Goal: Task Accomplishment & Management: Use online tool/utility

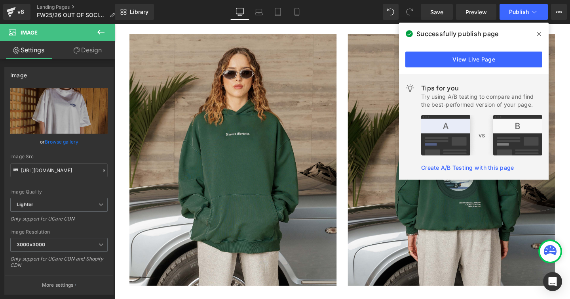
click at [540, 34] on icon at bounding box center [539, 34] width 4 height 4
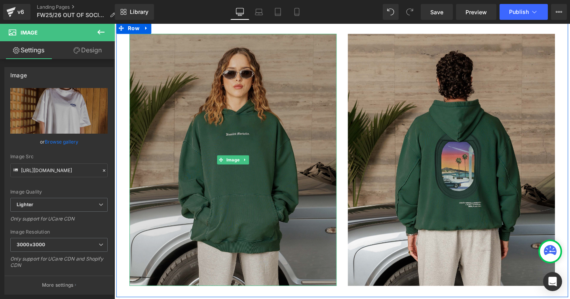
click at [215, 143] on img at bounding box center [239, 166] width 218 height 265
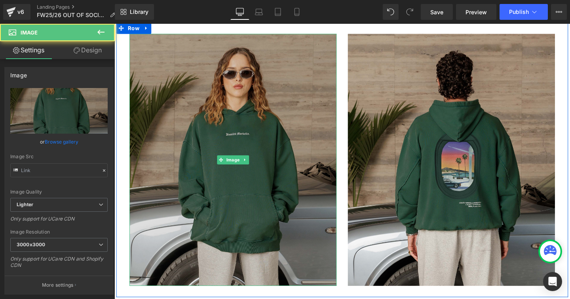
type input "[URL][DOMAIN_NAME]"
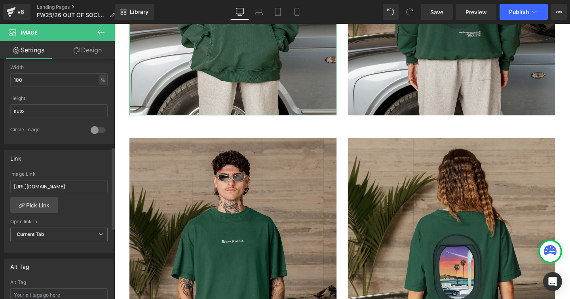
scroll to position [257, 0]
click at [33, 208] on link "Pick Link" at bounding box center [34, 204] width 48 height 16
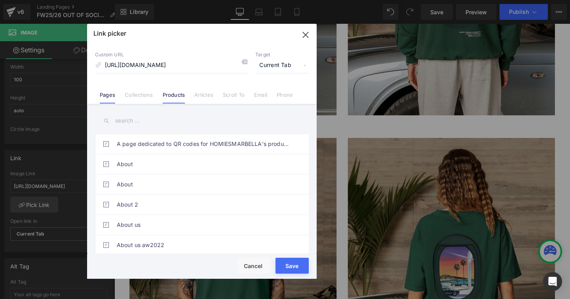
click at [169, 97] on link "Products" at bounding box center [174, 97] width 23 height 12
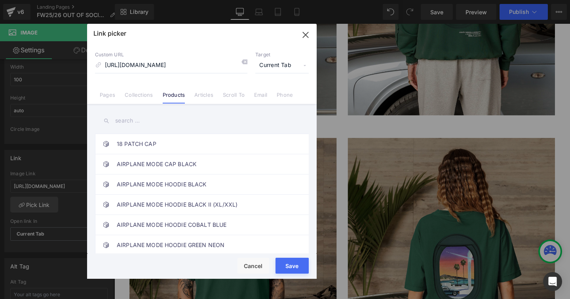
click at [154, 123] on input "text" at bounding box center [202, 121] width 214 height 18
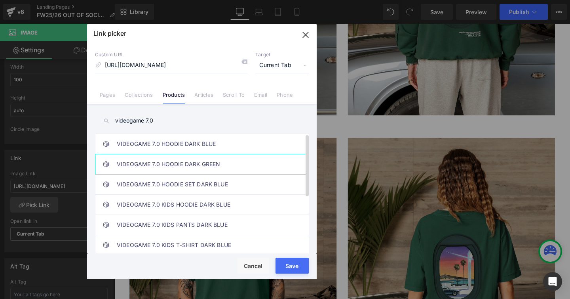
type input "videogame 7.0"
click at [156, 163] on link "VIDEOGAME 7.0 HOODIE DARK GREEN" at bounding box center [204, 164] width 174 height 20
type input "/products/videogame-7-0-hoodie-vintage-dark-green"
click at [279, 260] on button "Save" at bounding box center [292, 265] width 33 height 16
type input "/products/videogame-7-0-hoodie-vintage-dark-green"
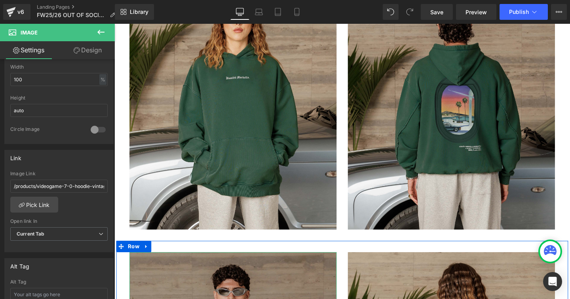
scroll to position [2922, 0]
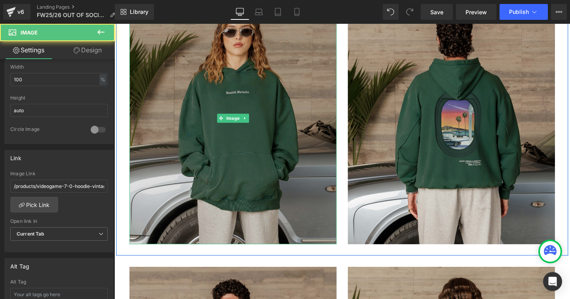
click at [262, 188] on img at bounding box center [239, 122] width 218 height 265
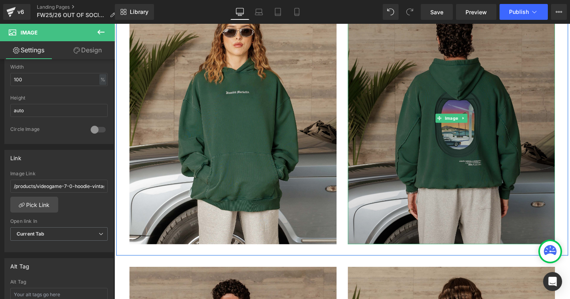
click at [418, 167] on img at bounding box center [469, 122] width 218 height 265
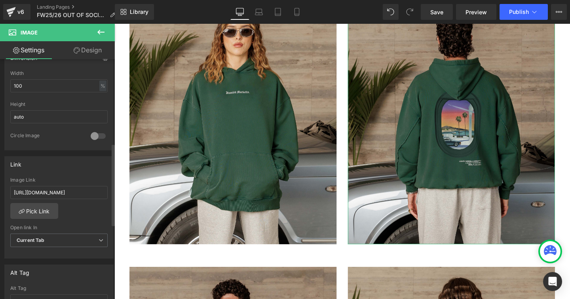
scroll to position [254, 0]
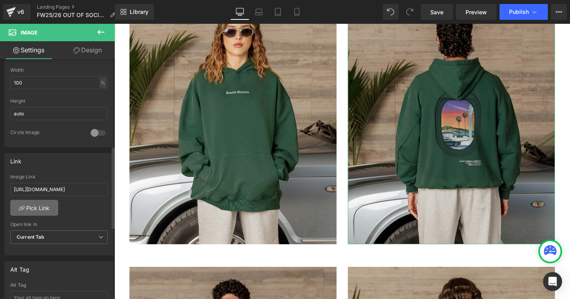
click at [42, 208] on link "Pick Link" at bounding box center [34, 208] width 48 height 16
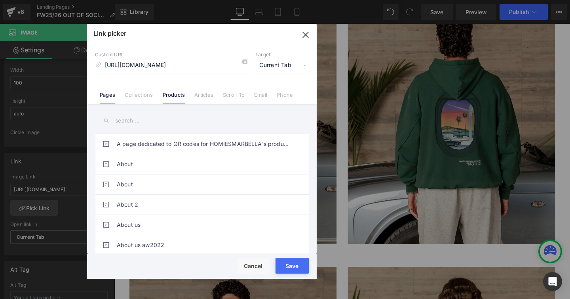
scroll to position [0, 0]
click at [170, 90] on li "Products" at bounding box center [174, 92] width 32 height 14
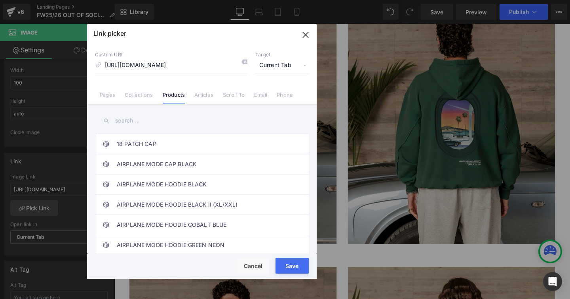
click at [141, 124] on input "text" at bounding box center [202, 121] width 214 height 18
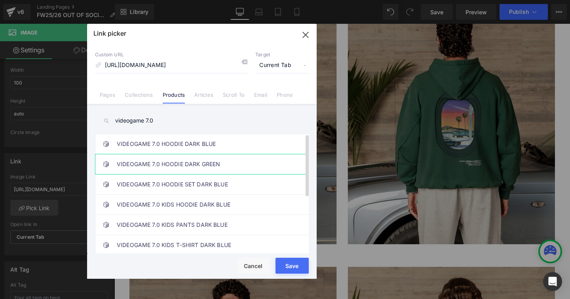
type input "videogame 7.0"
click at [150, 167] on link "VIDEOGAME 7.0 HOODIE DARK GREEN" at bounding box center [204, 164] width 174 height 20
type input "/products/videogame-7-0-hoodie-vintage-dark-green"
drag, startPoint x: 282, startPoint y: 260, endPoint x: 176, endPoint y: 249, distance: 106.0
click at [282, 260] on button "Save" at bounding box center [292, 265] width 33 height 16
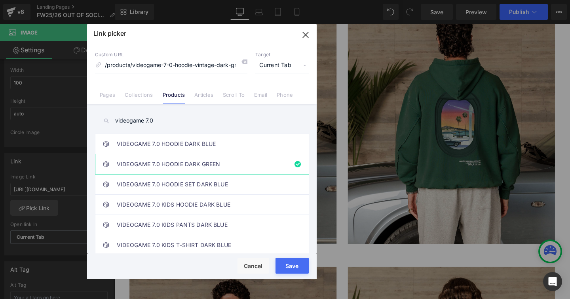
type input "/products/videogame-7-0-hoodie-vintage-dark-green"
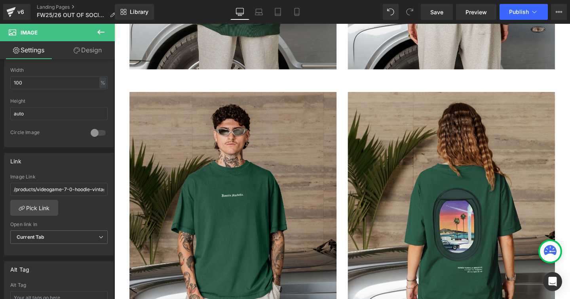
scroll to position [3111, 0]
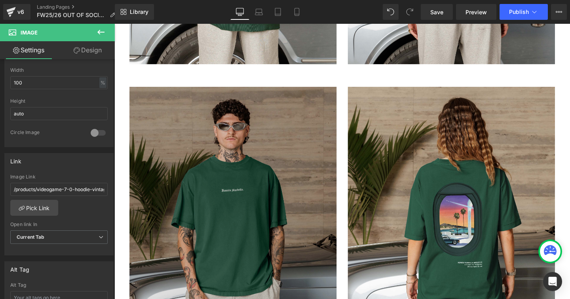
click at [262, 201] on img at bounding box center [239, 222] width 218 height 265
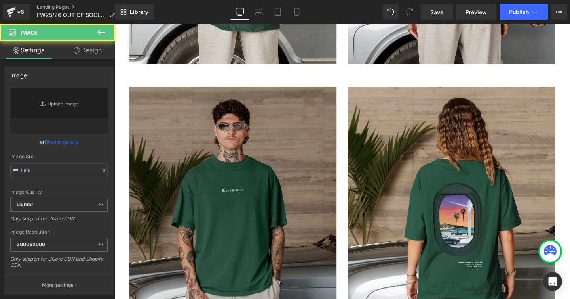
type input "[URL][DOMAIN_NAME]"
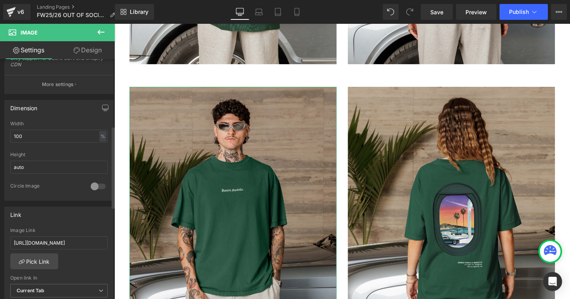
scroll to position [209, 0]
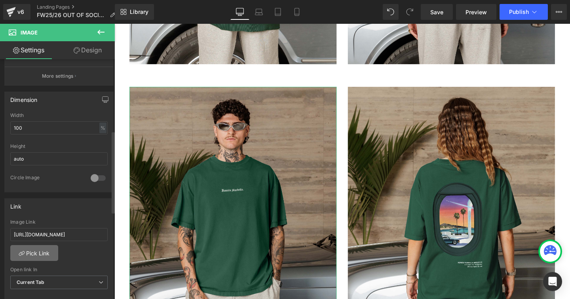
click at [38, 252] on link "Pick Link" at bounding box center [34, 253] width 48 height 16
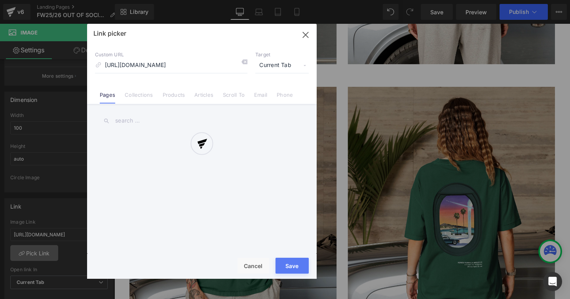
scroll to position [0, 198]
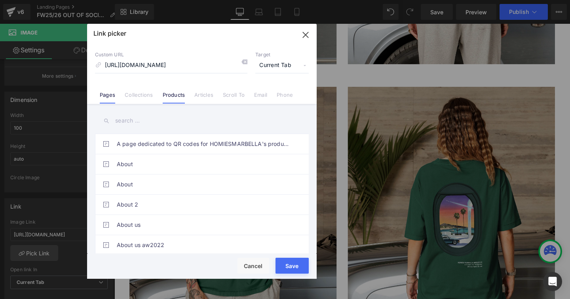
click at [173, 96] on link "Products" at bounding box center [174, 97] width 23 height 12
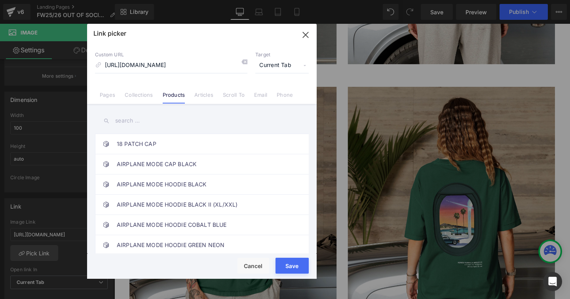
click at [170, 123] on input "text" at bounding box center [202, 121] width 214 height 18
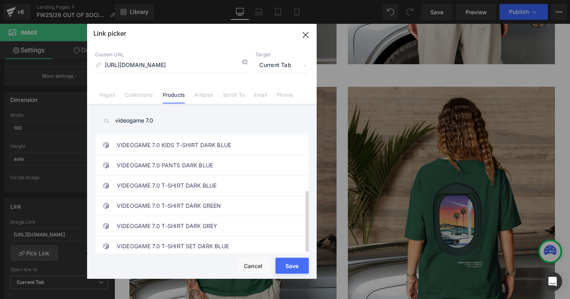
scroll to position [106, 0]
type input "videogame 7.0"
click at [168, 202] on link "VIDEOGAME 7.0 T-SHIRT DARK GREEN" at bounding box center [204, 206] width 174 height 20
type input "/products/videogame-7-0-t-shirt-vintage-dark-blue-copia"
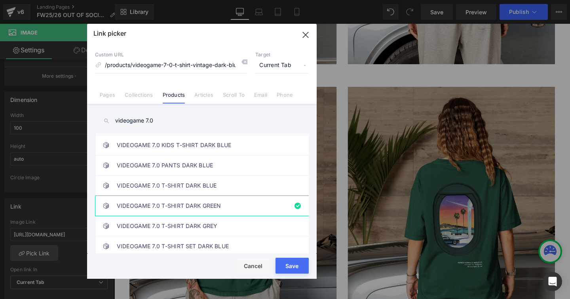
click at [279, 260] on button "Save" at bounding box center [292, 265] width 33 height 16
type input "/products/videogame-7-0-t-shirt-vintage-dark-blue-copia"
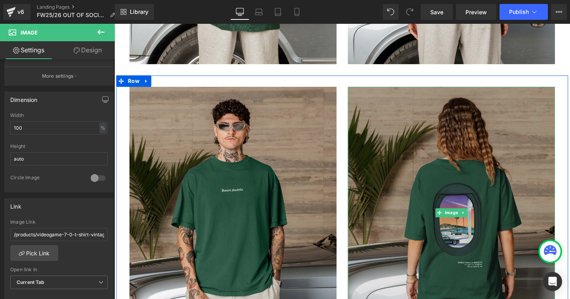
click at [392, 163] on img at bounding box center [469, 222] width 218 height 265
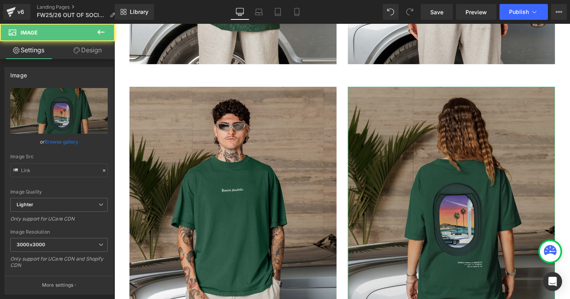
type input "[URL][DOMAIN_NAME]"
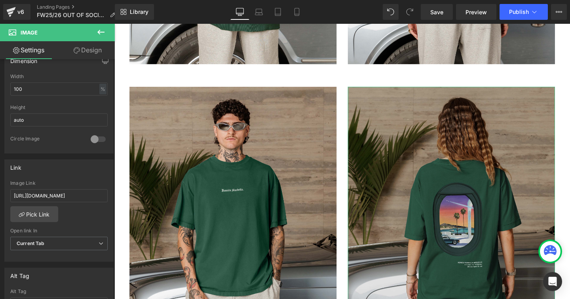
scroll to position [265, 0]
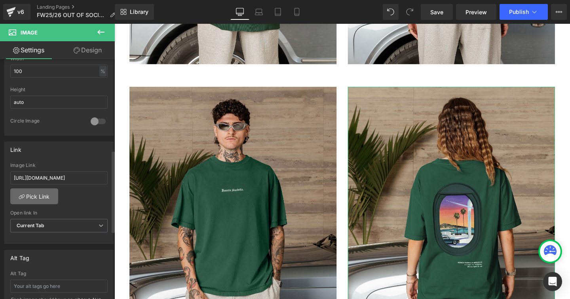
click at [45, 196] on link "Pick Link" at bounding box center [34, 196] width 48 height 16
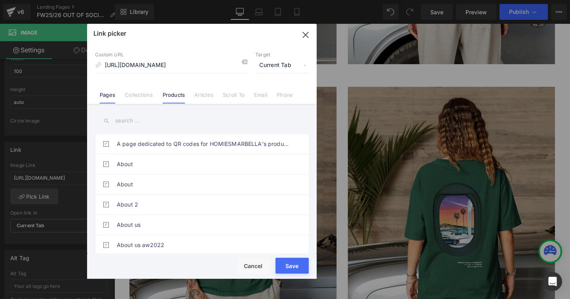
scroll to position [0, 0]
click at [171, 92] on link "Products" at bounding box center [174, 97] width 23 height 12
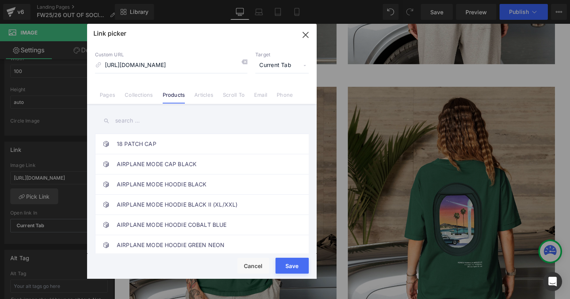
click at [132, 120] on input "text" at bounding box center [202, 121] width 214 height 18
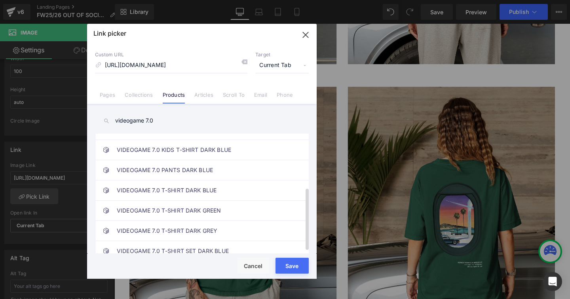
scroll to position [106, 0]
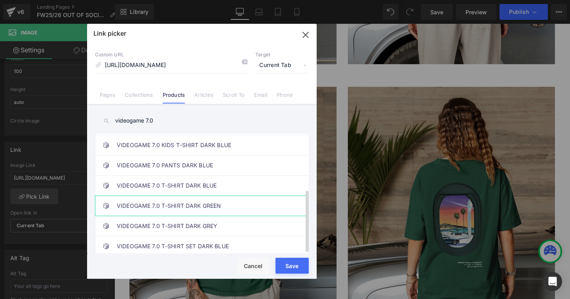
type input "videogame 7.0"
click at [149, 201] on link "VIDEOGAME 7.0 T-SHIRT DARK GREEN" at bounding box center [204, 206] width 174 height 20
type input "/products/videogame-7-0-t-shirt-vintage-dark-blue-copia"
click at [280, 261] on button "Save" at bounding box center [292, 265] width 33 height 16
type input "/products/videogame-7-0-t-shirt-vintage-dark-blue-copia"
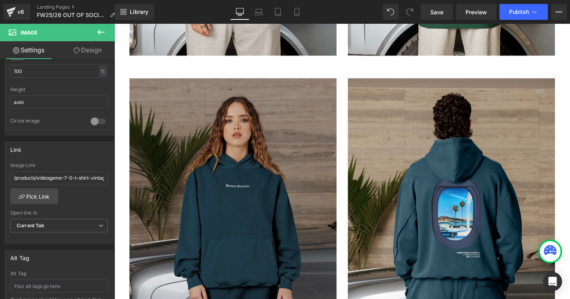
scroll to position [3411, 0]
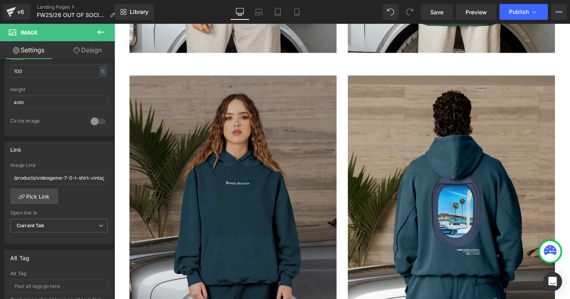
click at [234, 174] on img at bounding box center [239, 210] width 218 height 265
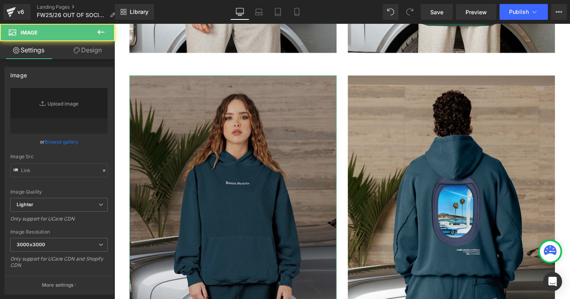
type input "[URL][DOMAIN_NAME]"
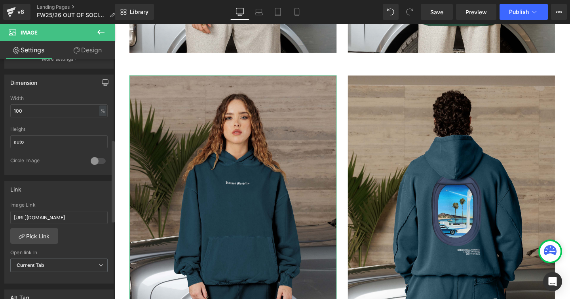
scroll to position [235, 0]
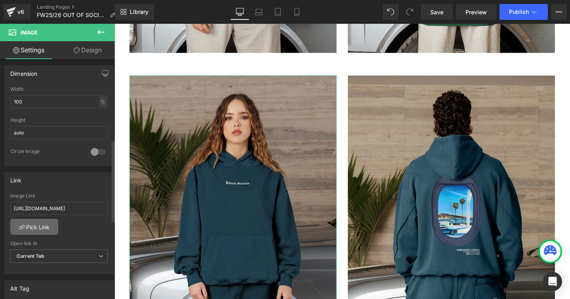
click at [36, 229] on link "Pick Link" at bounding box center [34, 227] width 48 height 16
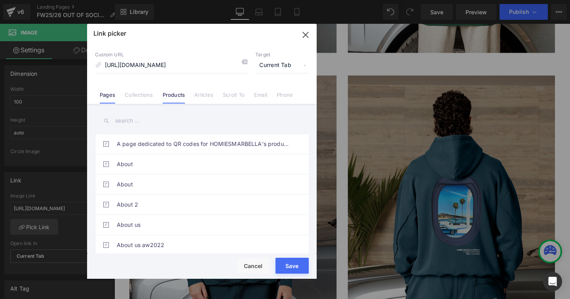
scroll to position [0, 0]
click at [171, 96] on link "Products" at bounding box center [174, 97] width 23 height 12
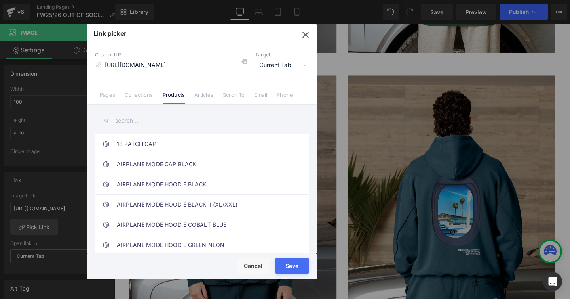
click at [160, 121] on input "text" at bounding box center [202, 121] width 214 height 18
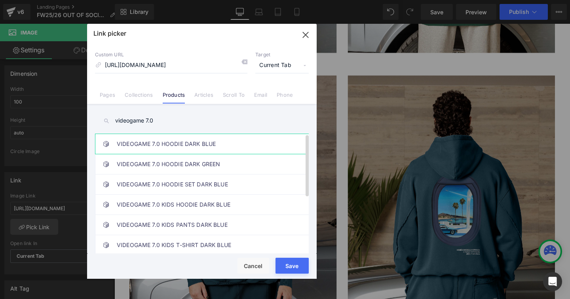
type input "videogame 7.0"
click at [221, 147] on link "VIDEOGAME 7.0 HOODIE DARK BLUE" at bounding box center [204, 144] width 174 height 20
type input "/products/videogame-7-0-hoodie-vintage-dark-blue"
click at [280, 260] on button "Save" at bounding box center [292, 265] width 33 height 16
type input "/products/videogame-7-0-hoodie-vintage-dark-blue"
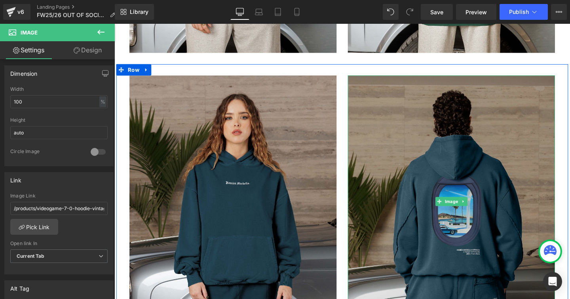
click at [425, 124] on img at bounding box center [469, 210] width 218 height 265
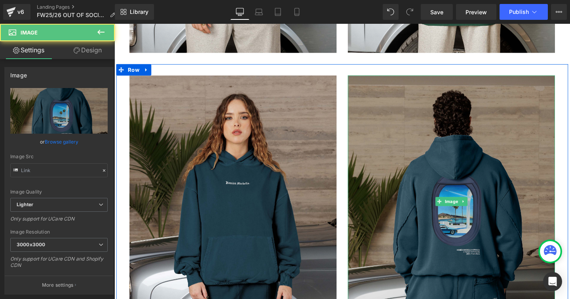
type input "[URL][DOMAIN_NAME]"
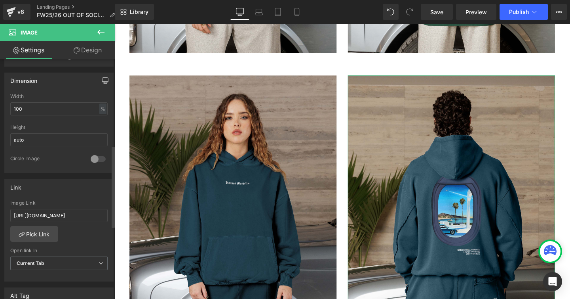
scroll to position [269, 0]
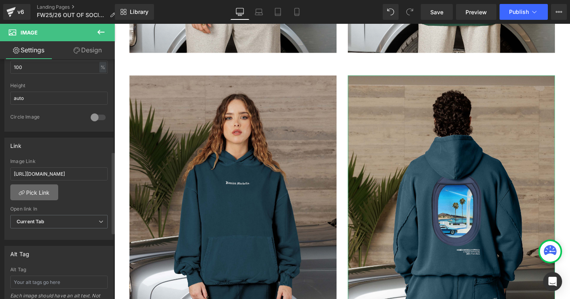
click at [38, 192] on link "Pick Link" at bounding box center [34, 192] width 48 height 16
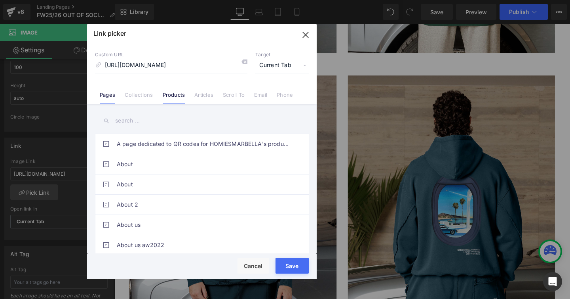
scroll to position [0, 0]
click at [171, 94] on link "Products" at bounding box center [174, 97] width 23 height 12
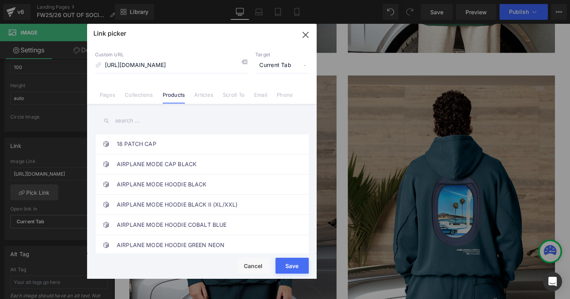
click at [155, 120] on input "text" at bounding box center [202, 121] width 214 height 18
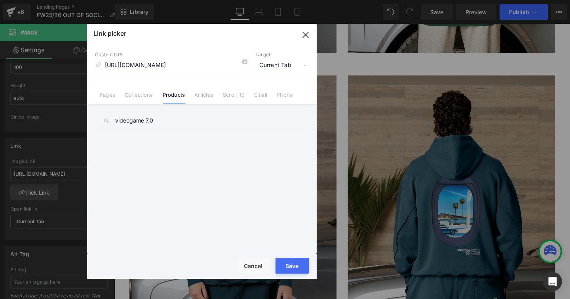
type input "videogame 7.0"
click at [290, 262] on button "Save" at bounding box center [292, 265] width 33 height 16
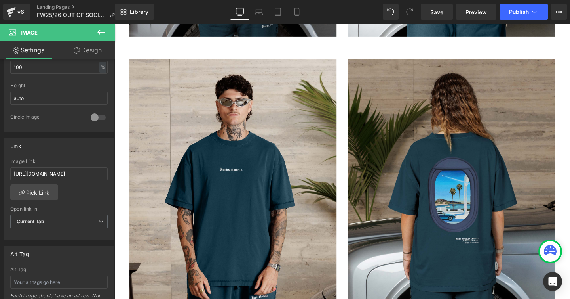
scroll to position [3742, 0]
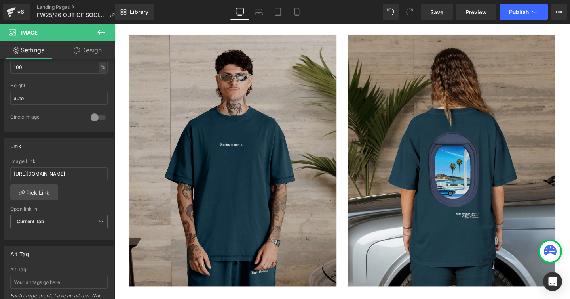
click at [283, 84] on img at bounding box center [239, 167] width 218 height 265
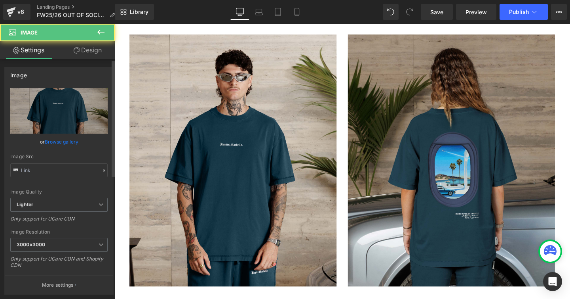
type input "[URL][DOMAIN_NAME]"
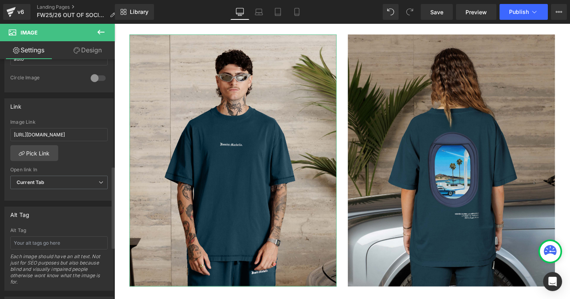
scroll to position [322, 0]
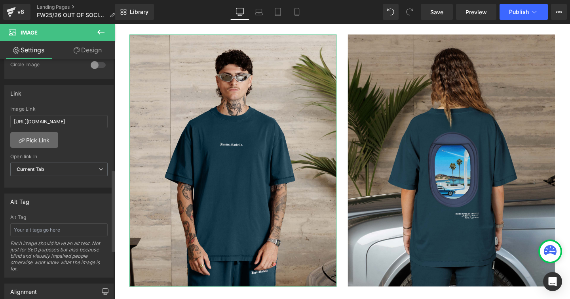
click at [40, 137] on link "Pick Link" at bounding box center [34, 140] width 48 height 16
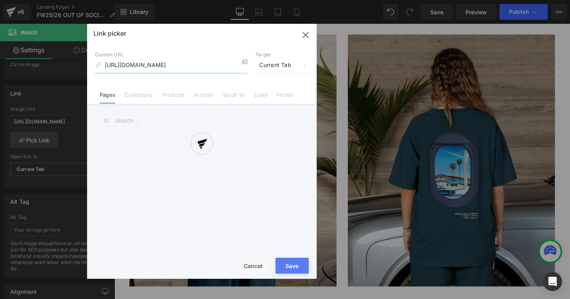
scroll to position [0, 181]
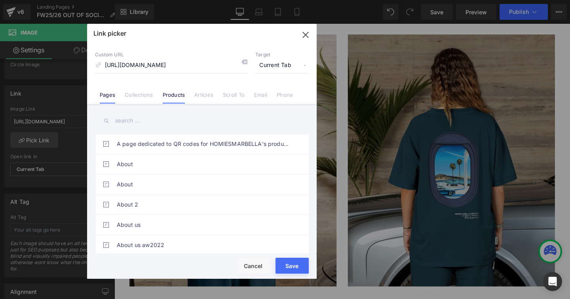
click at [170, 93] on link "Products" at bounding box center [174, 97] width 23 height 12
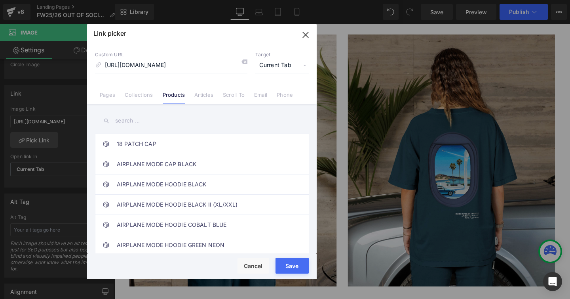
click at [142, 120] on input "text" at bounding box center [202, 121] width 214 height 18
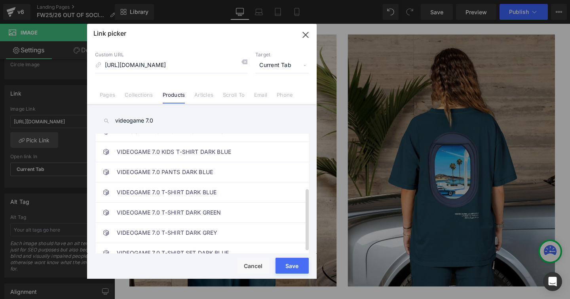
scroll to position [106, 0]
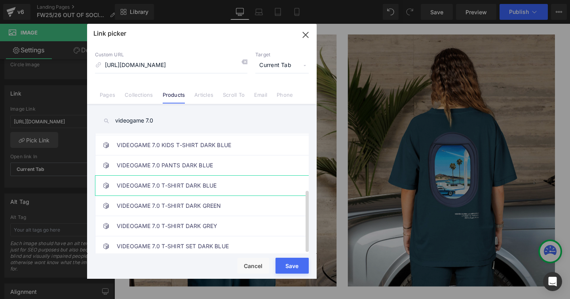
type input "videogame 7.0"
click at [208, 176] on link "VIDEOGAME 7.0 T-SHIRT DARK BLUE" at bounding box center [204, 185] width 174 height 20
type input "/products/videogame-7-0-t-shirt-vintage-dark-blue"
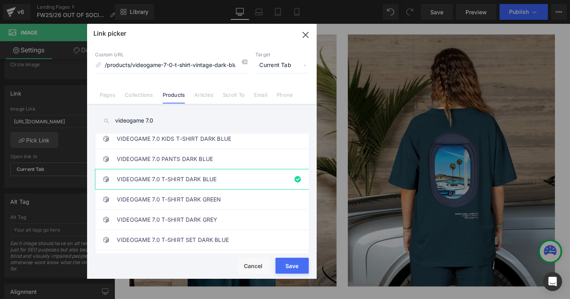
click at [283, 259] on button "Save" at bounding box center [292, 265] width 33 height 16
type input "/products/videogame-7-0-t-shirt-vintage-dark-blue"
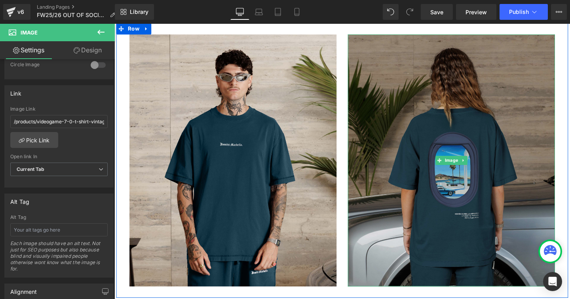
click at [414, 87] on img at bounding box center [469, 167] width 218 height 265
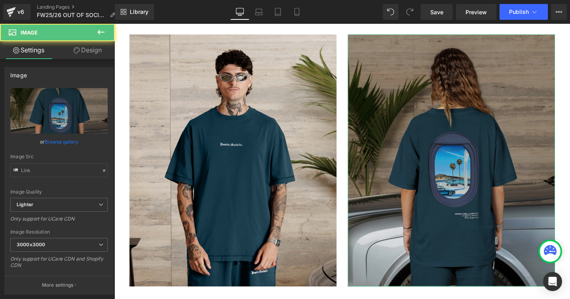
type input "[URL][DOMAIN_NAME]"
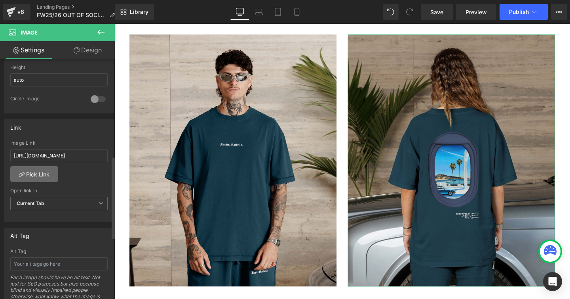
scroll to position [314, 0]
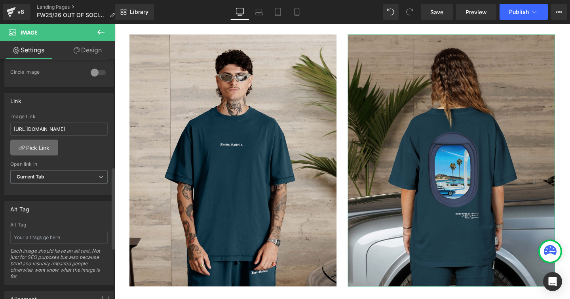
click at [45, 147] on link "Pick Link" at bounding box center [34, 147] width 48 height 16
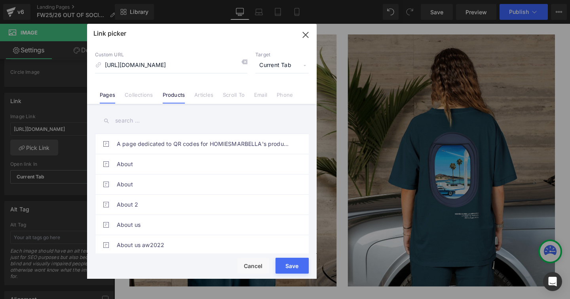
scroll to position [0, 0]
click at [169, 97] on link "Products" at bounding box center [174, 97] width 23 height 12
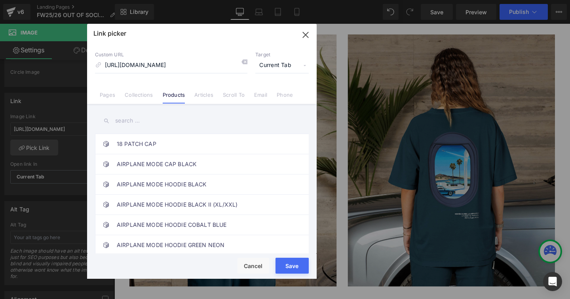
click at [152, 122] on input "text" at bounding box center [202, 121] width 214 height 18
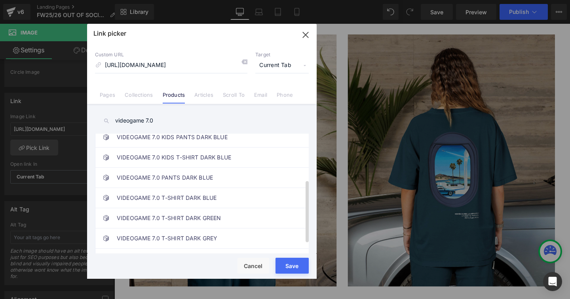
scroll to position [106, 0]
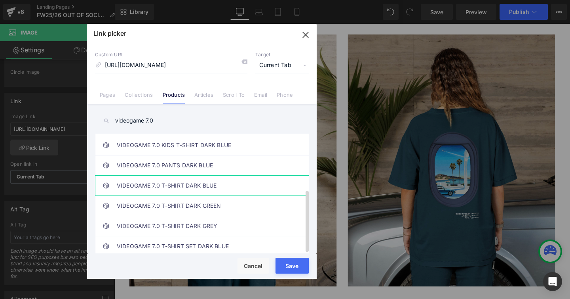
type input "videogame 7.0"
click at [217, 179] on link "VIDEOGAME 7.0 T-SHIRT DARK BLUE" at bounding box center [204, 185] width 174 height 20
type input "/products/videogame-7-0-t-shirt-vintage-dark-blue"
click at [281, 260] on button "Save" at bounding box center [292, 265] width 33 height 16
type input "/products/videogame-7-0-t-shirt-vintage-dark-blue"
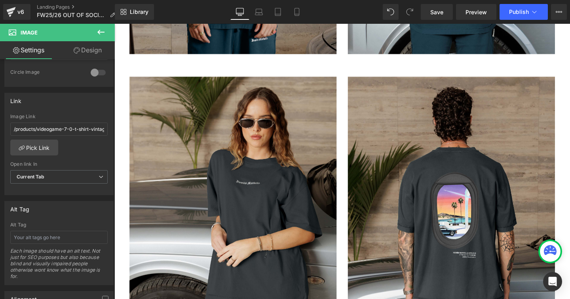
scroll to position [4019, 0]
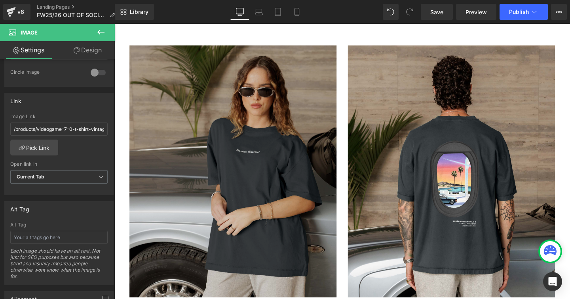
click at [186, 128] on img at bounding box center [239, 178] width 218 height 265
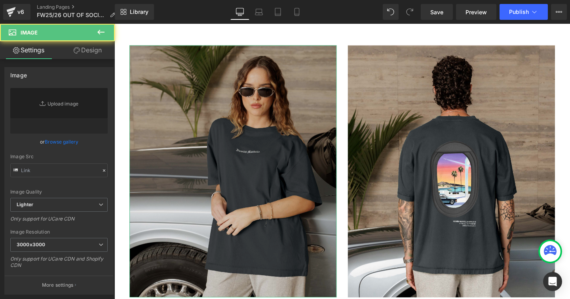
type input "[URL][DOMAIN_NAME]"
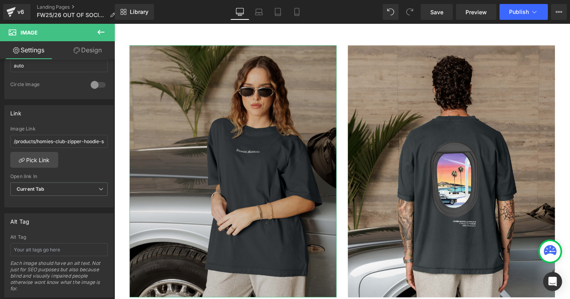
scroll to position [309, 0]
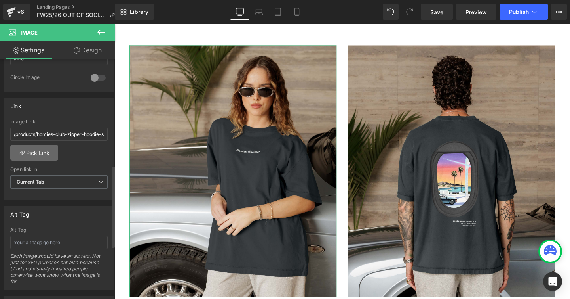
click at [48, 153] on link "Pick Link" at bounding box center [34, 153] width 48 height 16
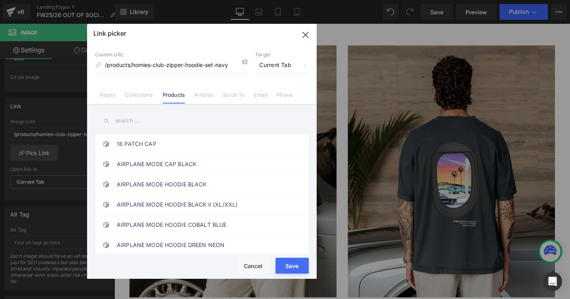
click at [121, 123] on input "text" at bounding box center [202, 121] width 214 height 18
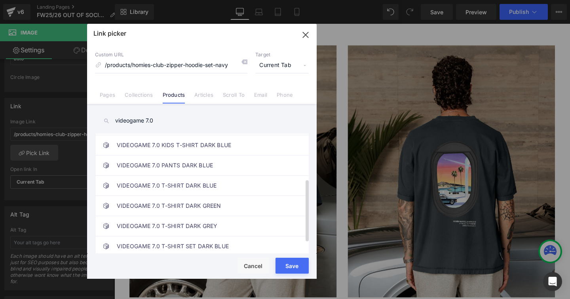
scroll to position [106, 0]
type input "videogame 7.0"
click at [204, 219] on link "VIDEOGAME 7.0 T-SHIRT DARK GREY" at bounding box center [204, 226] width 174 height 20
type input "/products/videogame-7-0-tshirt-vintage-grey"
click at [280, 261] on button "Save" at bounding box center [292, 265] width 33 height 16
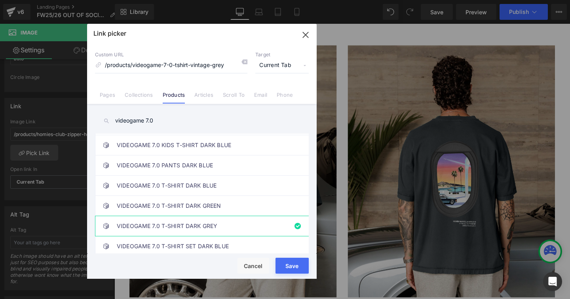
type input "/products/videogame-7-0-tshirt-vintage-grey"
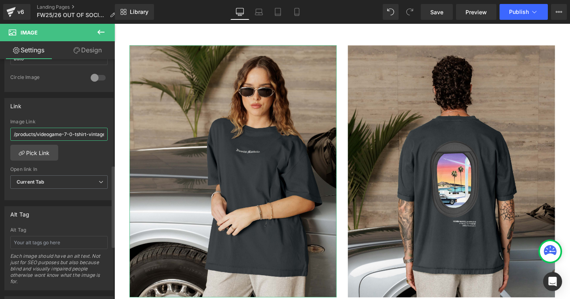
click at [73, 133] on input "/products/videogame-7-0-tshirt-vintage-grey" at bounding box center [58, 134] width 97 height 13
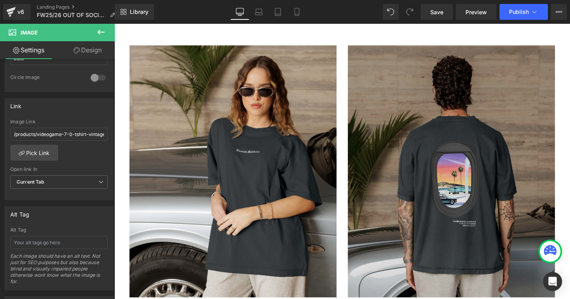
click at [386, 180] on img at bounding box center [469, 178] width 218 height 265
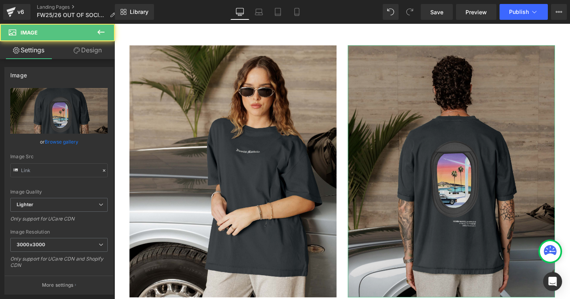
type input "[URL][DOMAIN_NAME]"
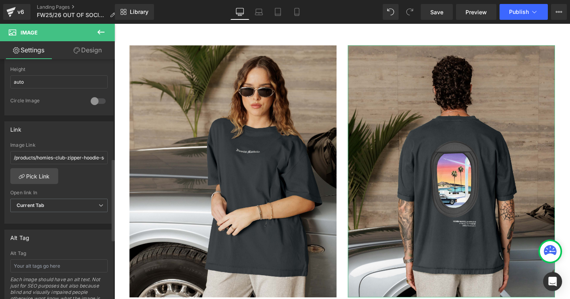
scroll to position [293, 0]
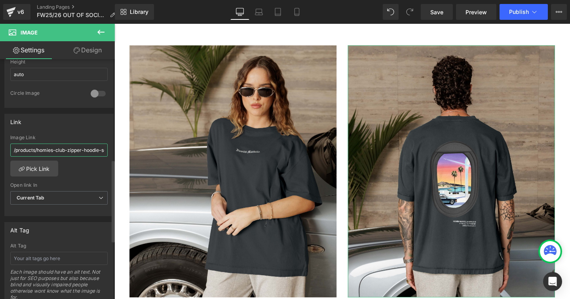
click at [63, 148] on input "/products/homies-club-zipper-hoodie-set-navy" at bounding box center [58, 149] width 97 height 13
type input "/products/videogame-7-0-tshirt-vintage-grey"
click at [73, 173] on div "/products/videogame-7-0-tshirt-vintage-grey Image Link /products/videogame-7-0-…" at bounding box center [59, 175] width 109 height 81
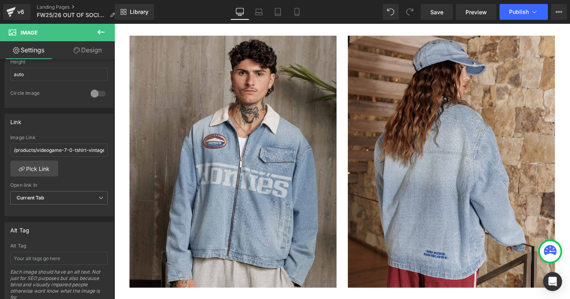
scroll to position [4340, 0]
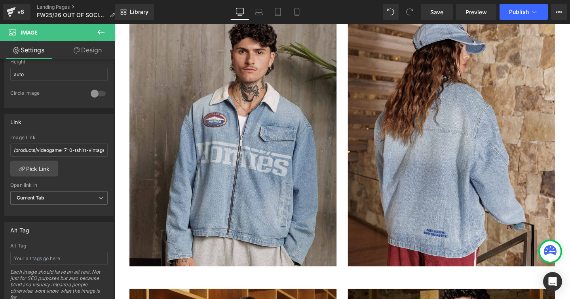
click at [301, 143] on img at bounding box center [239, 146] width 218 height 265
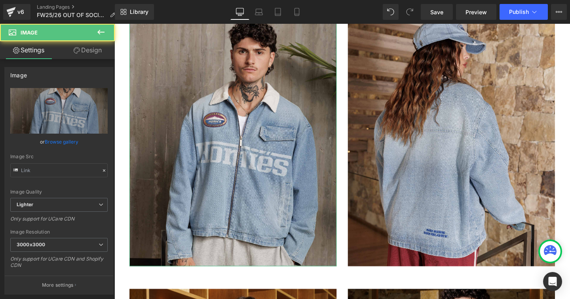
type input "[URL][DOMAIN_NAME]"
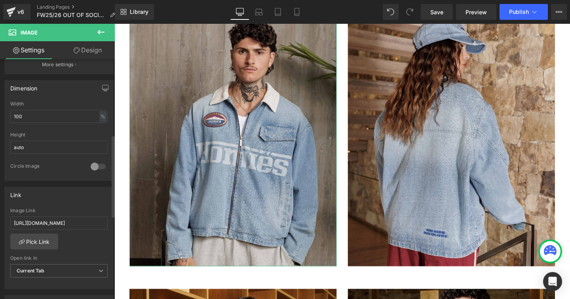
scroll to position [221, 0]
click at [44, 241] on link "Pick Link" at bounding box center [34, 240] width 48 height 16
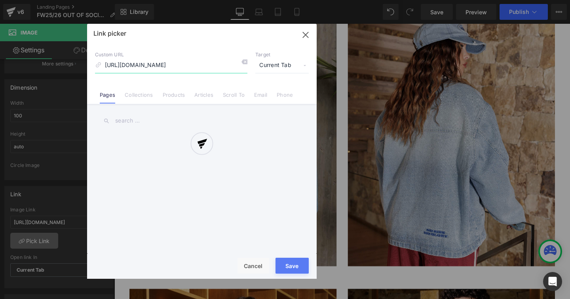
scroll to position [0, 111]
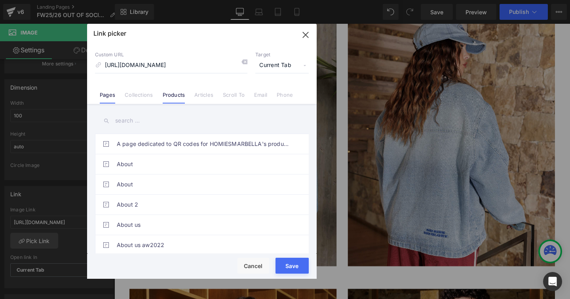
click at [173, 94] on link "Products" at bounding box center [174, 97] width 23 height 12
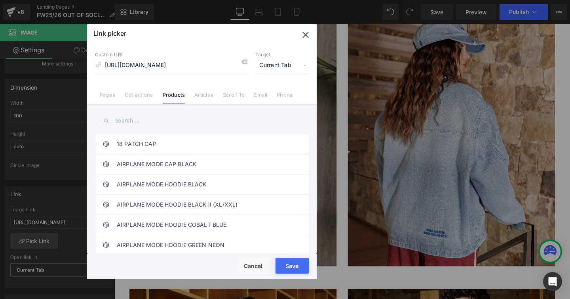
click at [133, 120] on input "text" at bounding box center [202, 121] width 214 height 18
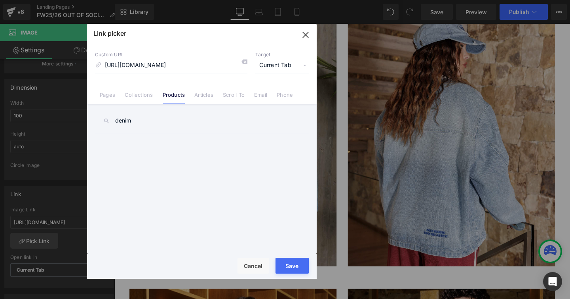
type input "denim"
click at [123, 124] on input "denim" at bounding box center [202, 121] width 214 height 18
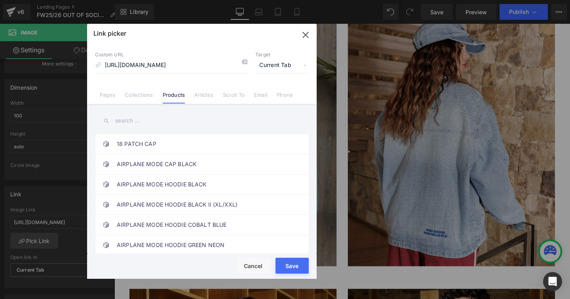
paste input "VINTAGE FADED DENIM JACKET"
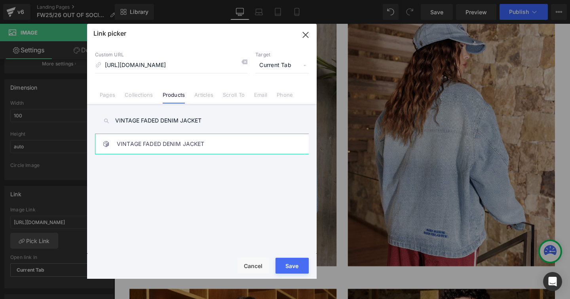
type input "VINTAGE FADED DENIM JACKET"
click at [151, 141] on link "VINTAGE FADED DENIM JACKET" at bounding box center [204, 144] width 174 height 20
type input "/products/vintage-fade-denim-jacket"
click at [281, 262] on button "Save" at bounding box center [292, 265] width 33 height 16
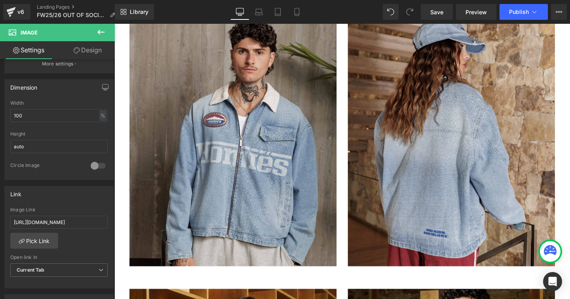
type input "/products/vintage-fade-denim-jacket"
click at [70, 223] on input "/products/vintage-fade-denim-jacket" at bounding box center [58, 221] width 97 height 13
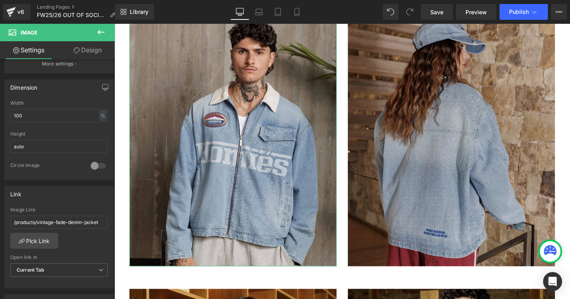
click at [406, 158] on img at bounding box center [469, 146] width 218 height 265
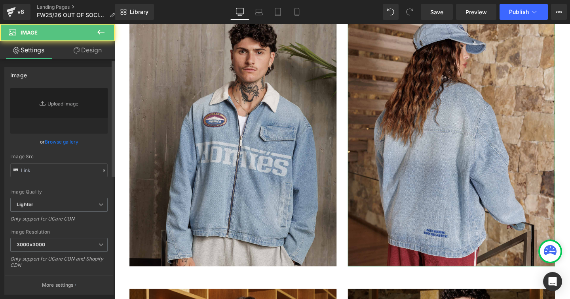
type input "[URL][DOMAIN_NAME]"
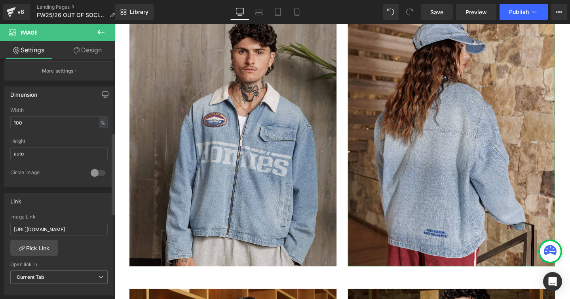
scroll to position [229, 0]
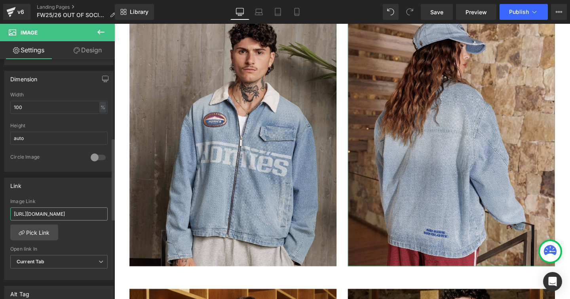
click at [51, 214] on input "[URL][DOMAIN_NAME]" at bounding box center [58, 213] width 97 height 13
type input "VINTAGE FADED DENIM JACKET"
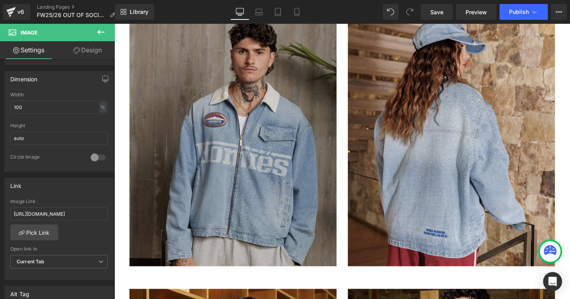
click at [253, 208] on img at bounding box center [239, 146] width 218 height 265
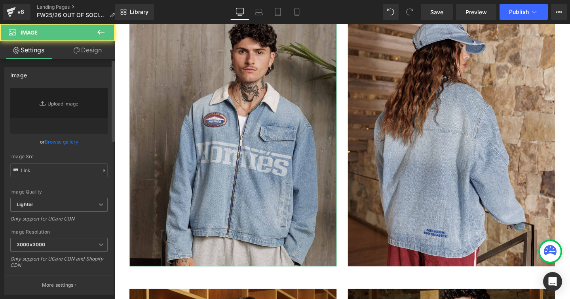
type input "[URL][DOMAIN_NAME]"
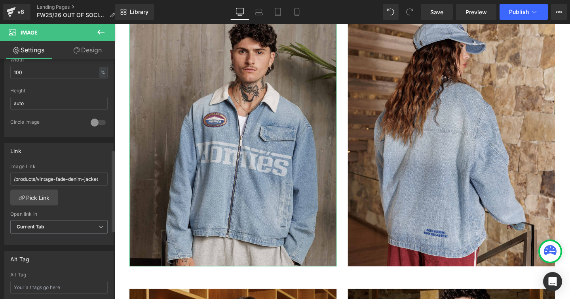
scroll to position [264, 0]
click at [65, 183] on input "/products/vintage-fade-denim-jacket" at bounding box center [58, 179] width 97 height 13
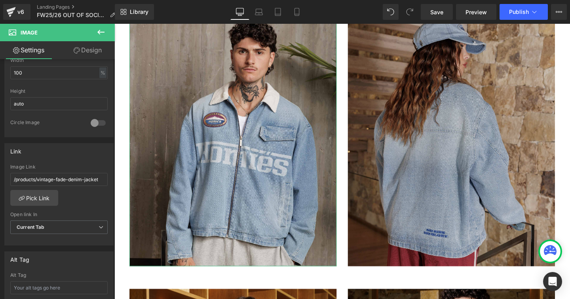
click at [384, 171] on img at bounding box center [469, 146] width 218 height 265
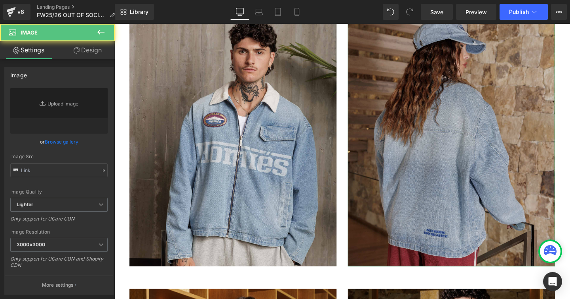
type input "[URL][DOMAIN_NAME]"
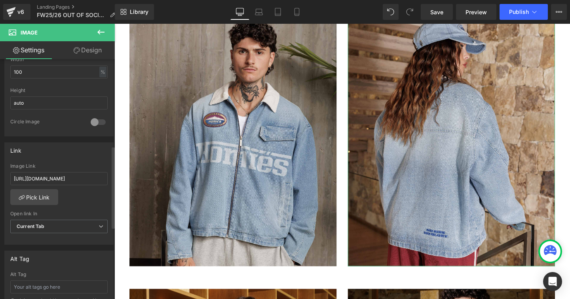
scroll to position [281, 0]
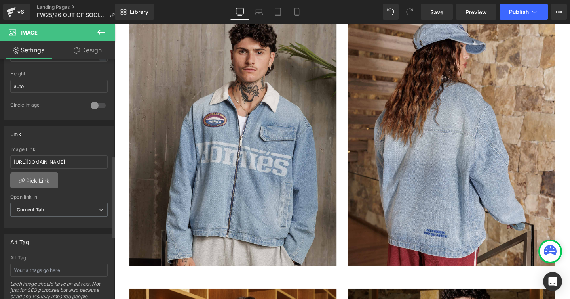
click at [38, 182] on link "Pick Link" at bounding box center [34, 180] width 48 height 16
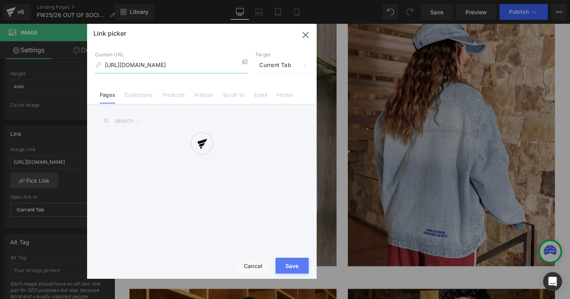
scroll to position [0, 134]
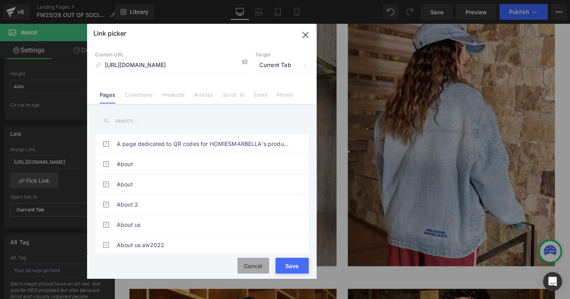
click at [249, 265] on button "Cancel" at bounding box center [254, 265] width 32 height 16
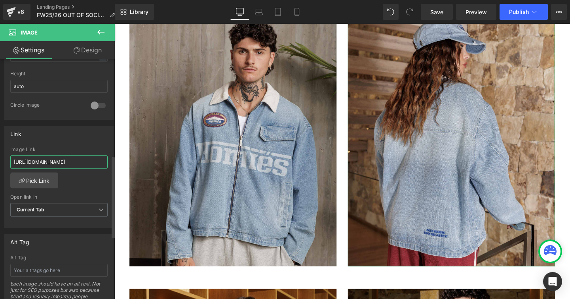
click at [67, 162] on input "[URL][DOMAIN_NAME]" at bounding box center [58, 161] width 97 height 13
paste input "/products/vintage-fade-denim-jacket"
type input "/products/vintage-fade-denim-jacket"
click at [86, 183] on div "/products/vintage-fade-denim-jacket Image Link /products/vintage-fade-denim-jac…" at bounding box center [59, 187] width 109 height 81
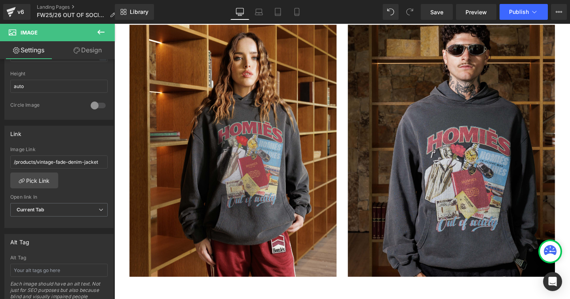
scroll to position [4624, 0]
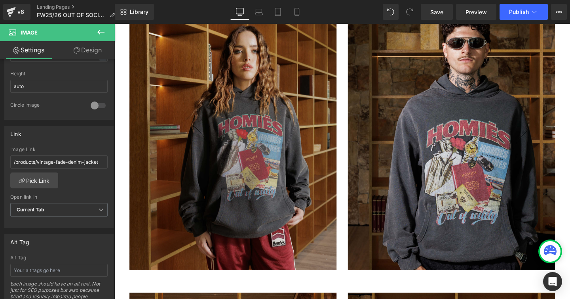
click at [260, 152] on img at bounding box center [239, 150] width 218 height 265
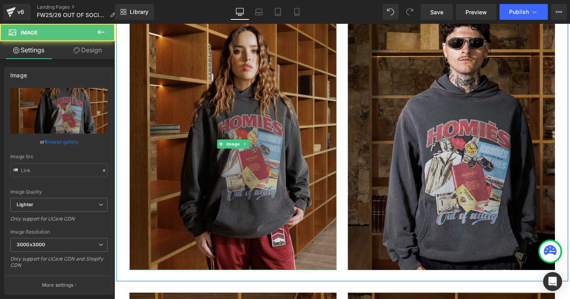
type input "[URL][DOMAIN_NAME]"
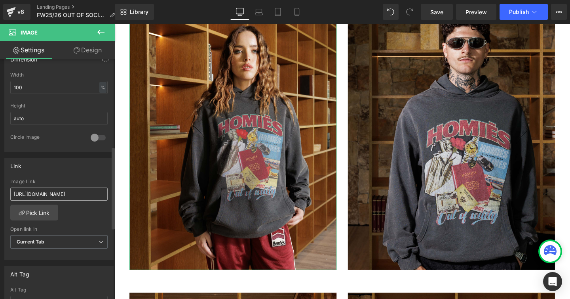
scroll to position [255, 0]
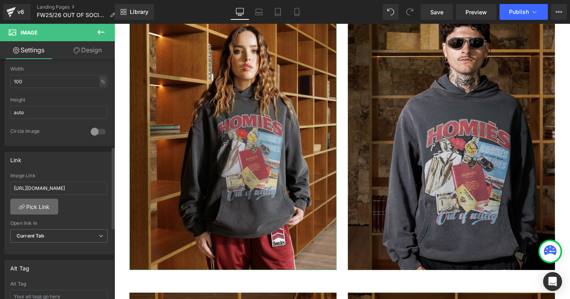
click at [40, 206] on link "Pick Link" at bounding box center [34, 206] width 48 height 16
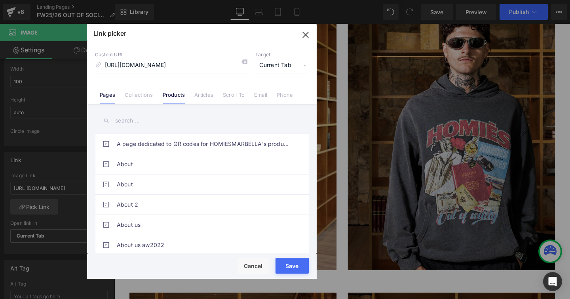
scroll to position [0, 0]
click at [170, 91] on li "Products" at bounding box center [174, 92] width 32 height 14
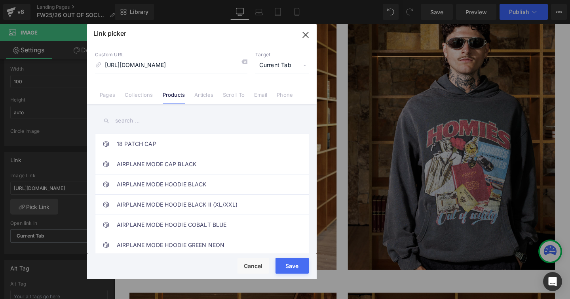
click at [135, 120] on input "text" at bounding box center [202, 121] width 214 height 18
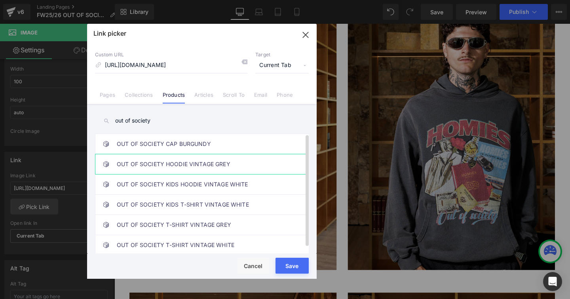
type input "out of society"
click at [162, 165] on link "OUT OF SOCIETY HOODIE VINTAGE GREY" at bounding box center [204, 164] width 174 height 20
type input "/products/out-of-society-hoodie-vintage-grey"
click at [285, 260] on button "Save" at bounding box center [292, 265] width 33 height 16
type input "/products/out-of-society-hoodie-vintage-grey"
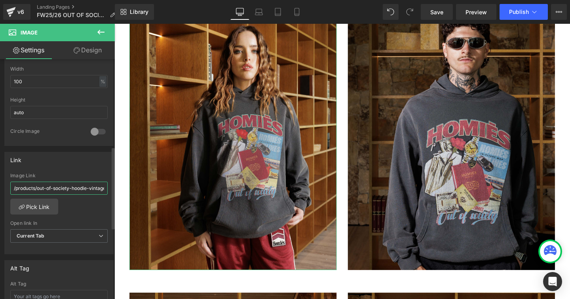
click at [77, 185] on input "/products/out-of-society-hoodie-vintage-grey" at bounding box center [58, 187] width 97 height 13
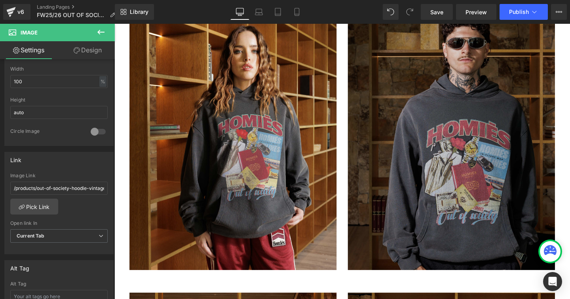
click at [418, 124] on img at bounding box center [469, 150] width 218 height 265
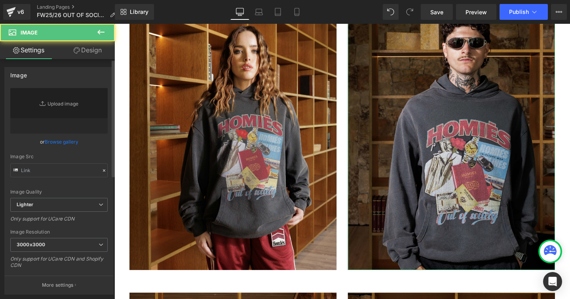
type input "[URL][DOMAIN_NAME]"
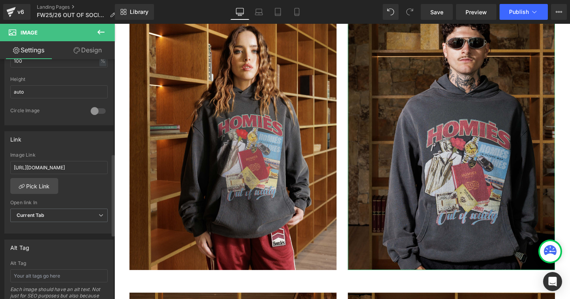
scroll to position [287, 0]
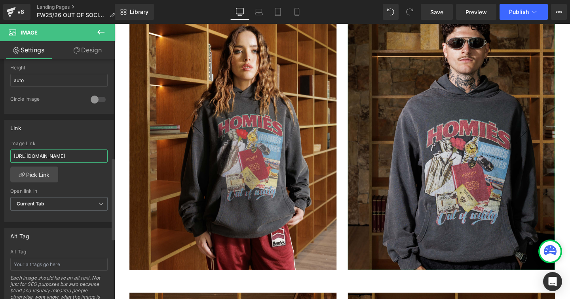
click at [43, 154] on input "[URL][DOMAIN_NAME]" at bounding box center [58, 155] width 97 height 13
paste input "/products/out-of-society-hoodie-vintage-grey"
type input "/products/out-of-society-hoodie-vintage-grey"
click at [90, 187] on div "[URL][DOMAIN_NAME] Image Link /products/out-of-society-hoodie-vintage-grey Pick…" at bounding box center [59, 181] width 109 height 81
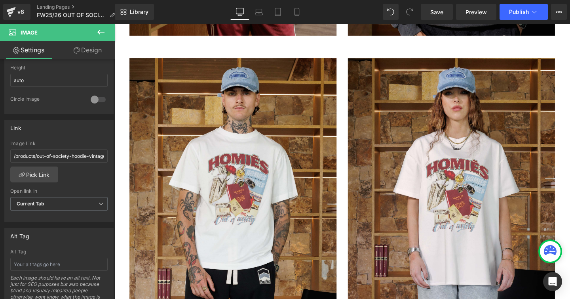
scroll to position [4872, 0]
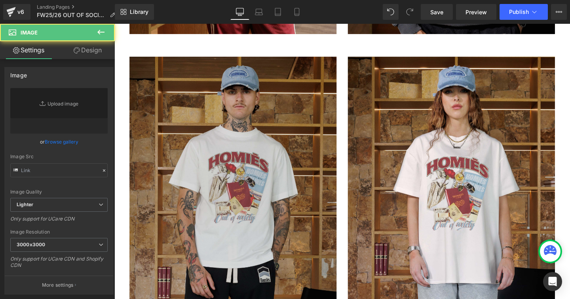
click at [286, 170] on img at bounding box center [239, 190] width 218 height 265
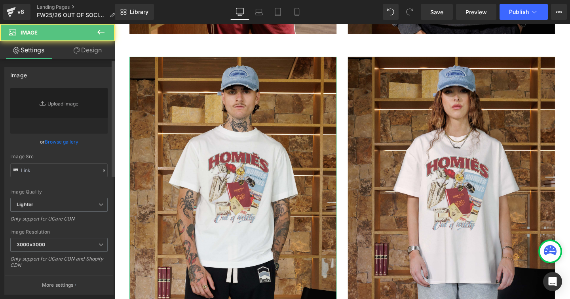
type input "[URL][DOMAIN_NAME]"
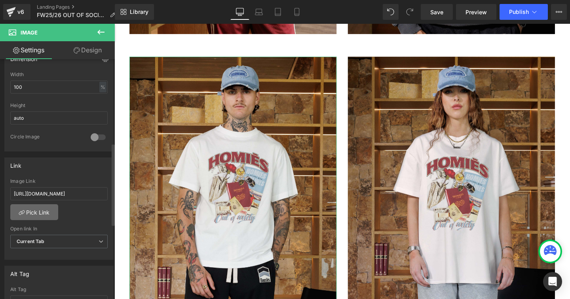
scroll to position [256, 0]
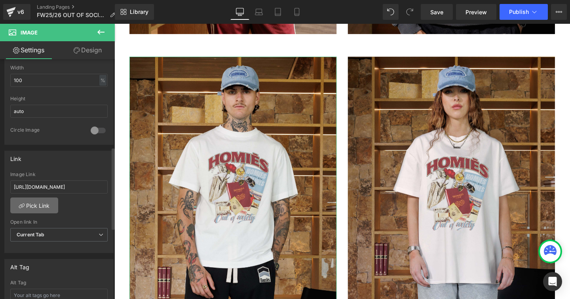
click at [38, 209] on link "Pick Link" at bounding box center [34, 205] width 48 height 16
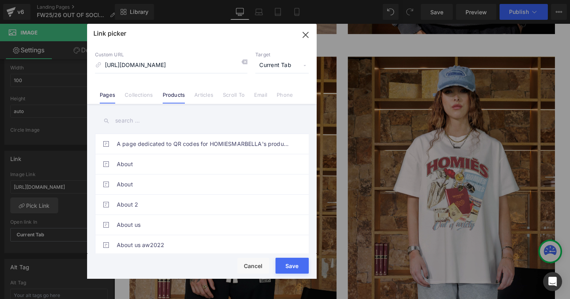
scroll to position [0, 0]
click at [172, 98] on link "Products" at bounding box center [174, 97] width 23 height 12
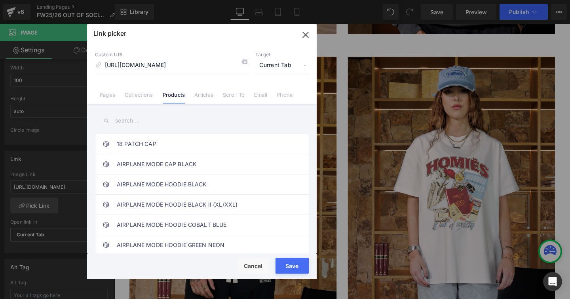
click at [133, 120] on input "text" at bounding box center [202, 121] width 214 height 18
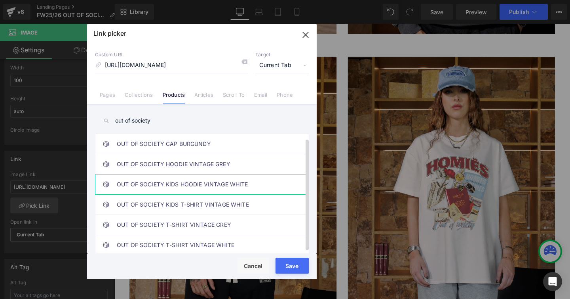
scroll to position [5, 0]
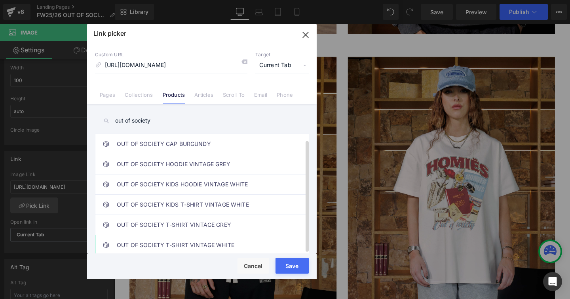
type input "out of society"
click at [175, 236] on link "OUT OF SOCIETY T-SHIRT VINTAGE WHITE" at bounding box center [204, 245] width 174 height 20
type input "/products/out-of-society-t-shirt-vintage-white"
click at [281, 261] on button "Save" at bounding box center [292, 265] width 33 height 16
type input "/products/out-of-society-t-shirt-vintage-white"
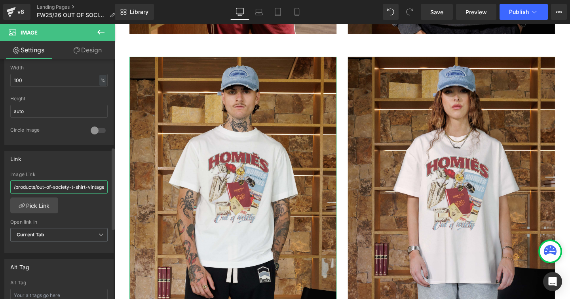
click at [58, 186] on input "/products/out-of-society-t-shirt-vintage-white" at bounding box center [58, 186] width 97 height 13
click at [76, 211] on div "/products/out-of-society-t-shirt-vintage-white Image Link /products/out-of-soci…" at bounding box center [59, 211] width 109 height 81
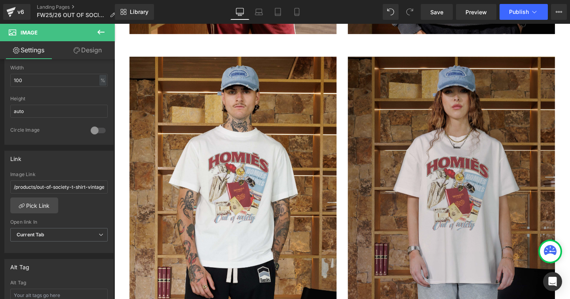
click at [407, 167] on img at bounding box center [469, 190] width 218 height 265
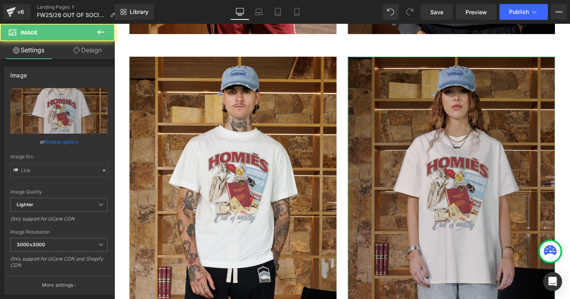
type input "[URL][DOMAIN_NAME]"
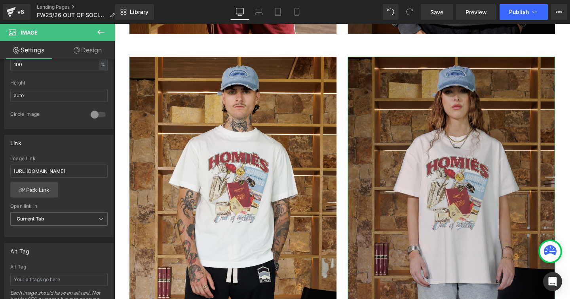
scroll to position [284, 0]
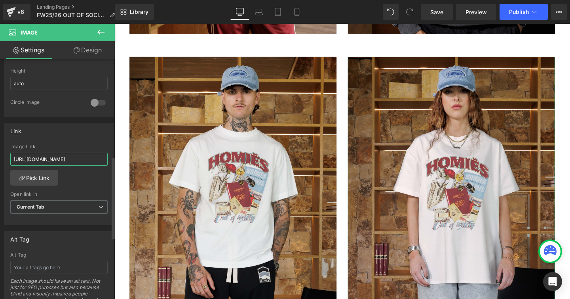
click at [49, 160] on input "[URL][DOMAIN_NAME]" at bounding box center [58, 158] width 97 height 13
type input "/products/out-of-society-t-shirt-vintage-white"
click at [91, 180] on div "/products/out-of-society-t-shirt-vintage-white Image Link /products/out-of-soci…" at bounding box center [59, 184] width 109 height 81
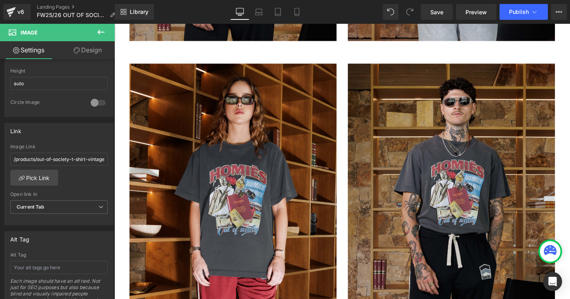
scroll to position [5155, 0]
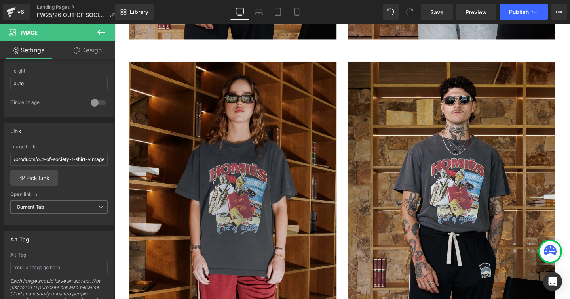
click at [223, 179] on img at bounding box center [239, 196] width 218 height 265
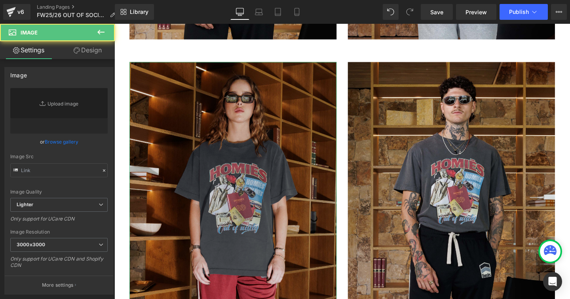
type input "[URL][DOMAIN_NAME]"
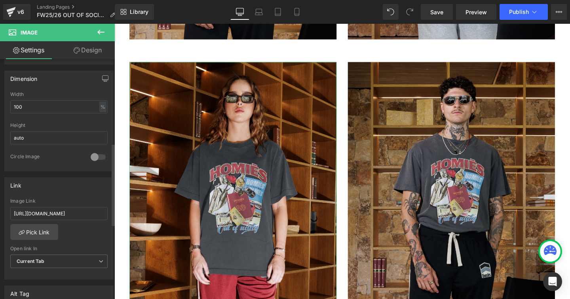
scroll to position [245, 0]
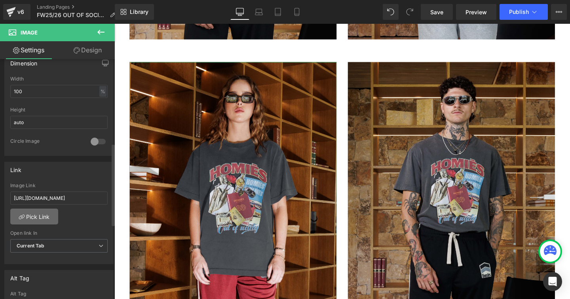
click at [43, 213] on link "Pick Link" at bounding box center [34, 216] width 48 height 16
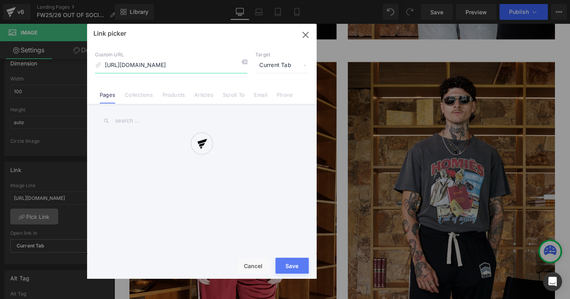
scroll to position [0, 161]
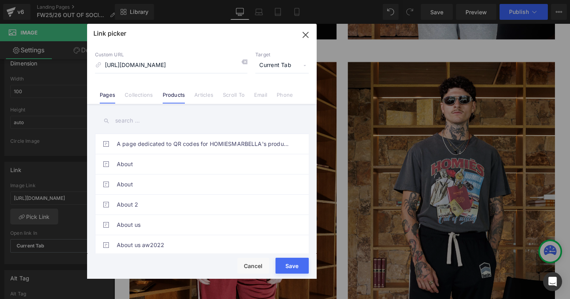
click at [169, 95] on link "Products" at bounding box center [174, 97] width 23 height 12
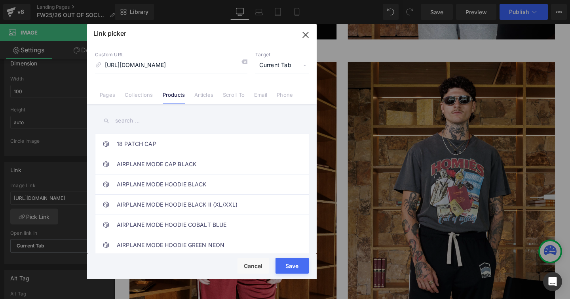
click at [148, 120] on input "text" at bounding box center [202, 121] width 214 height 18
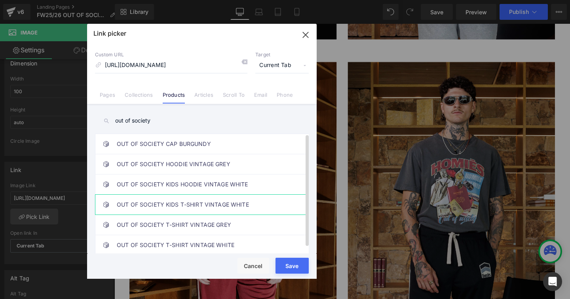
scroll to position [5, 0]
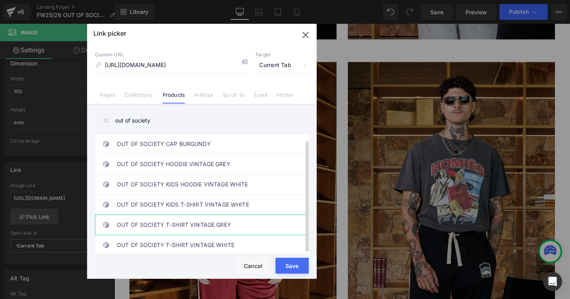
type input "out of society"
click at [201, 220] on link "OUT OF SOCIETY T-SHIRT VINTAGE GREY" at bounding box center [204, 225] width 174 height 20
type input "/products/out-of-society-t-shirt-vintage-grey"
click at [282, 261] on button "Save" at bounding box center [292, 265] width 33 height 16
type input "/products/out-of-society-t-shirt-vintage-grey"
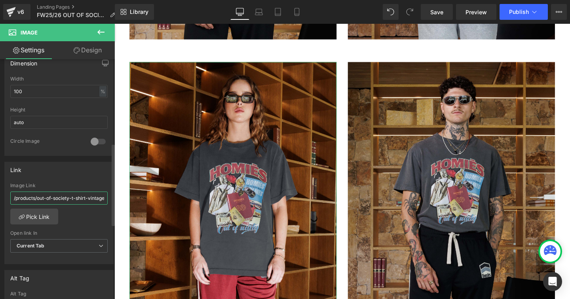
click at [73, 196] on input "/products/out-of-society-t-shirt-vintage-grey" at bounding box center [58, 197] width 97 height 13
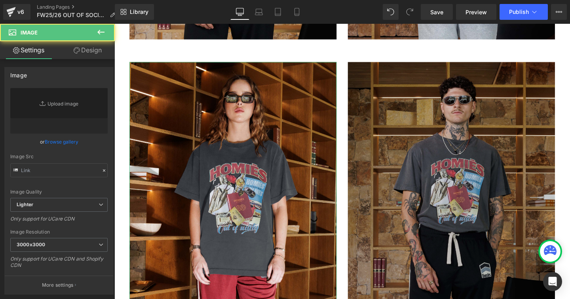
click at [381, 175] on img at bounding box center [469, 196] width 218 height 265
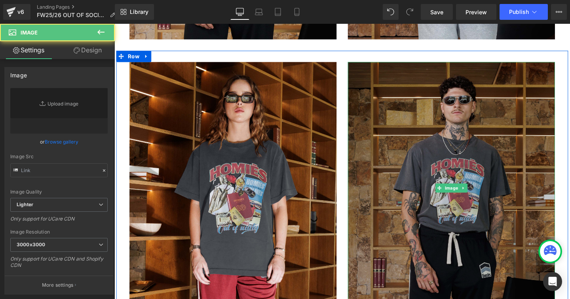
type input "[URL][DOMAIN_NAME]"
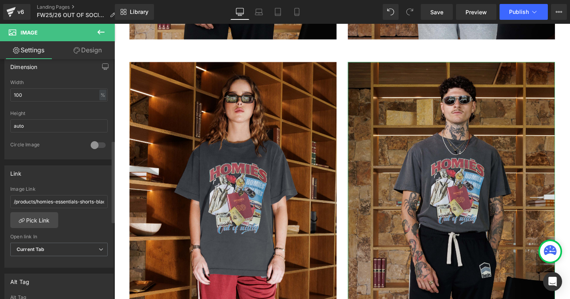
scroll to position [245, 0]
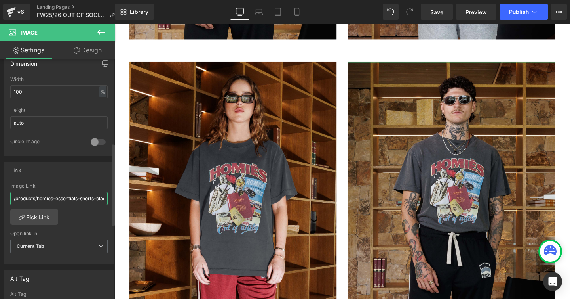
click at [26, 199] on input "/products/homies-essentials-shorts-black" at bounding box center [58, 198] width 97 height 13
type input "/products/out-of-society-t-shirt-vintage-white"
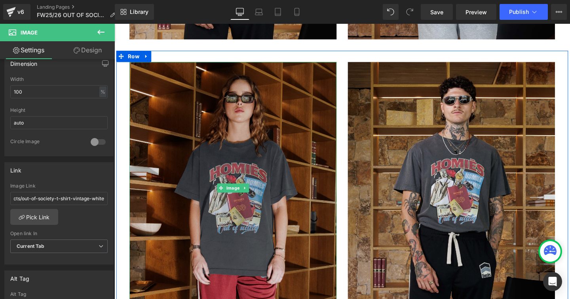
click at [194, 207] on img at bounding box center [239, 196] width 218 height 265
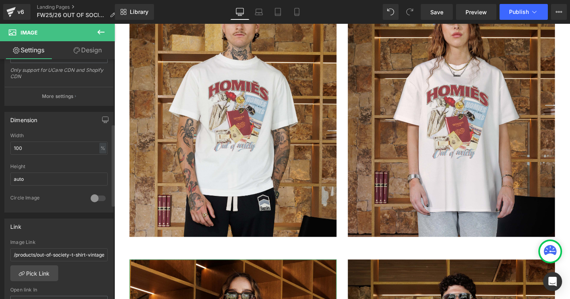
scroll to position [232, 0]
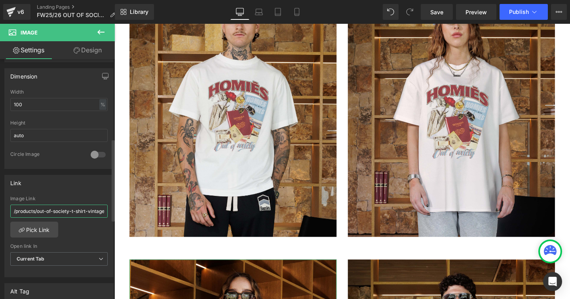
click at [61, 213] on input "/products/out-of-society-t-shirt-vintage-grey" at bounding box center [58, 210] width 97 height 13
click at [83, 208] on input "/products/out-of-society-t-shirt-vintage-grey" at bounding box center [58, 210] width 97 height 13
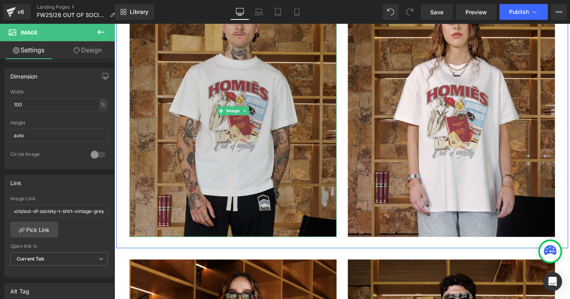
click at [179, 194] on img at bounding box center [239, 115] width 218 height 265
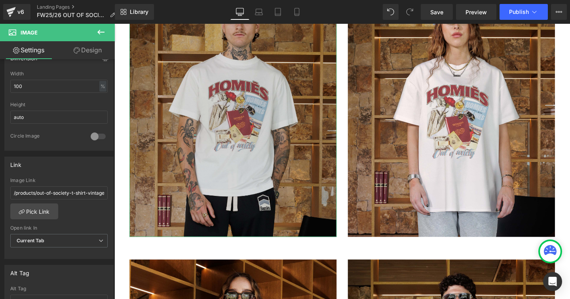
scroll to position [271, 0]
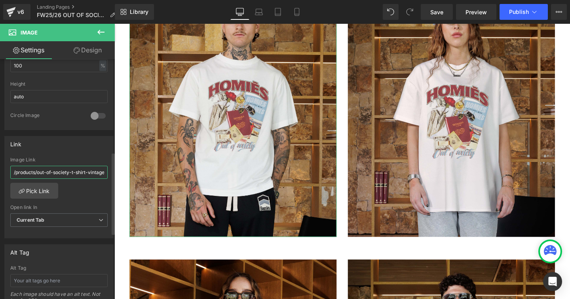
click at [56, 174] on input "/products/out-of-society-t-shirt-vintage-white" at bounding box center [58, 172] width 97 height 13
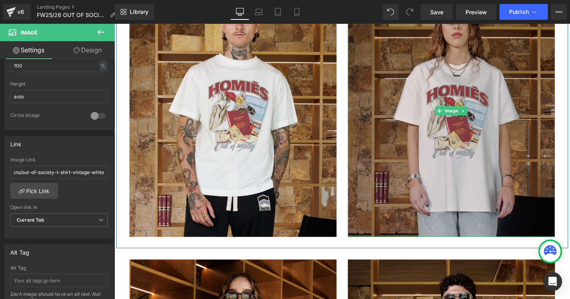
click at [399, 173] on img at bounding box center [469, 115] width 218 height 265
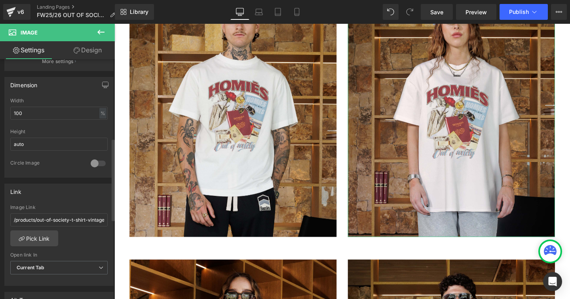
scroll to position [234, 0]
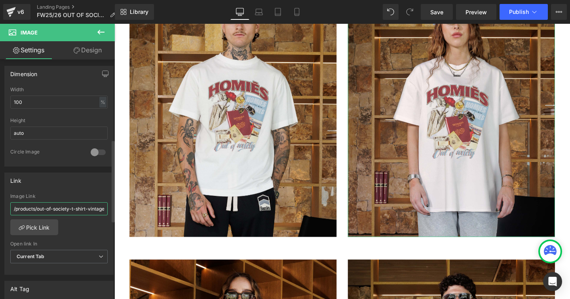
click at [83, 211] on input "/products/out-of-society-t-shirt-vintage-white" at bounding box center [58, 208] width 97 height 13
click at [89, 210] on input "/products/out-of-society-t-shirt-vintage-white" at bounding box center [58, 208] width 97 height 13
click at [97, 231] on div "/products/out-of-society-t-shirt-vintage-white Image Link /products/out-of-soci…" at bounding box center [59, 233] width 109 height 81
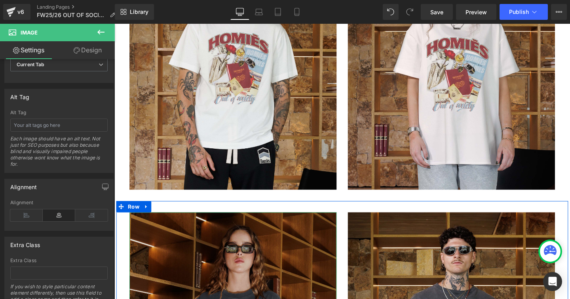
scroll to position [5102, 0]
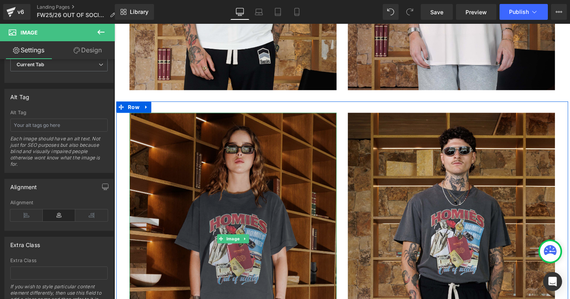
click at [177, 207] on img at bounding box center [239, 249] width 218 height 265
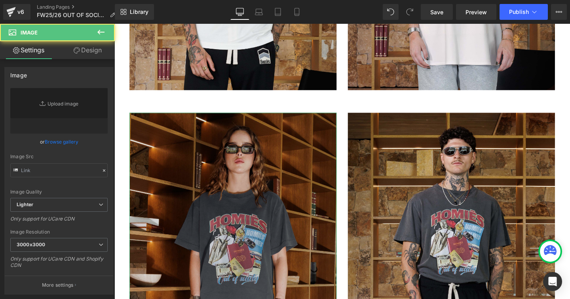
type input "[URL][DOMAIN_NAME]"
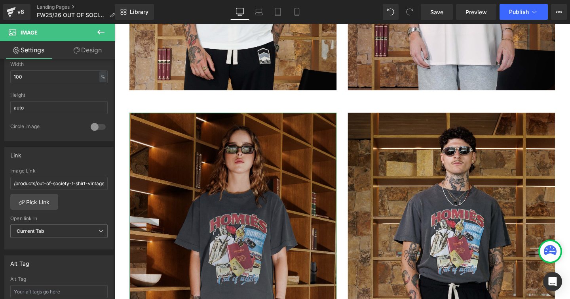
scroll to position [265, 0]
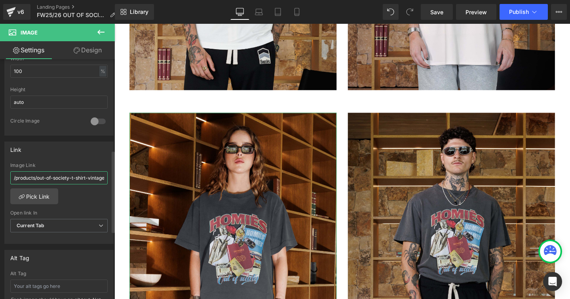
click at [63, 179] on input "/products/out-of-society-t-shirt-vintage-grey" at bounding box center [58, 177] width 97 height 13
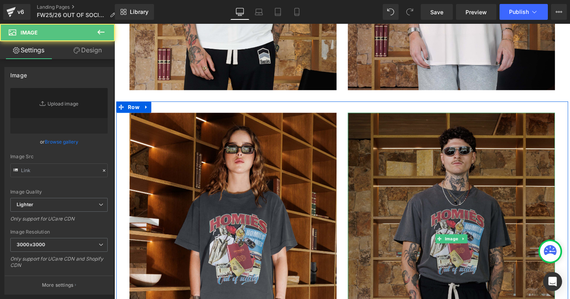
drag, startPoint x: 440, startPoint y: 230, endPoint x: 160, endPoint y: 219, distance: 280.6
click at [440, 230] on img at bounding box center [469, 249] width 218 height 265
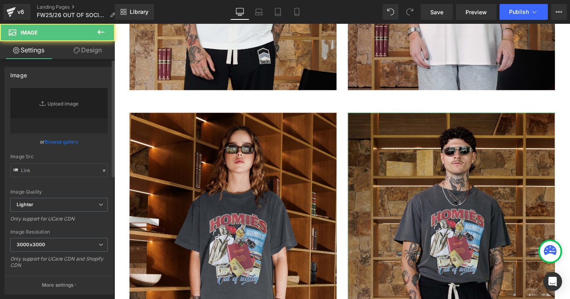
type input "[URL][DOMAIN_NAME]"
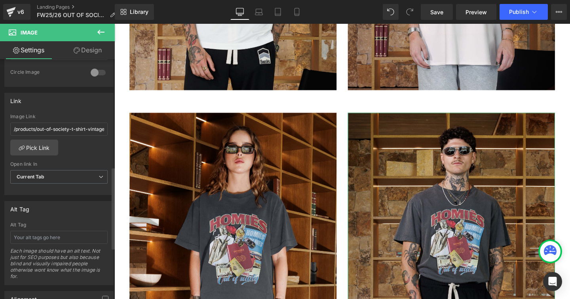
scroll to position [314, 0]
click at [76, 128] on input "/products/out-of-society-t-shirt-vintage-white" at bounding box center [58, 128] width 97 height 13
type input "/products/out-of-society-t-shirt-vintage-grey"
click at [97, 154] on div "/products/out-of-society-t-shirt-vintage-grey Image Link /products/out-of-socie…" at bounding box center [59, 153] width 109 height 81
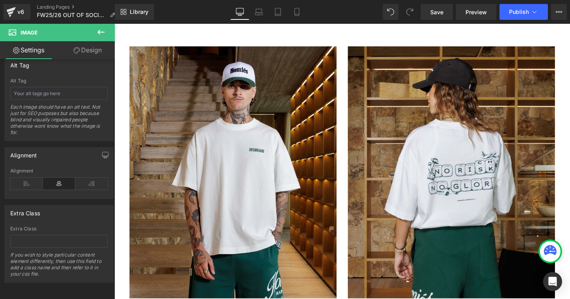
scroll to position [5461, 0]
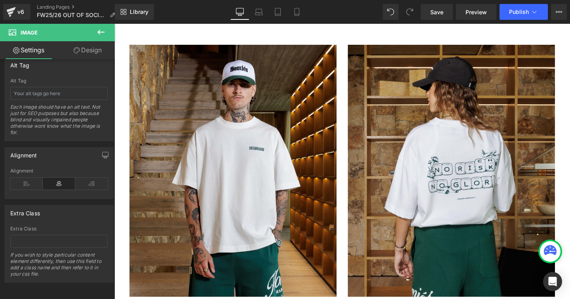
click at [232, 221] on img at bounding box center [239, 178] width 218 height 265
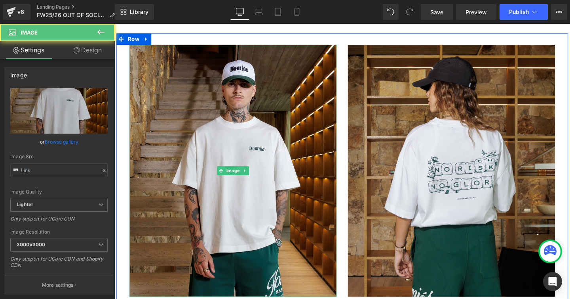
type input "[URL][DOMAIN_NAME]"
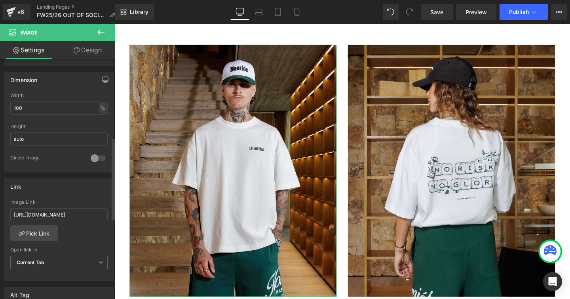
scroll to position [233, 0]
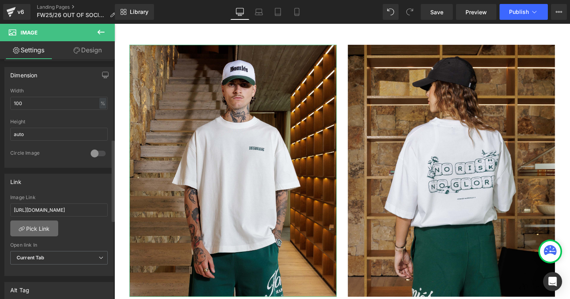
click at [46, 228] on link "Pick Link" at bounding box center [34, 228] width 48 height 16
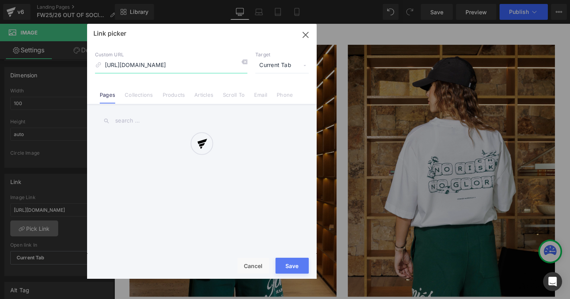
scroll to position [0, 161]
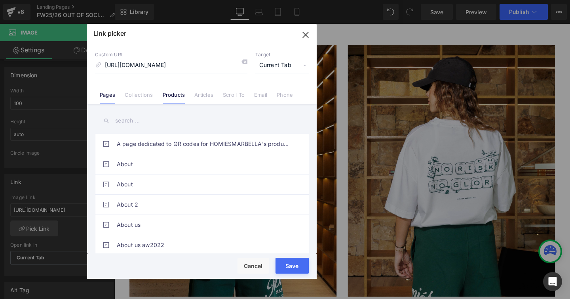
click at [169, 92] on link "Products" at bounding box center [174, 97] width 23 height 12
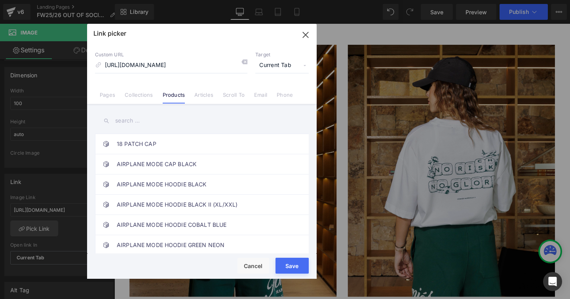
click at [146, 122] on input "text" at bounding box center [202, 121] width 214 height 18
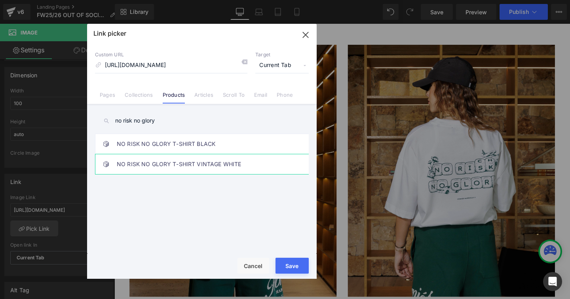
type input "no risk no glory"
click at [209, 164] on link "NO RISK NO GLORY T-SHIRT VINTAGE WHITE" at bounding box center [204, 164] width 174 height 20
type input "/products/no-risk-no-glory-t-shirt-vintage-white"
click at [284, 260] on button "Save" at bounding box center [292, 265] width 33 height 16
type input "/products/no-risk-no-glory-t-shirt-vintage-white"
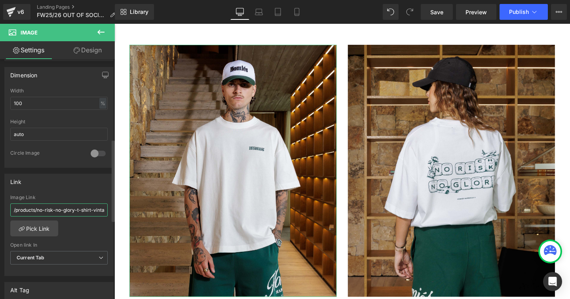
click at [71, 212] on input "/products/no-risk-no-glory-t-shirt-vintage-white" at bounding box center [58, 209] width 97 height 13
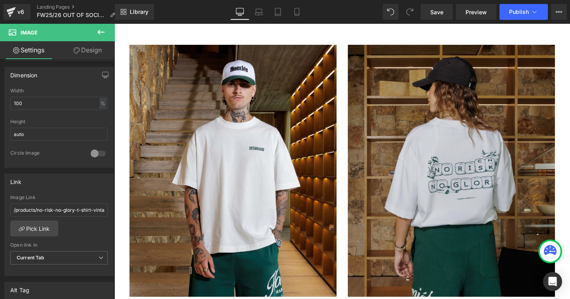
click at [385, 161] on img at bounding box center [469, 178] width 218 height 265
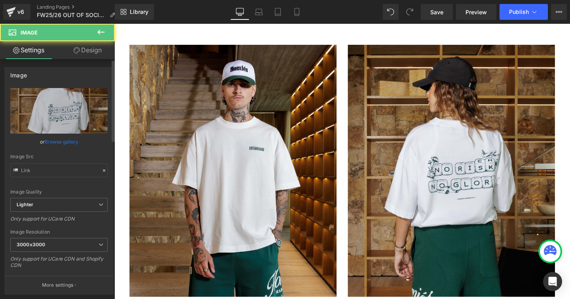
type input "[URL][DOMAIN_NAME]"
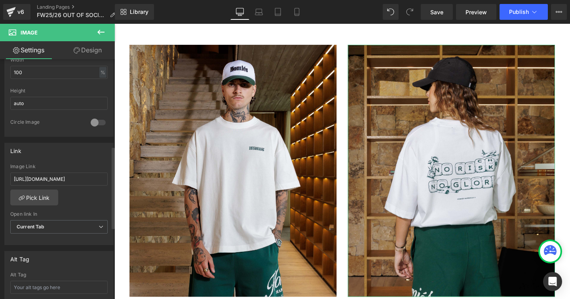
scroll to position [270, 0]
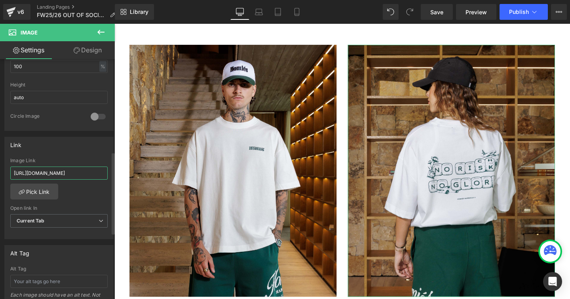
click at [40, 176] on input "[URL][DOMAIN_NAME]" at bounding box center [58, 172] width 97 height 13
click at [40, 173] on input "[URL][DOMAIN_NAME]" at bounding box center [58, 172] width 97 height 13
type input "/products/no-risk-no-glory-t-shirt-vintage-white"
click at [88, 195] on div "/products/no-risk-no-glory-t-shirt-vintage-white Image Link /products/no-risk-n…" at bounding box center [59, 198] width 109 height 81
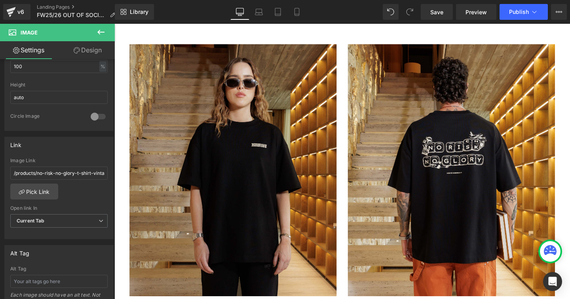
scroll to position [5768, 0]
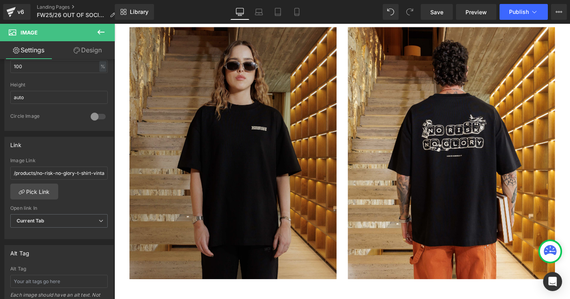
click at [225, 186] on img at bounding box center [239, 159] width 218 height 265
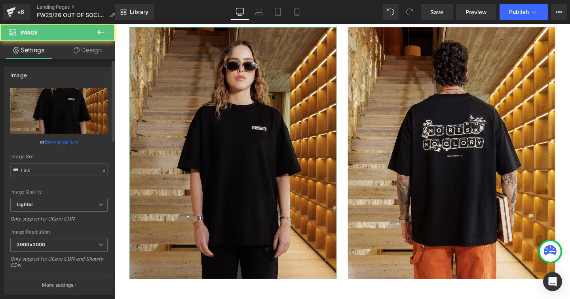
type input "[URL][DOMAIN_NAME]"
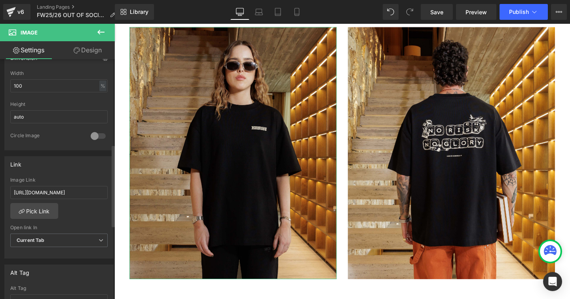
scroll to position [264, 0]
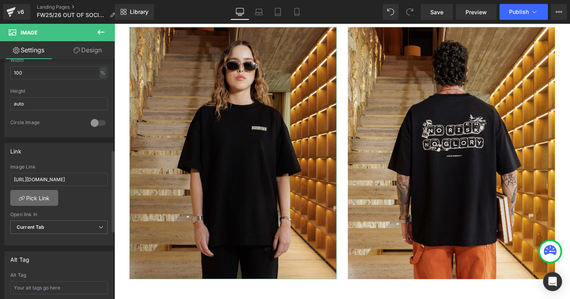
click at [44, 198] on link "Pick Link" at bounding box center [34, 198] width 48 height 16
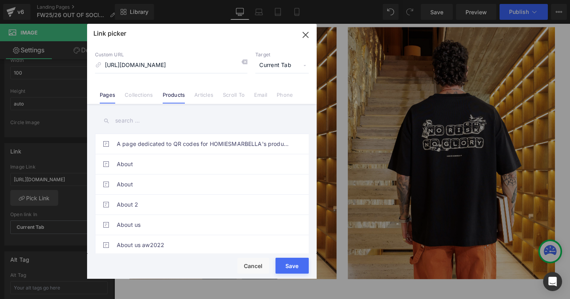
scroll to position [0, 0]
click at [172, 93] on link "Products" at bounding box center [174, 97] width 23 height 12
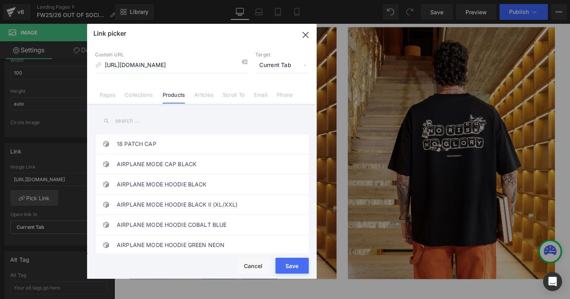
click at [151, 122] on input "text" at bounding box center [202, 121] width 214 height 18
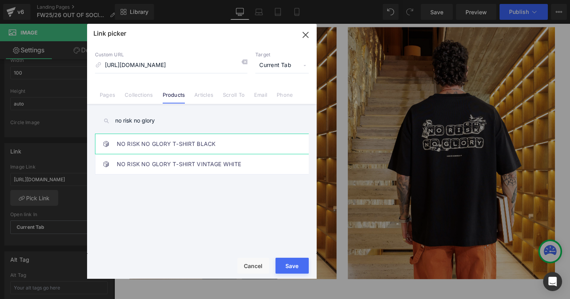
type input "no risk no glory"
click at [185, 144] on link "NO RISK NO GLORY T-SHIRT BLACK" at bounding box center [204, 144] width 174 height 20
type input "/products/no-risk-no-glory-t-shirt-black-1"
drag, startPoint x: 280, startPoint y: 259, endPoint x: 175, endPoint y: 248, distance: 106.0
click at [280, 259] on button "Save" at bounding box center [292, 265] width 33 height 16
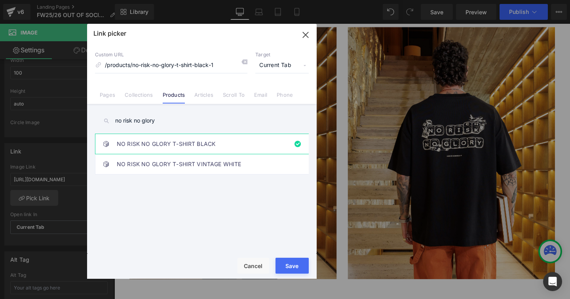
type input "/products/no-risk-no-glory-t-shirt-black-1"
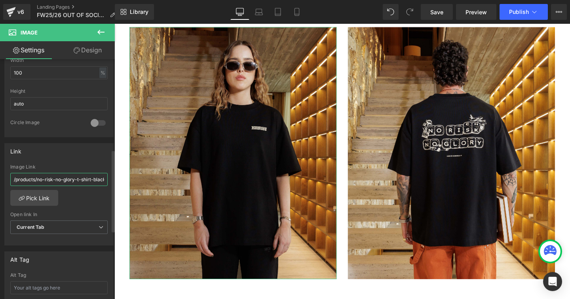
click at [64, 180] on input "/products/no-risk-no-glory-t-shirt-black-1" at bounding box center [58, 179] width 97 height 13
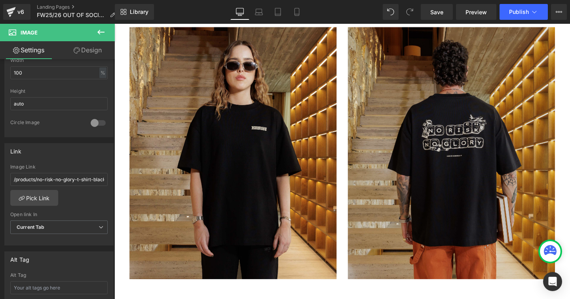
click at [381, 160] on img at bounding box center [469, 159] width 218 height 265
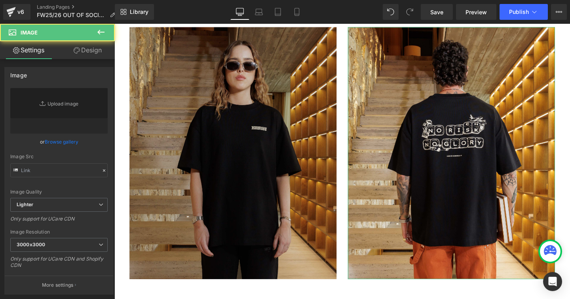
type input "[URL][DOMAIN_NAME]"
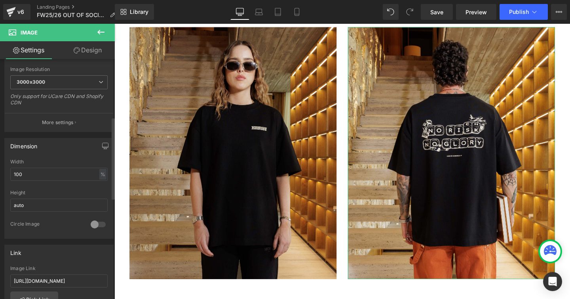
scroll to position [168, 0]
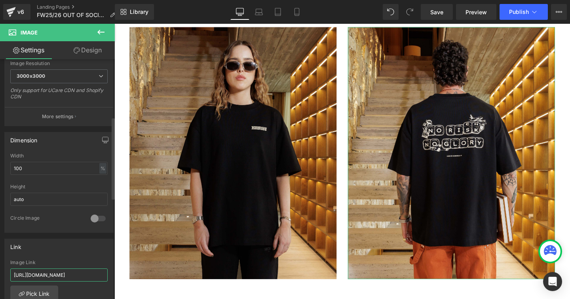
click at [51, 275] on input "[URL][DOMAIN_NAME]" at bounding box center [58, 274] width 97 height 13
paste input "/products/no-risk-no-glory-t-shirt-black-1"
type input "/products/no-risk-no-glory-t-shirt-black-1"
click at [67, 261] on div "Image Link" at bounding box center [58, 262] width 97 height 6
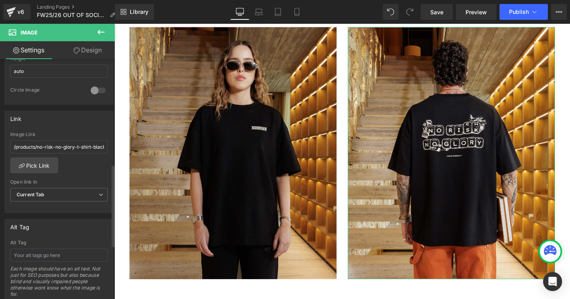
scroll to position [319, 0]
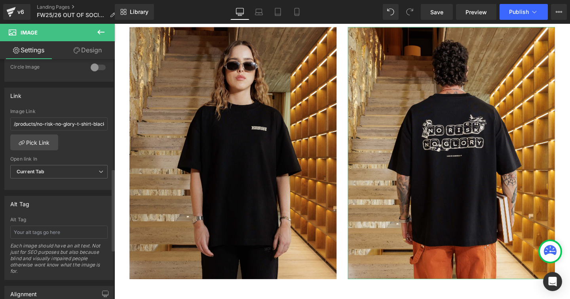
click at [79, 154] on div "/products/no-risk-no-glory-t-shirt-black-1 Image Link /products/no-risk-no-glor…" at bounding box center [59, 149] width 109 height 81
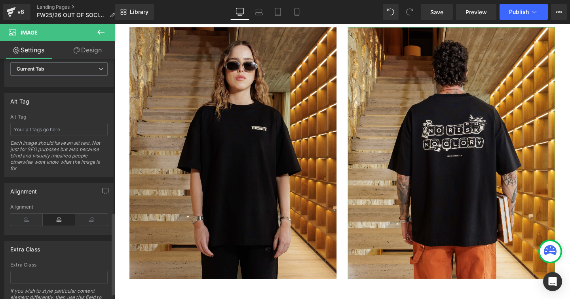
scroll to position [464, 0]
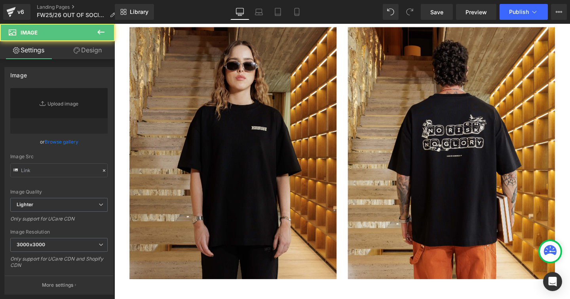
click at [248, 193] on img at bounding box center [239, 159] width 218 height 265
click at [248, 181] on img at bounding box center [239, 159] width 218 height 265
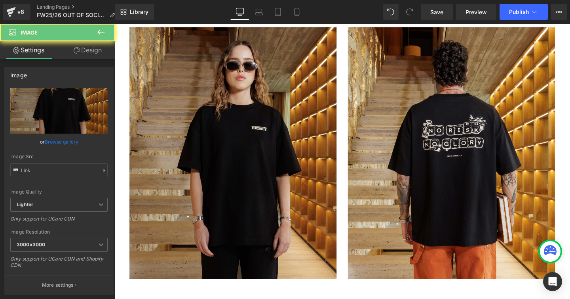
type input "[URL][DOMAIN_NAME]"
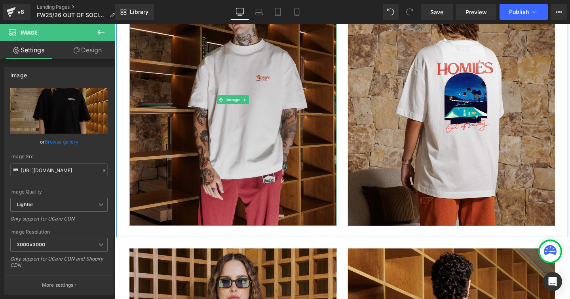
click at [169, 168] on img at bounding box center [239, 103] width 218 height 265
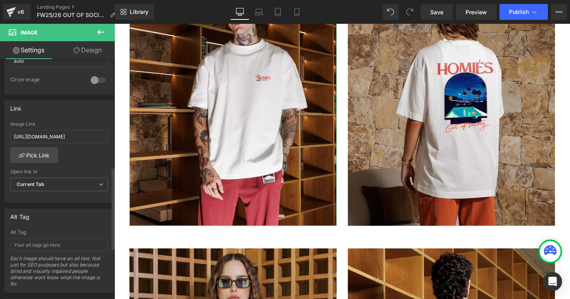
scroll to position [329, 0]
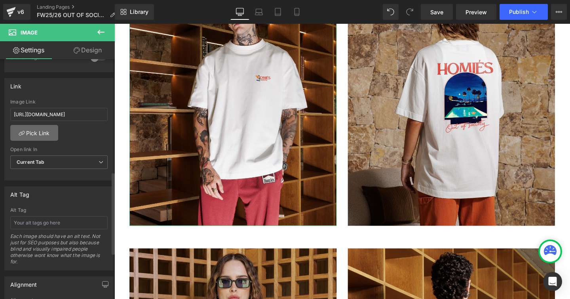
click at [42, 136] on link "Pick Link" at bounding box center [34, 133] width 48 height 16
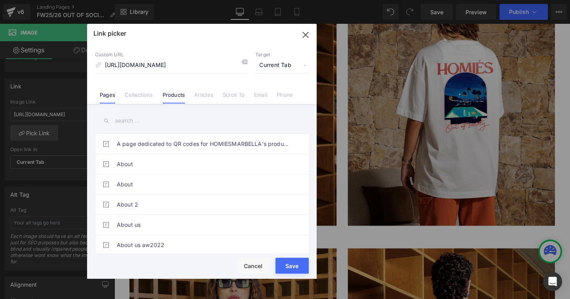
scroll to position [0, 0]
click at [173, 94] on link "Products" at bounding box center [174, 97] width 23 height 12
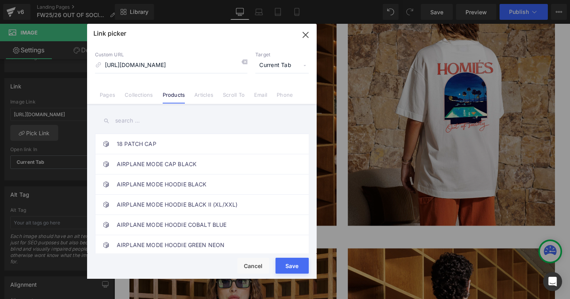
click at [135, 119] on input "text" at bounding box center [202, 121] width 214 height 18
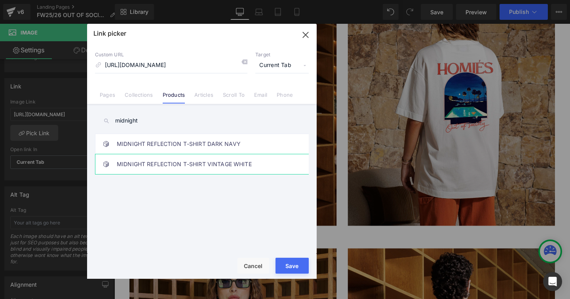
type input "midnight"
click at [245, 163] on link "MIDNIGHT REFLECTION T-SHIRT VINTAGE WHITE" at bounding box center [204, 164] width 174 height 20
type input "/products/no-risk-no-glory-t-shirt-black"
click at [283, 260] on button "Save" at bounding box center [292, 265] width 33 height 16
type input "/products/no-risk-no-glory-t-shirt-black"
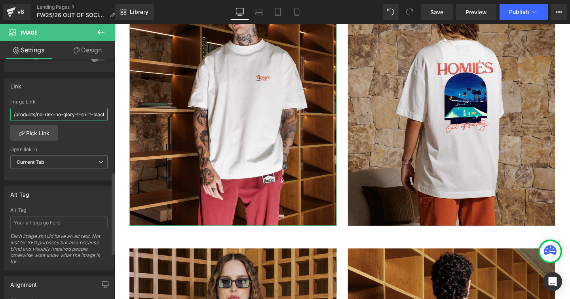
click at [63, 116] on input "/products/no-risk-no-glory-t-shirt-black" at bounding box center [58, 114] width 97 height 13
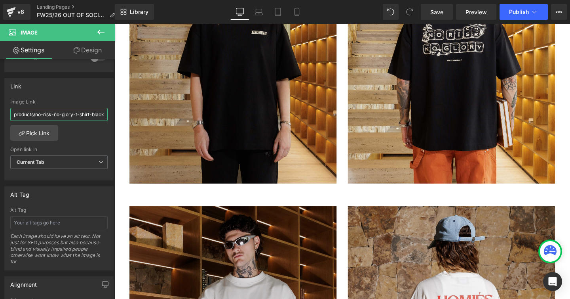
scroll to position [5855, 0]
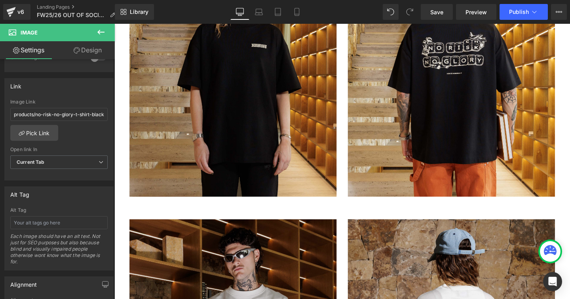
click at [166, 135] on img at bounding box center [239, 73] width 218 height 265
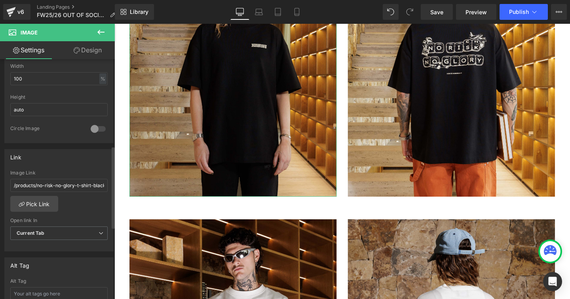
scroll to position [253, 0]
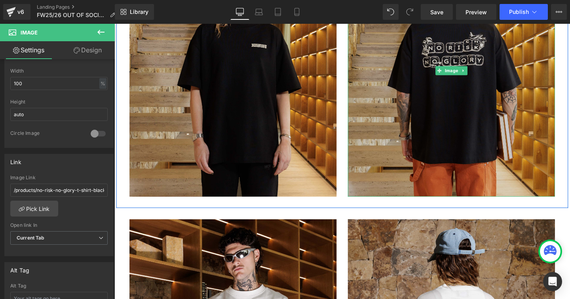
click at [410, 126] on img at bounding box center [469, 73] width 218 height 265
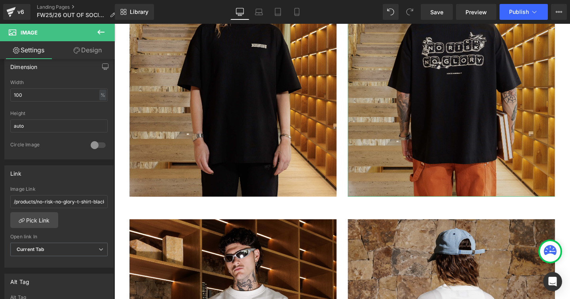
scroll to position [243, 0]
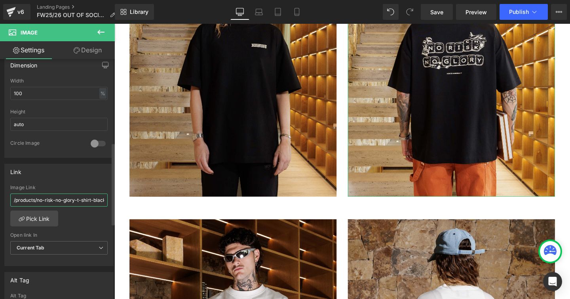
click at [71, 201] on input "/products/no-risk-no-glory-t-shirt-black-1" at bounding box center [58, 199] width 97 height 13
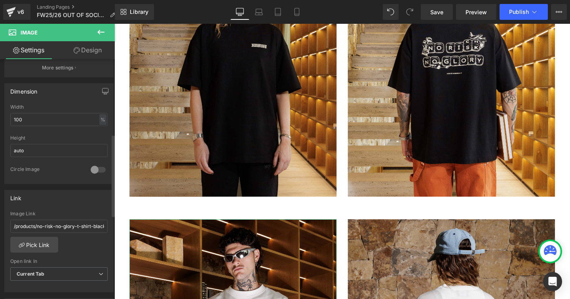
scroll to position [221, 0]
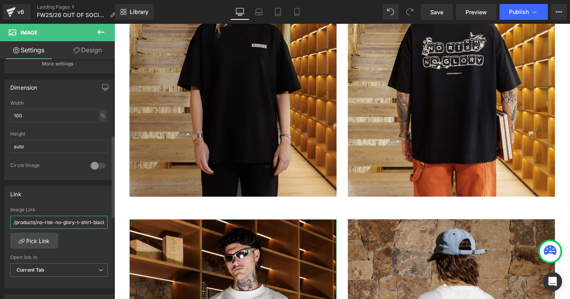
click at [69, 221] on input "/products/no-risk-no-glory-t-shirt-black" at bounding box center [58, 221] width 97 height 13
click at [297, 269] on div "Rendering Content" at bounding box center [285, 267] width 49 height 9
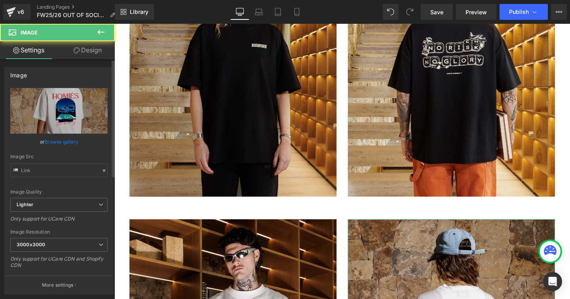
type input "[URL][DOMAIN_NAME]"
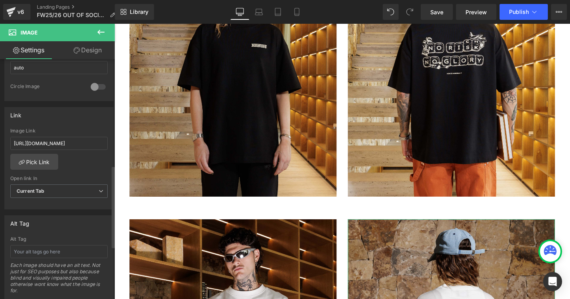
scroll to position [309, 0]
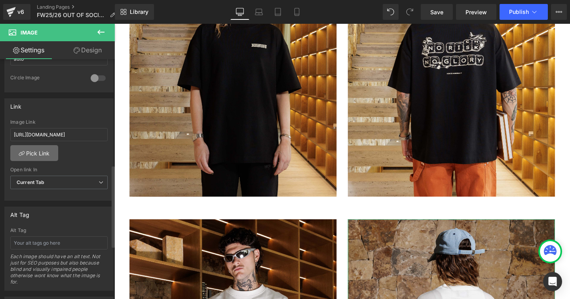
click at [47, 150] on link "Pick Link" at bounding box center [34, 153] width 48 height 16
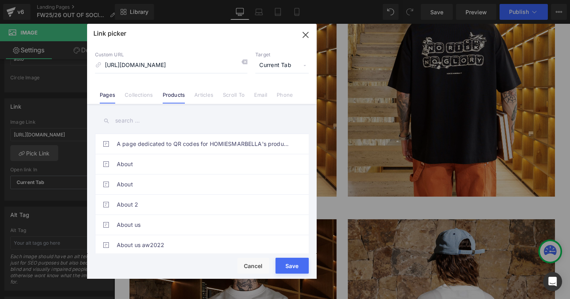
scroll to position [0, 0]
click at [176, 97] on link "Products" at bounding box center [174, 97] width 23 height 12
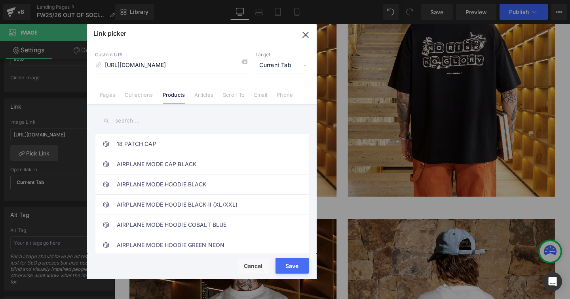
click at [166, 122] on input "text" at bounding box center [202, 121] width 214 height 18
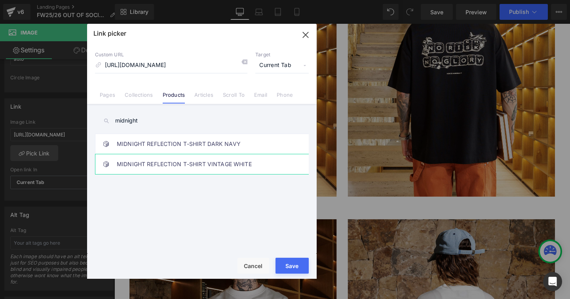
type input "midnight"
click at [218, 164] on link "MIDNIGHT REFLECTION T-SHIRT VINTAGE WHITE" at bounding box center [204, 164] width 174 height 20
type input "/products/no-risk-no-glory-t-shirt-black"
click at [288, 259] on button "Save" at bounding box center [292, 265] width 33 height 16
type input "/products/no-risk-no-glory-t-shirt-black"
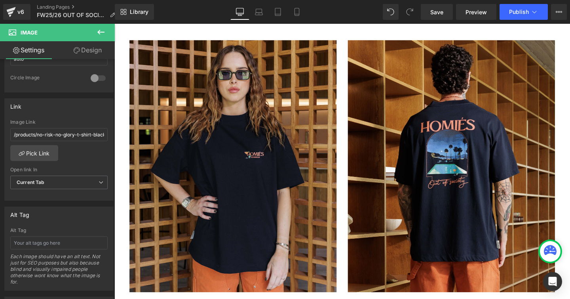
scroll to position [6332, 0]
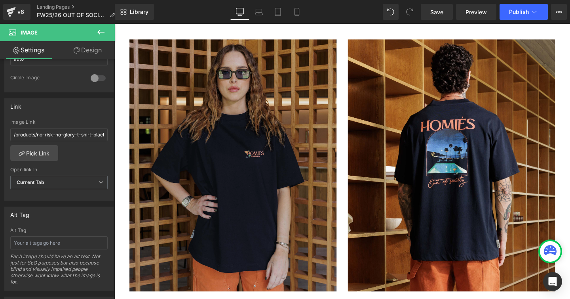
click at [189, 178] on img at bounding box center [239, 172] width 218 height 265
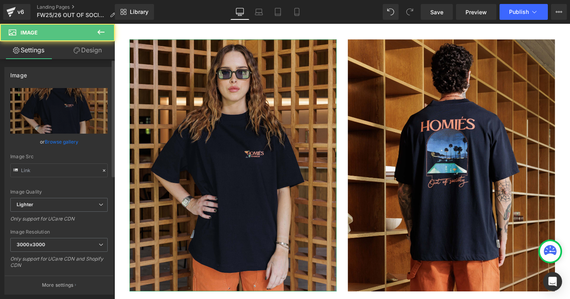
type input "[URL][DOMAIN_NAME]"
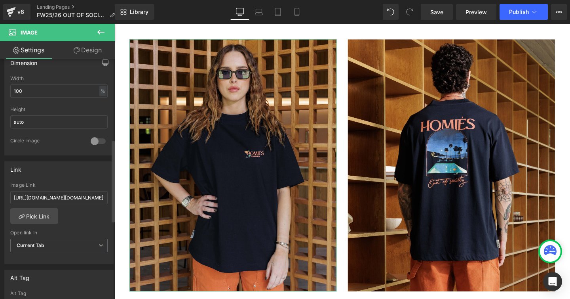
scroll to position [247, 0]
click at [48, 214] on link "Pick Link" at bounding box center [34, 215] width 48 height 16
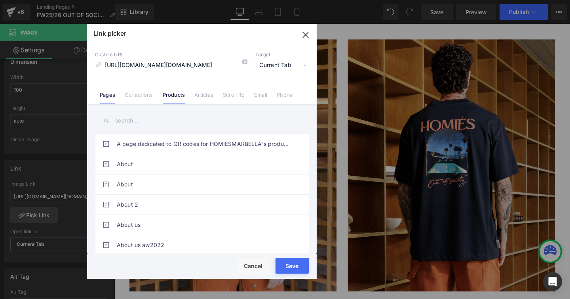
scroll to position [0, 0]
click at [172, 95] on link "Products" at bounding box center [174, 97] width 23 height 12
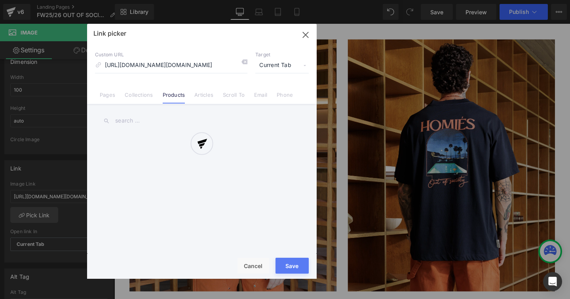
click at [163, 122] on div at bounding box center [202, 151] width 230 height 255
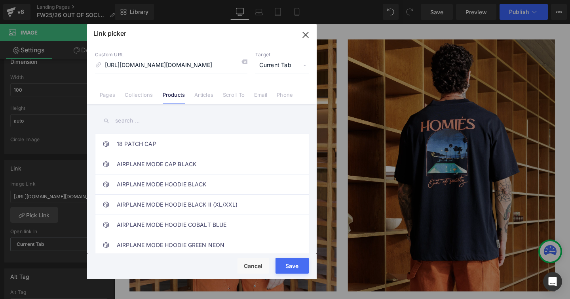
click at [130, 123] on input "text" at bounding box center [202, 121] width 214 height 18
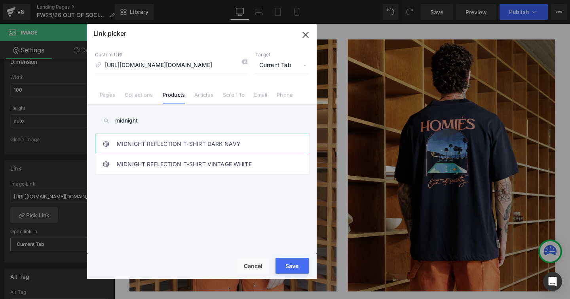
type input "midnight"
click at [168, 146] on link "MIDNIGHT REFLECTION T-SHIRT DARK NAVY" at bounding box center [204, 144] width 174 height 20
type input "/products/midnight-reflection-t-shirt-dark-navy"
click at [282, 261] on button "Save" at bounding box center [292, 265] width 33 height 16
type input "/products/midnight-reflection-t-shirt-dark-navy"
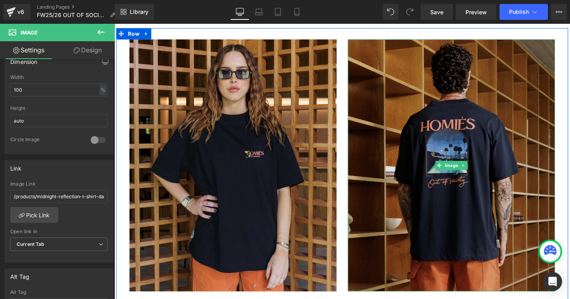
click at [404, 110] on img at bounding box center [469, 172] width 218 height 265
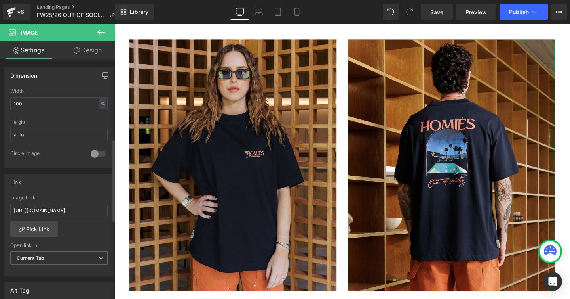
scroll to position [249, 0]
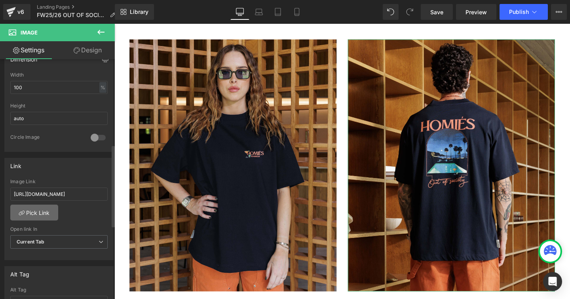
click at [46, 208] on link "Pick Link" at bounding box center [34, 212] width 48 height 16
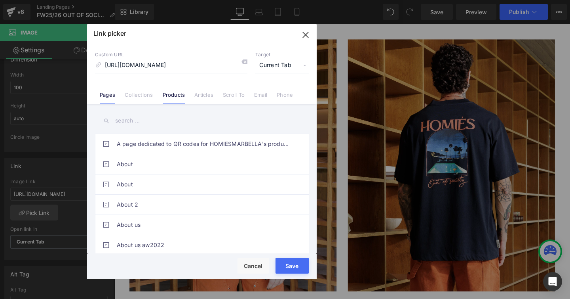
scroll to position [0, 0]
click at [171, 97] on link "Products" at bounding box center [174, 97] width 23 height 12
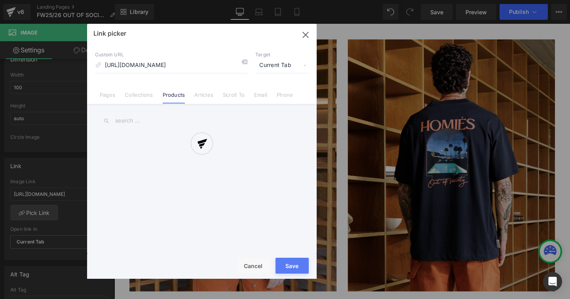
click at [158, 124] on div at bounding box center [202, 151] width 230 height 255
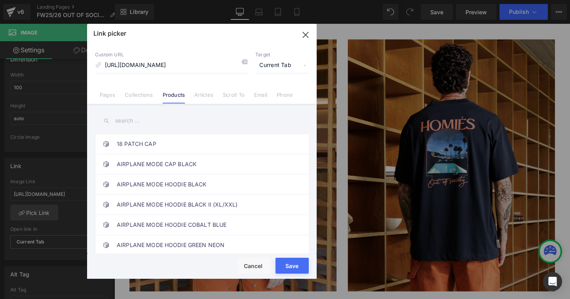
click at [119, 122] on input "text" at bounding box center [202, 121] width 214 height 18
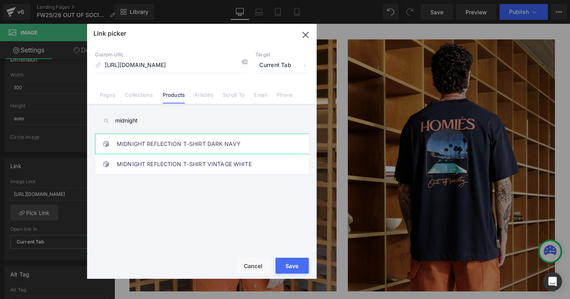
type input "midnight"
click at [178, 145] on link "MIDNIGHT REFLECTION T-SHIRT DARK NAVY" at bounding box center [204, 144] width 174 height 20
type input "/products/midnight-reflection-t-shirt-dark-navy"
click at [286, 261] on button "Save" at bounding box center [292, 265] width 33 height 16
type input "/products/midnight-reflection-t-shirt-dark-navy"
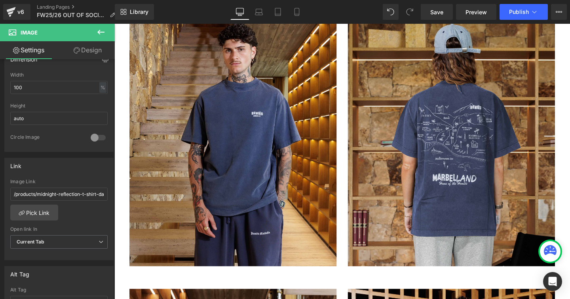
scroll to position [6647, 0]
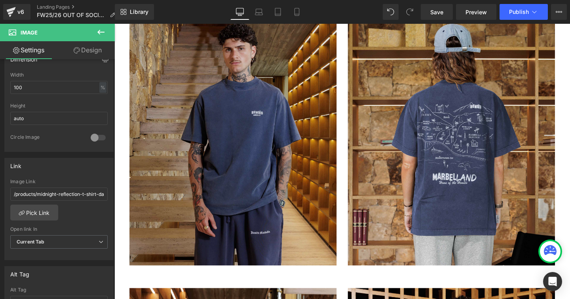
click at [245, 153] on img at bounding box center [239, 145] width 218 height 265
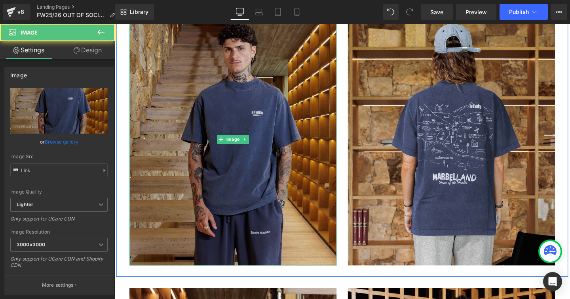
type input "[URL][DOMAIN_NAME]"
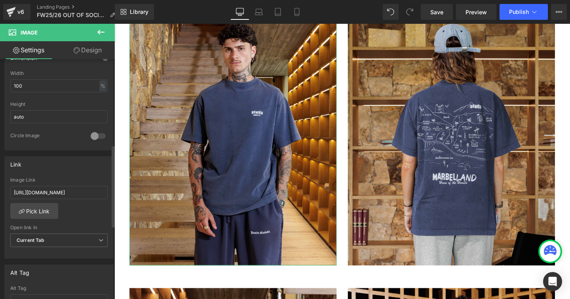
scroll to position [265, 0]
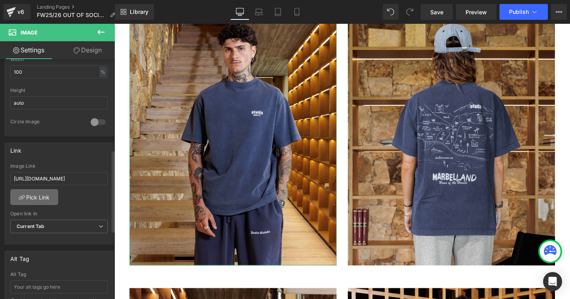
click at [41, 194] on link "Pick Link" at bounding box center [34, 197] width 48 height 16
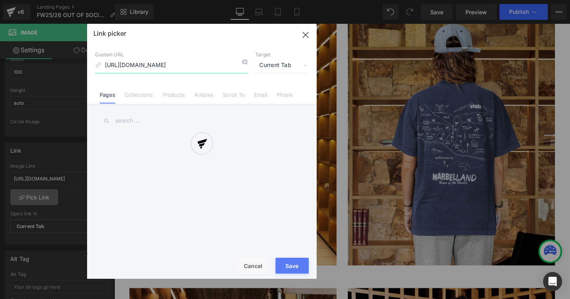
scroll to position [0, 168]
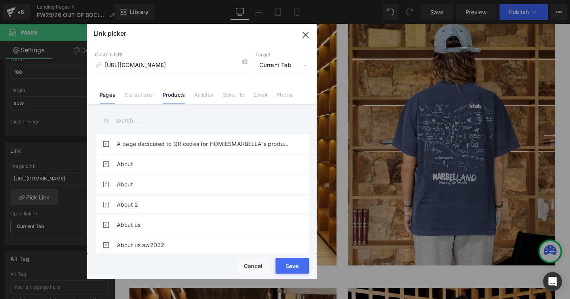
click at [176, 95] on link "Products" at bounding box center [174, 97] width 23 height 12
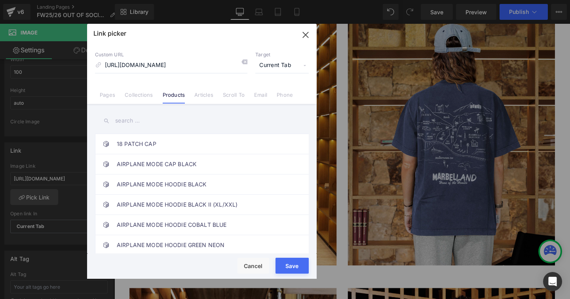
click at [163, 119] on input "text" at bounding box center [202, 121] width 214 height 18
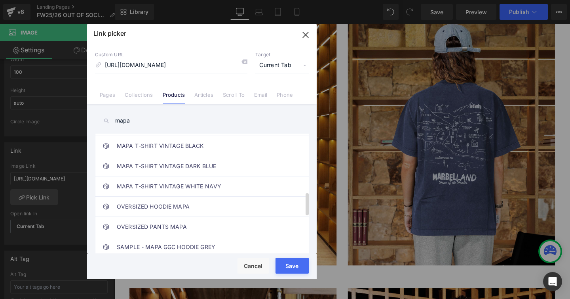
scroll to position [303, 0]
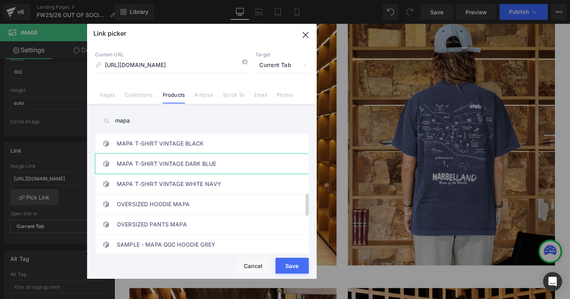
type input "mapa"
click at [179, 164] on link "MAPA T-SHIRT VINTAGE DARK BLUE" at bounding box center [204, 164] width 174 height 20
type input "/products/mapa-t-shirt-vintage-dark-blue"
drag, startPoint x: 284, startPoint y: 261, endPoint x: 171, endPoint y: 250, distance: 112.7
click at [284, 261] on button "Save" at bounding box center [292, 265] width 33 height 16
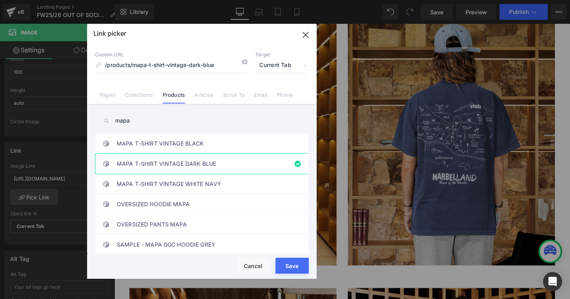
type input "/products/mapa-t-shirt-vintage-dark-blue"
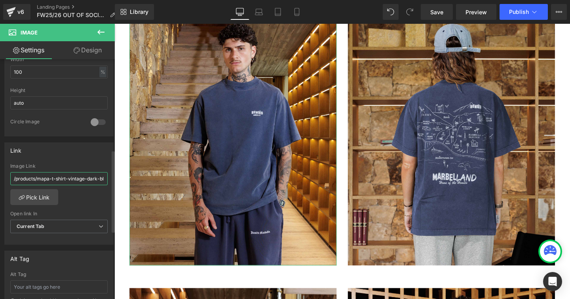
click at [74, 177] on input "/products/mapa-t-shirt-vintage-dark-blue" at bounding box center [58, 178] width 97 height 13
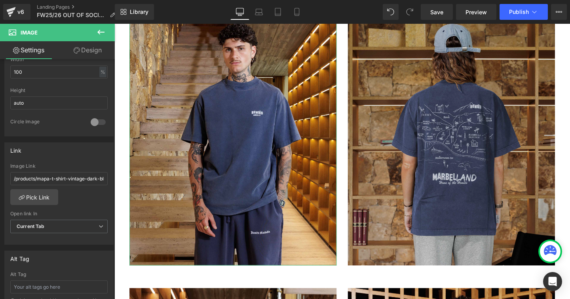
click at [388, 159] on img at bounding box center [469, 145] width 218 height 265
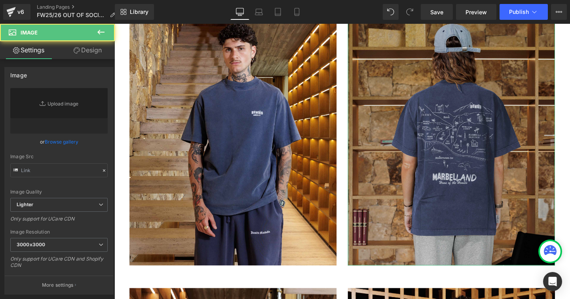
type input "[URL][DOMAIN_NAME]"
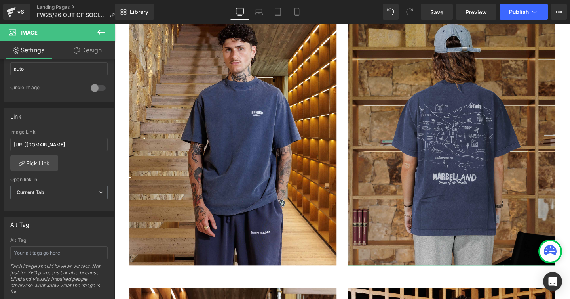
scroll to position [303, 0]
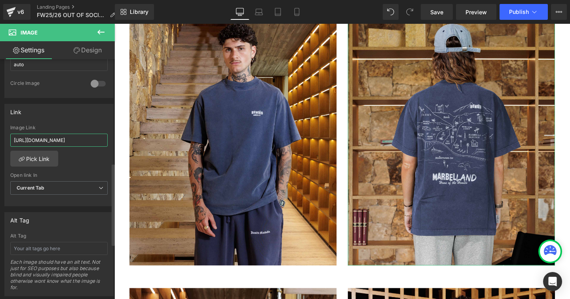
click at [61, 144] on input "[URL][DOMAIN_NAME]" at bounding box center [58, 139] width 97 height 13
click at [61, 139] on input "[URL][DOMAIN_NAME]" at bounding box center [58, 139] width 97 height 13
type input "/products/mapa-t-shirt-vintage-dark-blue"
click at [91, 161] on div "/products/mapa-t-shirt-vintage-dark-blue Image Link /products/mapa-t-shirt-vint…" at bounding box center [59, 165] width 109 height 81
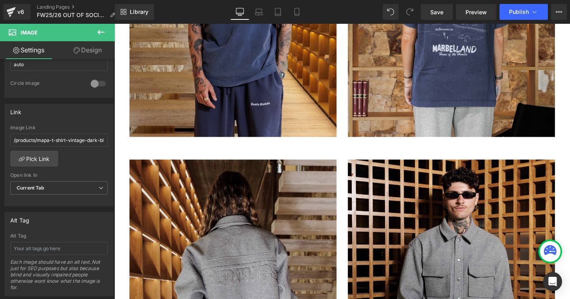
scroll to position [6917, 0]
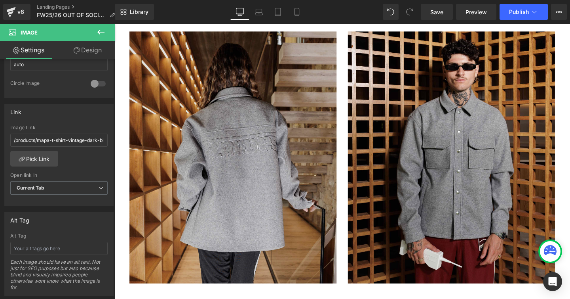
click at [220, 122] on img at bounding box center [239, 164] width 218 height 265
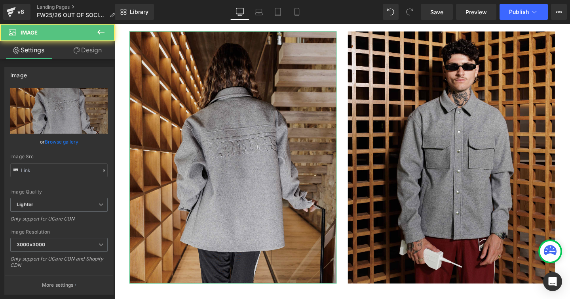
type input "[URL][DOMAIN_NAME]"
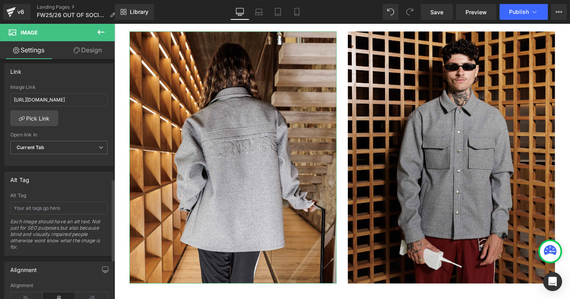
scroll to position [349, 0]
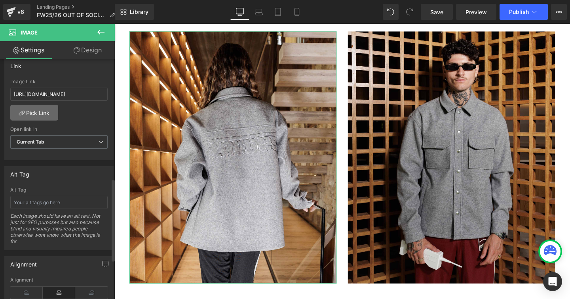
click at [43, 110] on link "Pick Link" at bounding box center [34, 113] width 48 height 16
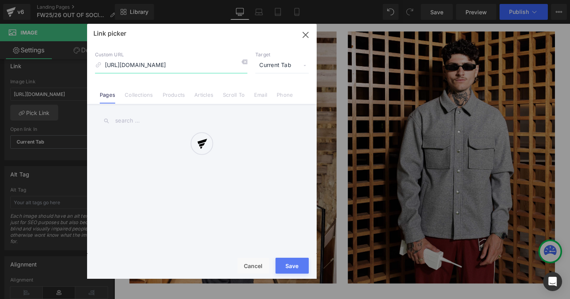
scroll to position [0, 136]
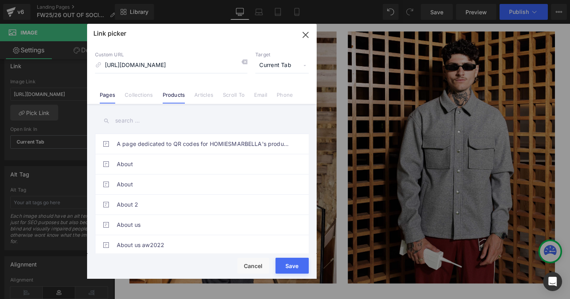
click at [172, 95] on link "Products" at bounding box center [174, 97] width 23 height 12
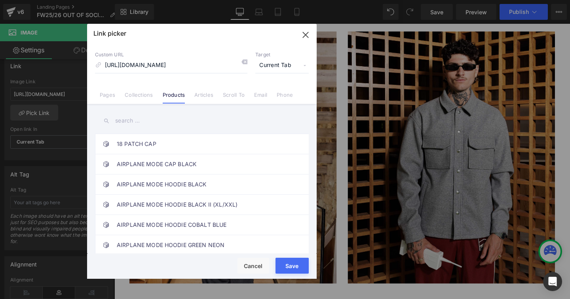
click at [145, 119] on input "text" at bounding box center [202, 121] width 214 height 18
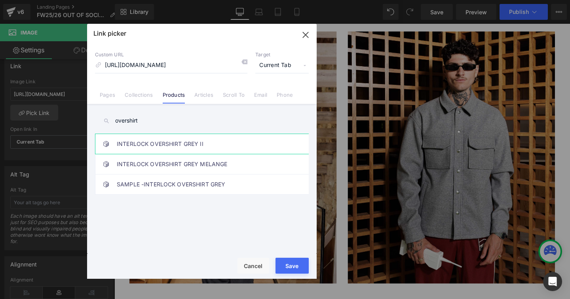
type input "overshirt"
click at [173, 143] on link "INTERLOCK OVERSHIRT GREY II" at bounding box center [204, 144] width 174 height 20
type input "/products/interlock-overshirt-grey-ii"
click at [282, 259] on button "Save" at bounding box center [292, 265] width 33 height 16
type input "/products/interlock-overshirt-grey-ii"
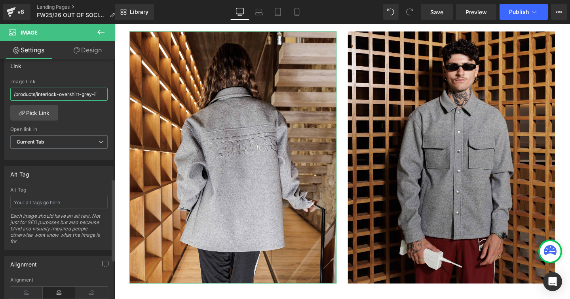
click at [61, 95] on input "/products/interlock-overshirt-grey-ii" at bounding box center [58, 94] width 97 height 13
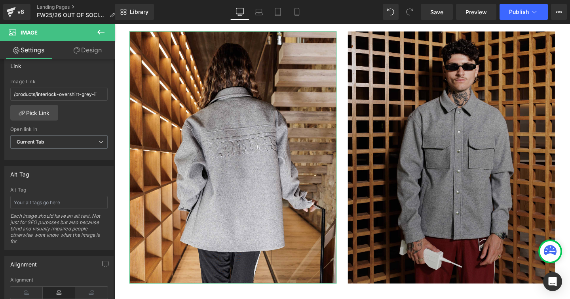
click at [415, 107] on img at bounding box center [469, 164] width 218 height 265
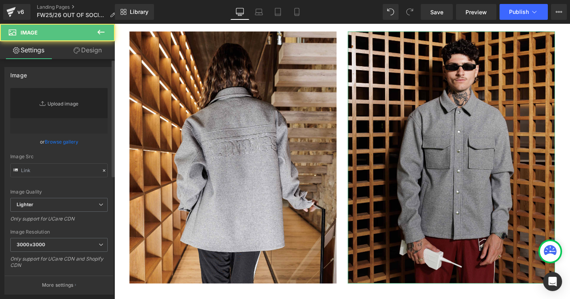
type input "[URL][DOMAIN_NAME]"
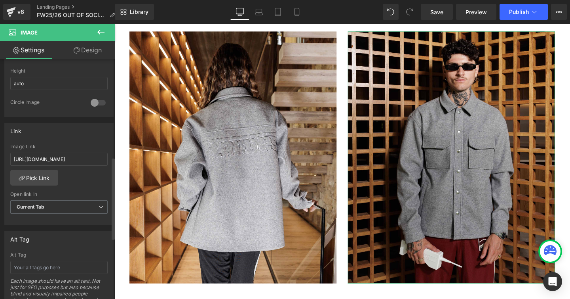
scroll to position [286, 0]
click at [49, 178] on link "Pick Link" at bounding box center [34, 176] width 48 height 16
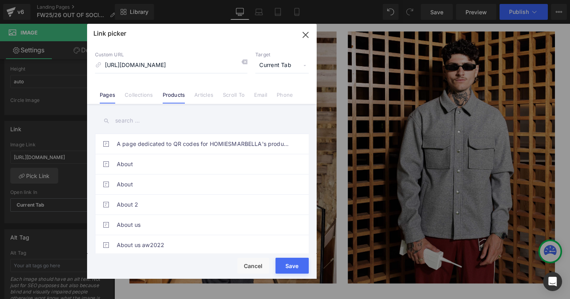
scroll to position [0, 0]
click at [167, 101] on link "Products" at bounding box center [174, 97] width 23 height 12
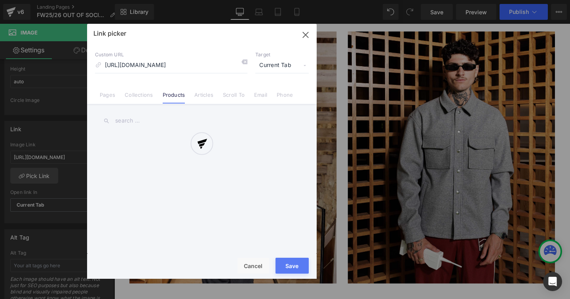
click at [146, 123] on div at bounding box center [202, 151] width 230 height 255
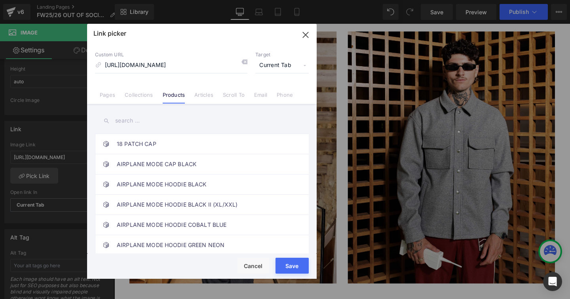
click at [138, 122] on input "text" at bounding box center [202, 121] width 214 height 18
paste input "/products/interlock-overshirt-grey-ii"
type input "/products/interlock-overshirt-grey-ii"
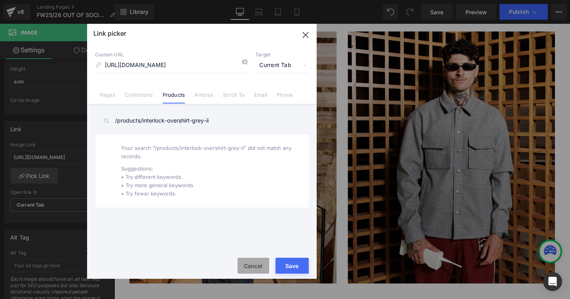
click at [251, 268] on button "Cancel" at bounding box center [254, 265] width 32 height 16
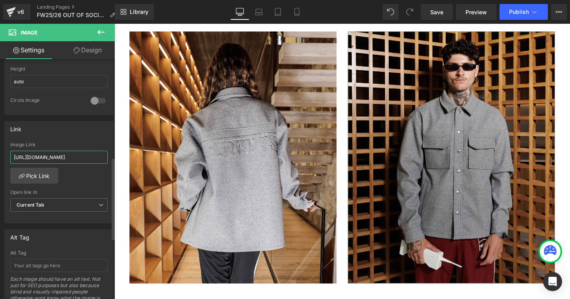
click at [91, 156] on input "[URL][DOMAIN_NAME]" at bounding box center [58, 157] width 97 height 13
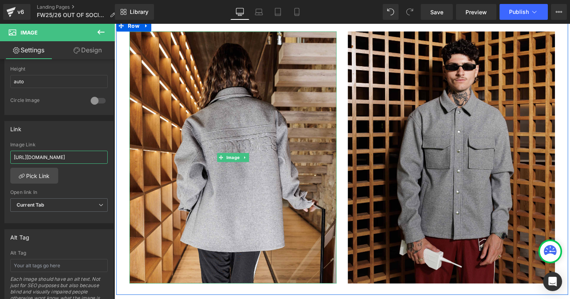
paste input "/products/interlock-overshirt-grey-ii"
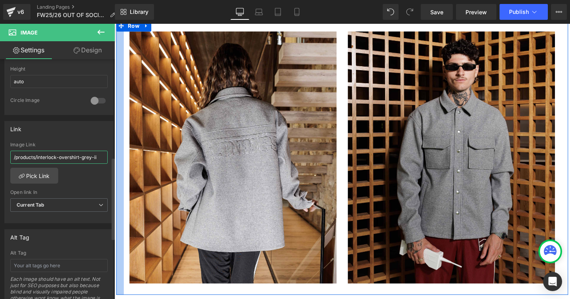
type input "/products/interlock-overshirt-grey-ii"
click at [87, 183] on div "[URL][DOMAIN_NAME] Image Link /products/interlock-overshirt-grey-ii Pick Link C…" at bounding box center [59, 182] width 109 height 81
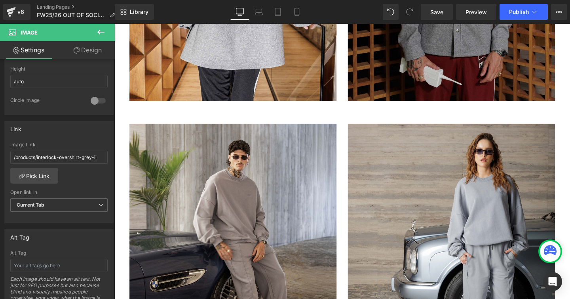
scroll to position [7110, 0]
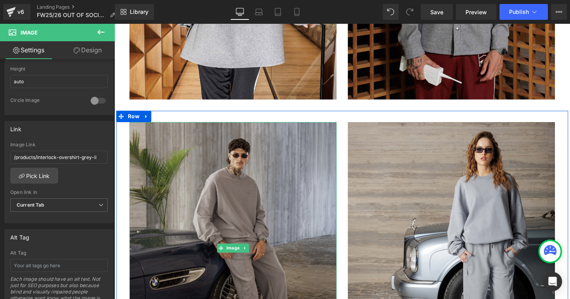
click at [321, 177] on img at bounding box center [239, 259] width 218 height 265
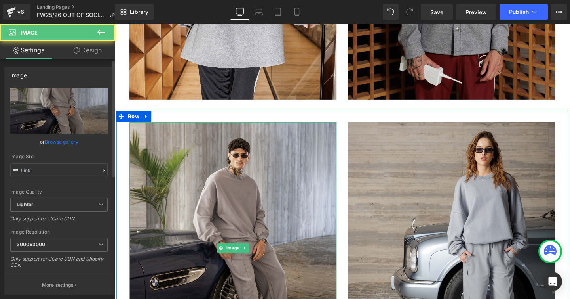
type input "[URL][DOMAIN_NAME]"
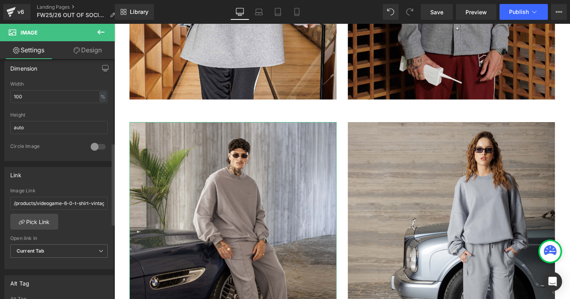
scroll to position [244, 0]
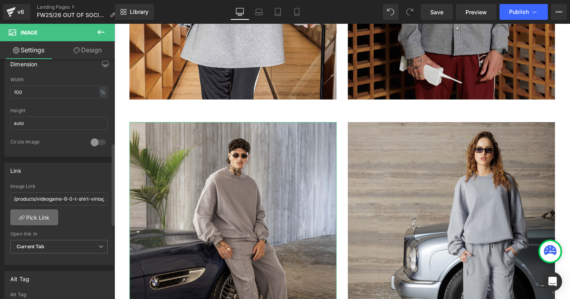
click at [44, 220] on link "Pick Link" at bounding box center [34, 217] width 48 height 16
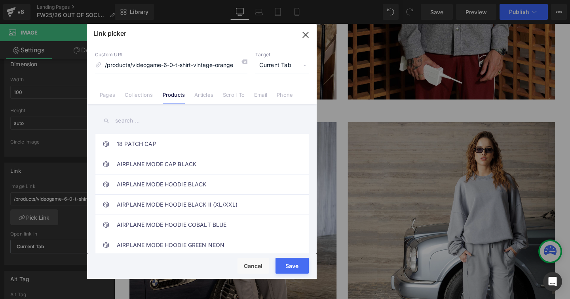
click at [136, 118] on input "text" at bounding box center [202, 121] width 214 height 18
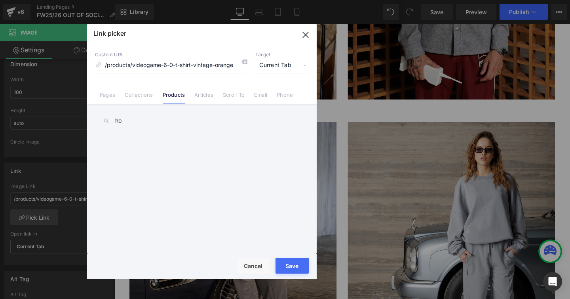
type input "h"
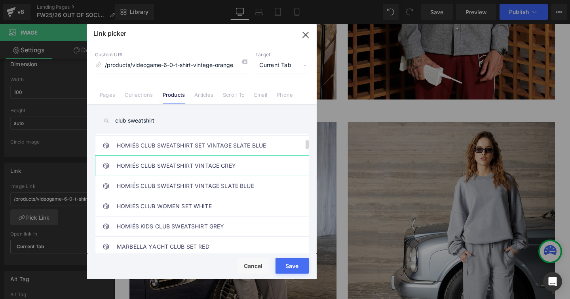
scroll to position [59, 0]
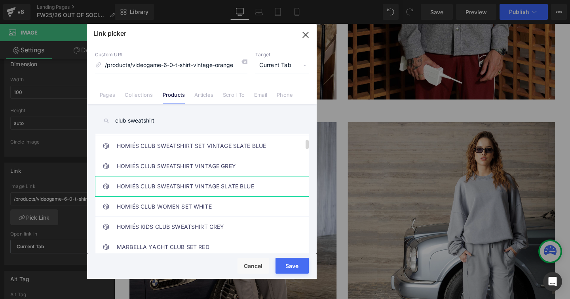
type input "club sweatshirt"
click at [181, 188] on link "HOMIÉS CLUB SWEATSHIRT VINTAGE SLATE BLUE" at bounding box center [204, 186] width 174 height 20
type input "/products/racing-gcc-hoodie-vintage-white-copia"
click at [287, 264] on div "Rendering Content" at bounding box center [285, 267] width 49 height 9
click at [279, 260] on button "Save" at bounding box center [292, 265] width 33 height 16
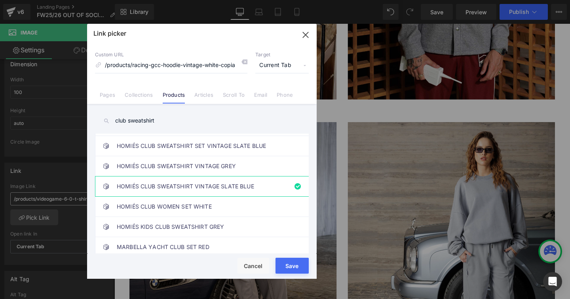
type input "/products/racing-gcc-hoodie-vintage-white-copia"
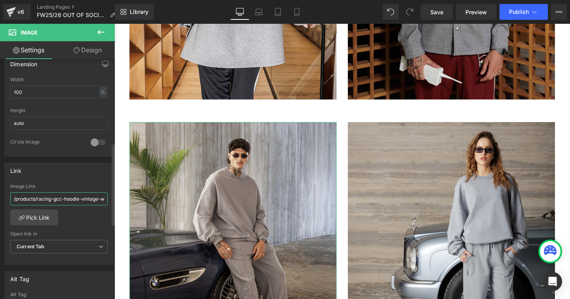
click at [61, 199] on input "/products/racing-gcc-hoodie-vintage-white-copia" at bounding box center [58, 198] width 97 height 13
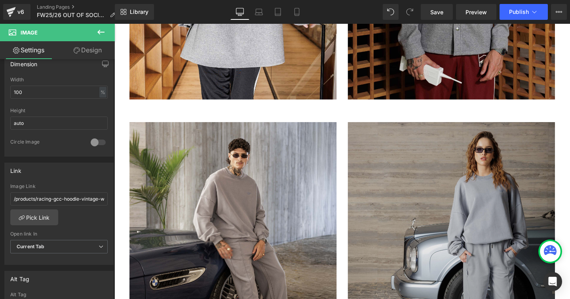
click at [421, 193] on img at bounding box center [469, 259] width 218 height 265
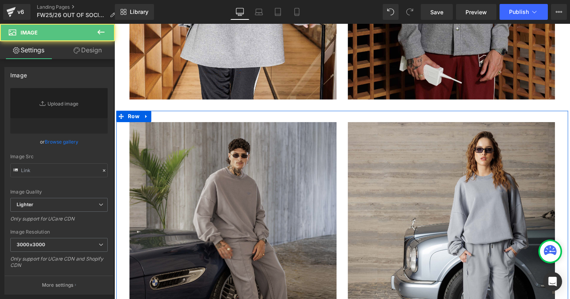
type input "[URL][DOMAIN_NAME]"
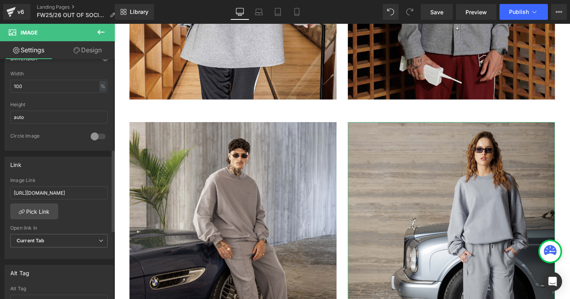
scroll to position [267, 0]
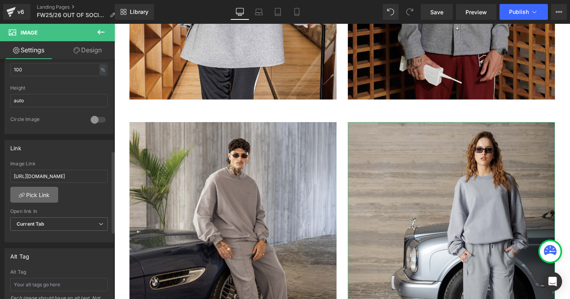
click at [43, 197] on link "Pick Link" at bounding box center [34, 195] width 48 height 16
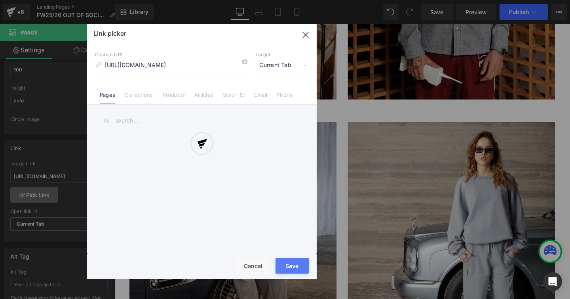
scroll to position [0, 170]
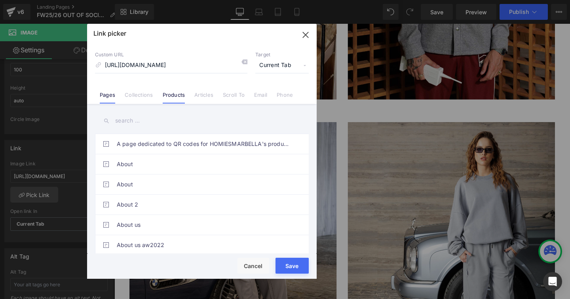
click at [171, 93] on link "Products" at bounding box center [174, 97] width 23 height 12
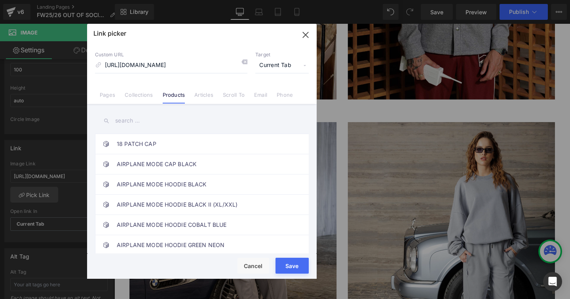
click at [124, 121] on input "text" at bounding box center [202, 121] width 214 height 18
paste input "/products/racing-gcc-hoodie-vintage-white-copia"
type input "/products/racing-gcc-hoodie-vintage-white-copia"
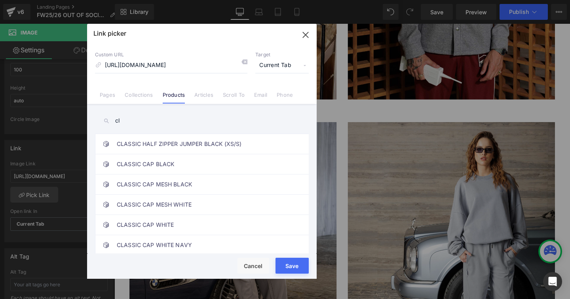
type input "c"
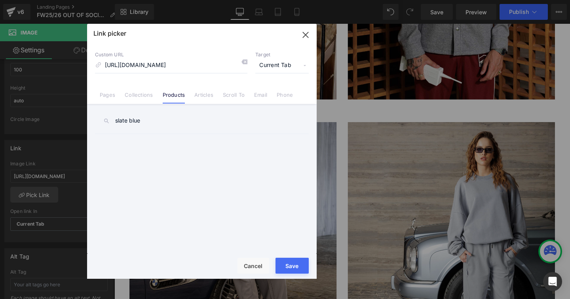
type input "slate blue"
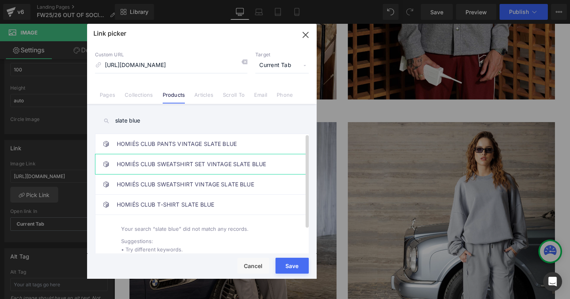
click at [169, 165] on link "HOMIÉS CLUB SWEATSHIRT SET VINTAGE SLATE BLUE" at bounding box center [204, 164] width 174 height 20
type input "/products/homies-club-sweatshirt-vintage-slate-blue"
click at [280, 262] on button "Save" at bounding box center [292, 265] width 33 height 16
type input "/products/homies-club-sweatshirt-vintage-slate-blue"
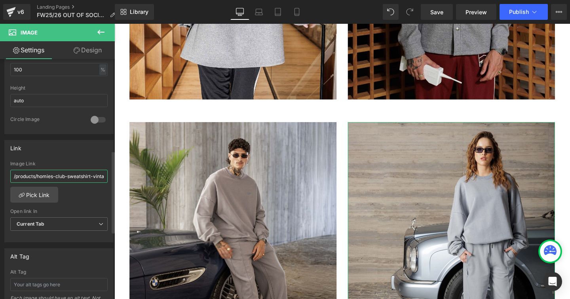
click at [67, 172] on input "/products/homies-club-sweatshirt-vintage-slate-blue" at bounding box center [58, 176] width 97 height 13
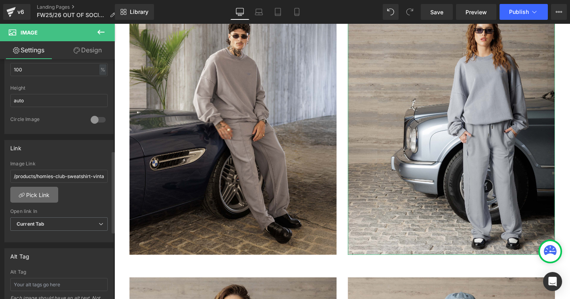
click at [44, 196] on link "Pick Link" at bounding box center [34, 195] width 48 height 16
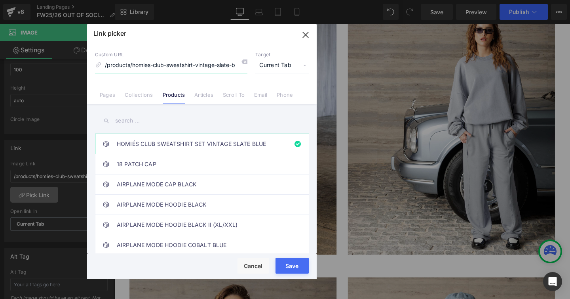
scroll to position [0, 2]
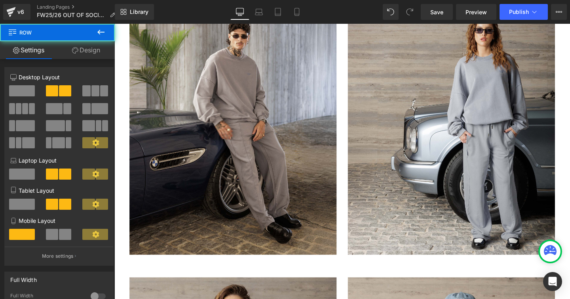
click at [82, 178] on span at bounding box center [88, 173] width 12 height 11
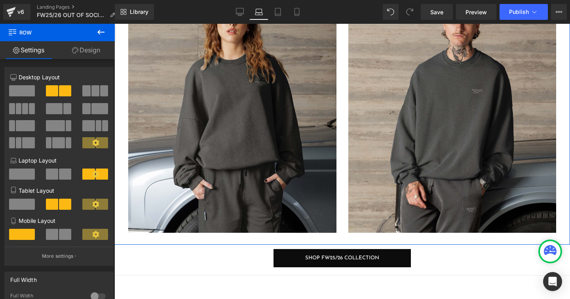
scroll to position [6925, 0]
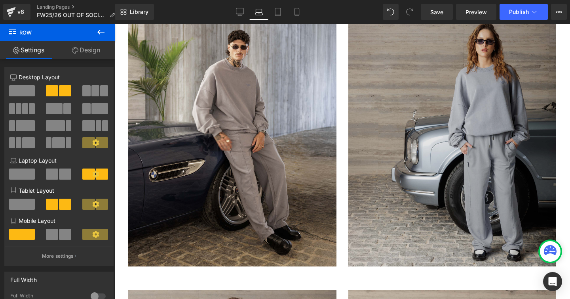
click at [410, 160] on img at bounding box center [453, 139] width 208 height 253
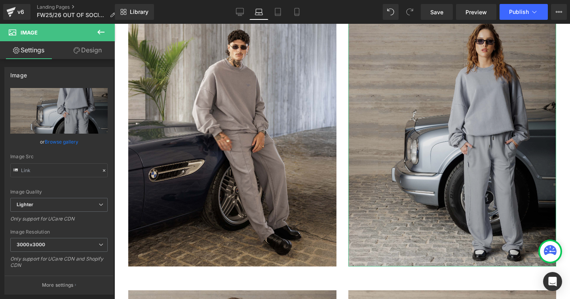
type input "[URL][DOMAIN_NAME]"
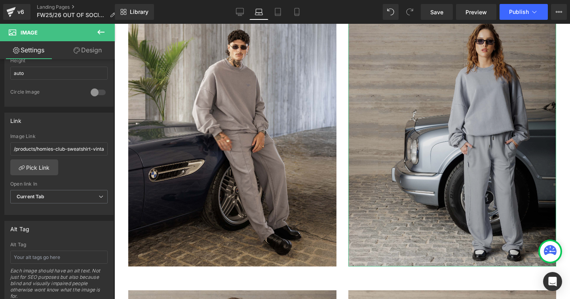
scroll to position [294, 0]
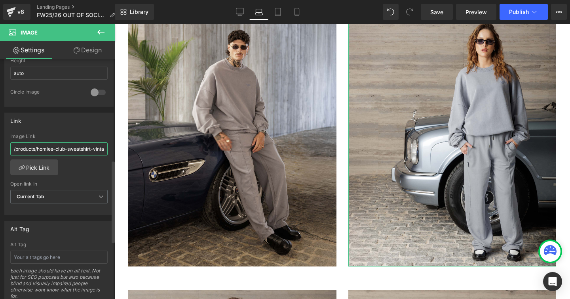
click at [60, 151] on input "/products/homies-club-sweatshirt-vintage-slate-blue" at bounding box center [58, 148] width 97 height 13
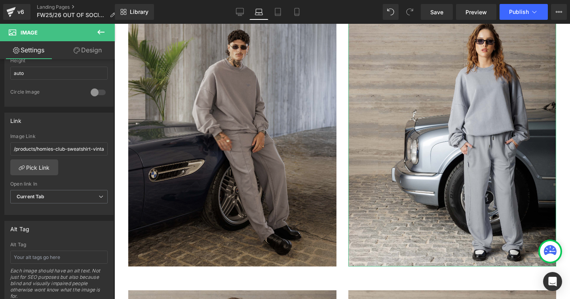
click at [158, 169] on img at bounding box center [232, 139] width 208 height 253
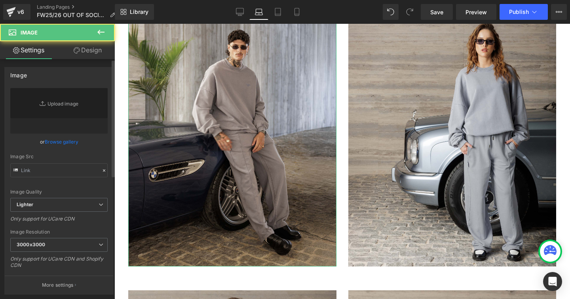
type input "[URL][DOMAIN_NAME]"
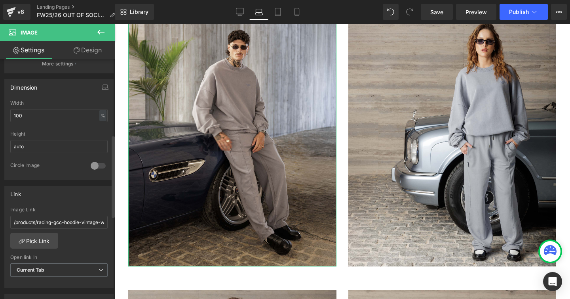
scroll to position [222, 0]
click at [55, 222] on input "/products/racing-gcc-hoodie-vintage-white-copia" at bounding box center [58, 221] width 97 height 13
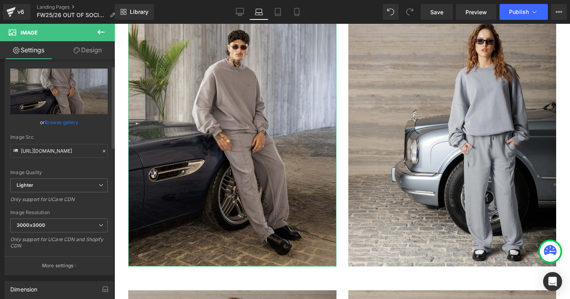
scroll to position [0, 0]
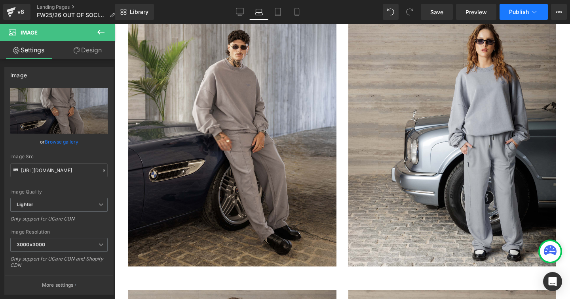
type input "/products/homies-club-sweatshirt-vintage-slate-blue"
click at [519, 14] on span "Publish" at bounding box center [519, 12] width 20 height 6
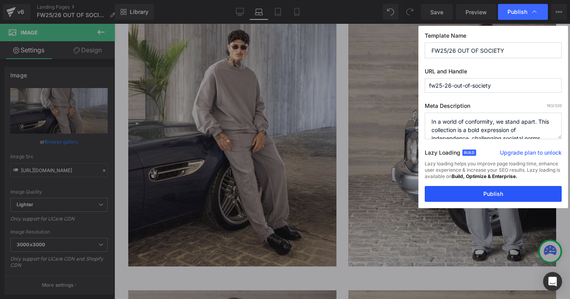
click at [474, 196] on button "Publish" at bounding box center [493, 194] width 137 height 16
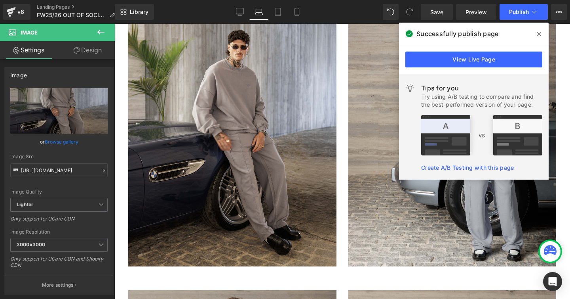
click at [538, 34] on icon at bounding box center [539, 34] width 4 height 6
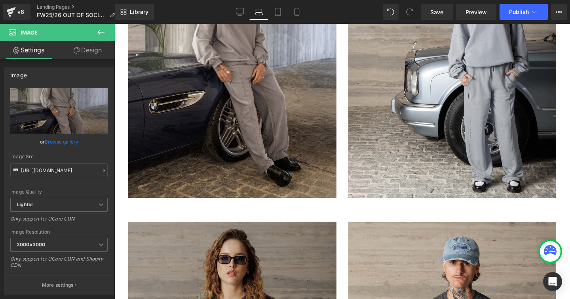
scroll to position [7162, 0]
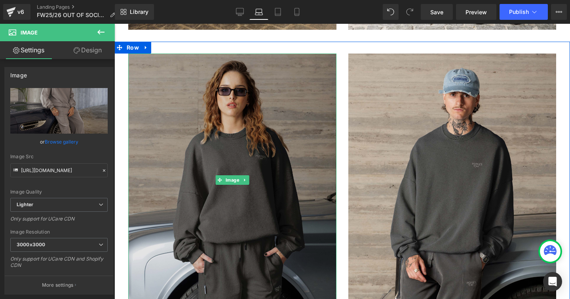
click at [217, 162] on img at bounding box center [232, 179] width 208 height 253
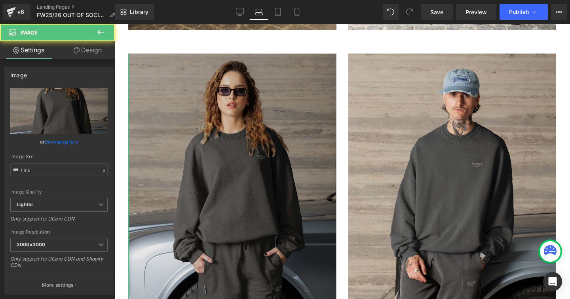
type input "[URL][DOMAIN_NAME]"
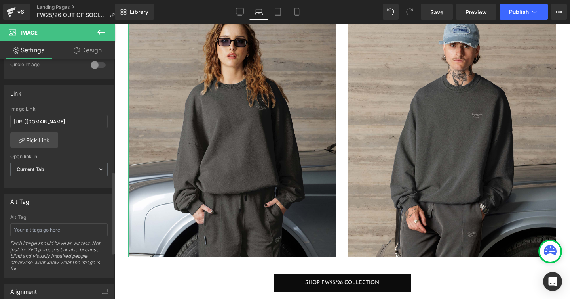
scroll to position [333, 0]
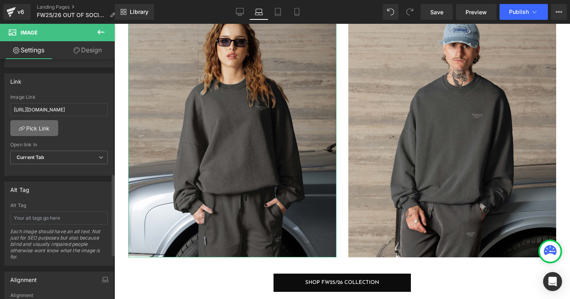
click at [46, 134] on link "Pick Link" at bounding box center [34, 128] width 48 height 16
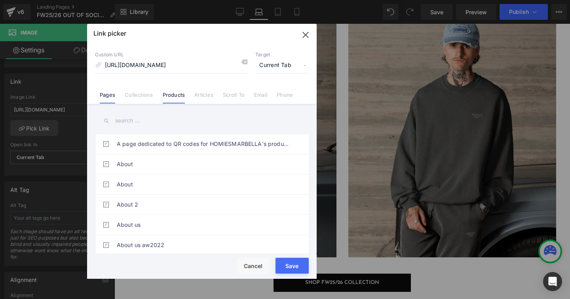
click at [170, 95] on link "Products" at bounding box center [174, 97] width 23 height 12
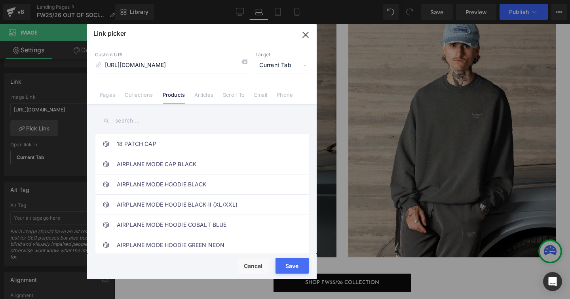
click at [150, 120] on input "text" at bounding box center [202, 121] width 214 height 18
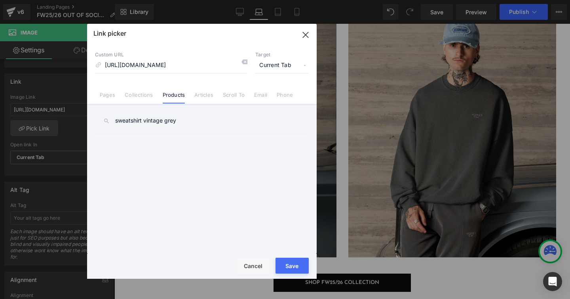
type input "sweatshirt vintage grey"
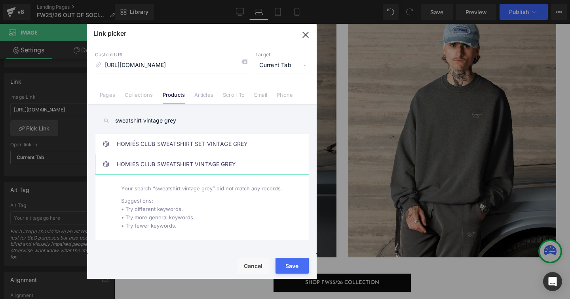
click at [215, 164] on link "HOMIÉS CLUB SWEATSHIRT VINTAGE GREY" at bounding box center [204, 164] width 174 height 20
type input "/products/homies-club-double-layer-oversized-hoodie"
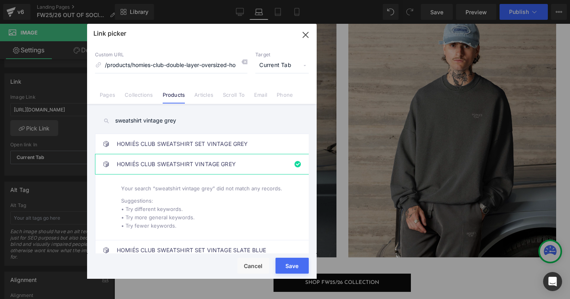
click at [281, 261] on button "Save" at bounding box center [292, 265] width 33 height 16
type input "/products/homies-club-double-layer-oversized-hoodie"
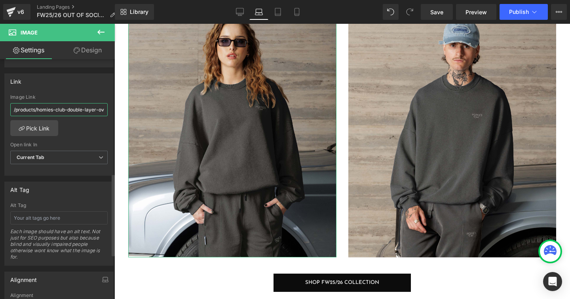
click at [63, 110] on input "/products/homies-club-double-layer-oversized-hoodie" at bounding box center [58, 109] width 97 height 13
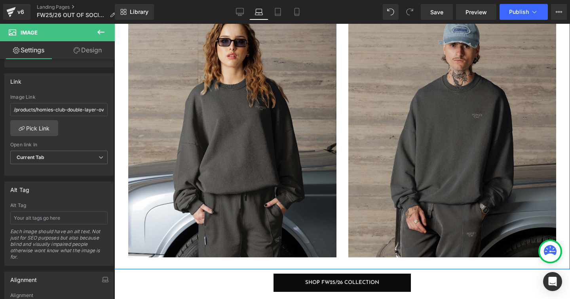
click at [397, 130] on img at bounding box center [453, 130] width 208 height 253
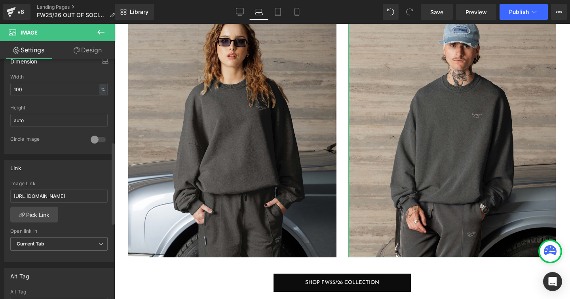
scroll to position [247, 0]
click at [72, 196] on input "[URL][DOMAIN_NAME]" at bounding box center [58, 196] width 97 height 13
paste input "/products/homies-club-double-layer-oversized-hoodie"
type input "/products/homies-club-double-layer-oversized-hoodie"
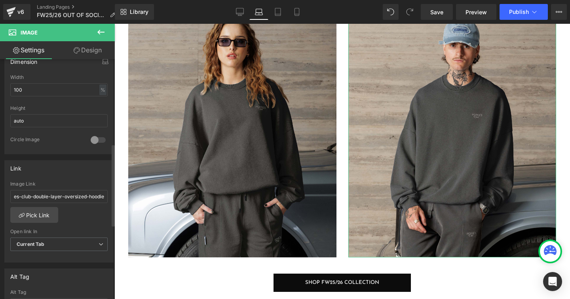
click at [85, 222] on div "/products/homies-club-double-layer-oversized-hoodie Image Link /products/homies…" at bounding box center [59, 221] width 109 height 81
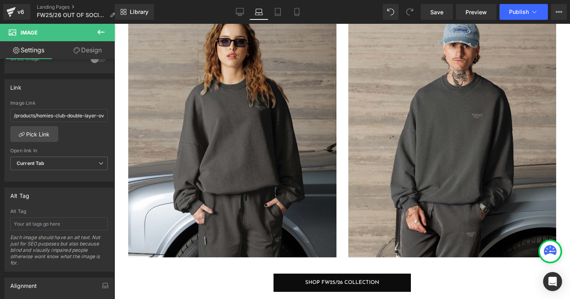
scroll to position [341, 0]
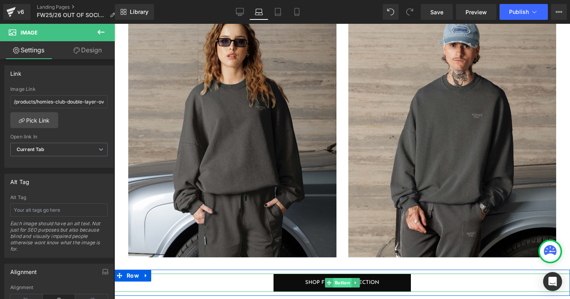
click at [334, 285] on span "Button" at bounding box center [342, 283] width 18 height 10
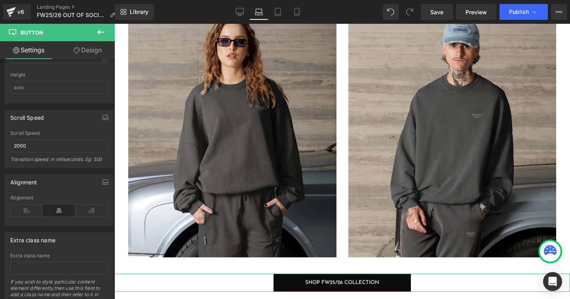
scroll to position [589, 0]
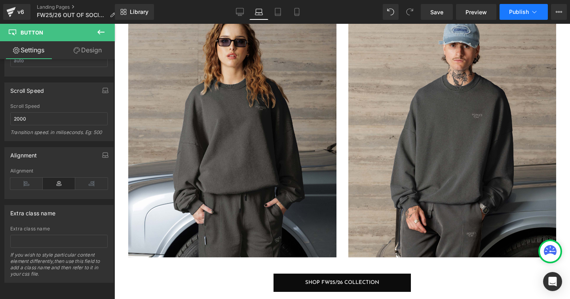
click at [528, 13] on span "Publish" at bounding box center [519, 12] width 20 height 6
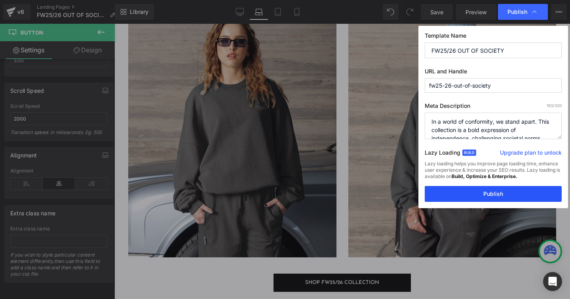
click at [480, 197] on button "Publish" at bounding box center [493, 194] width 137 height 16
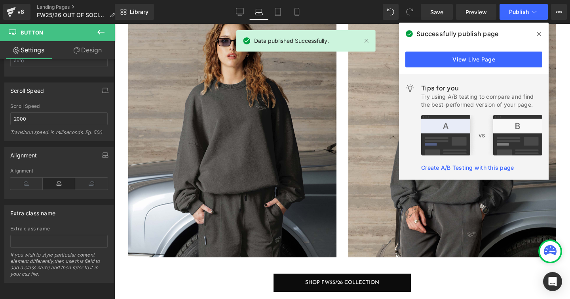
click at [540, 32] on icon at bounding box center [539, 34] width 4 height 6
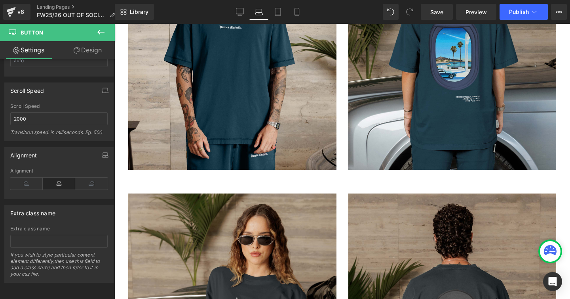
scroll to position [2962, 0]
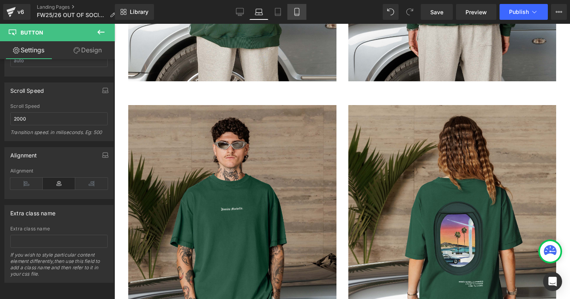
click at [298, 14] on icon at bounding box center [297, 12] width 8 height 8
type input "100"
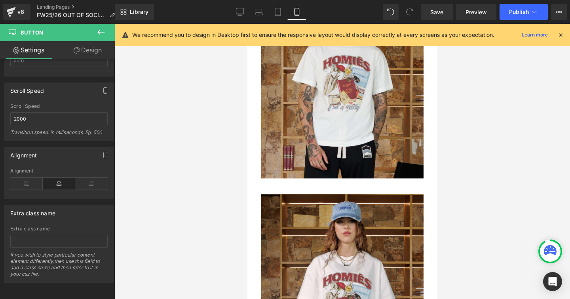
scroll to position [7167, 0]
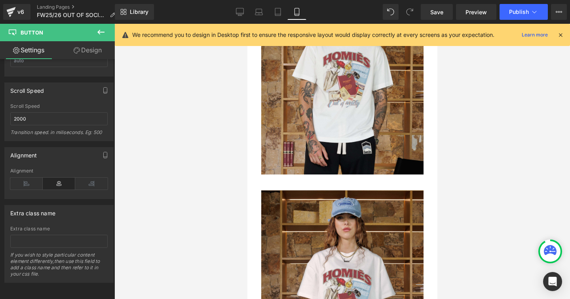
click at [343, 114] on img at bounding box center [342, 79] width 162 height 205
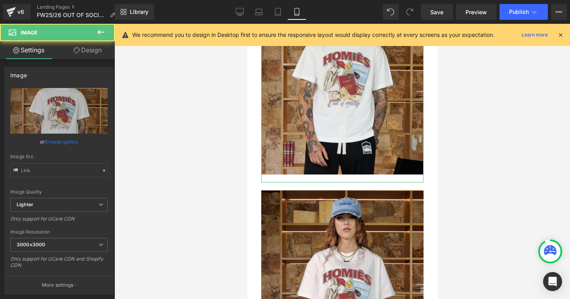
type input "[URL][DOMAIN_NAME]"
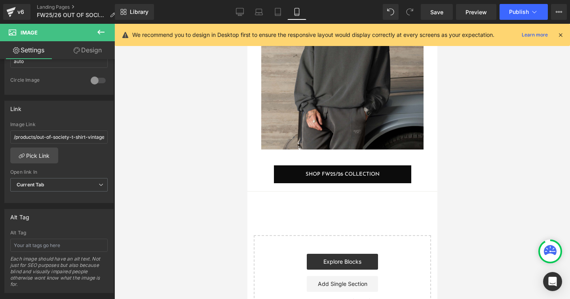
scroll to position [11240, 0]
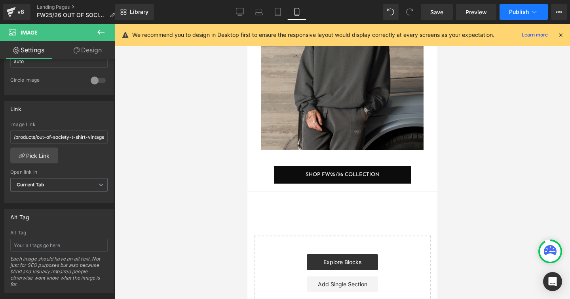
click at [515, 14] on span "Publish" at bounding box center [519, 12] width 20 height 6
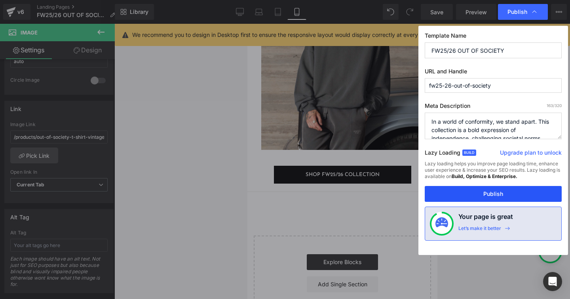
click at [480, 193] on button "Publish" at bounding box center [493, 194] width 137 height 16
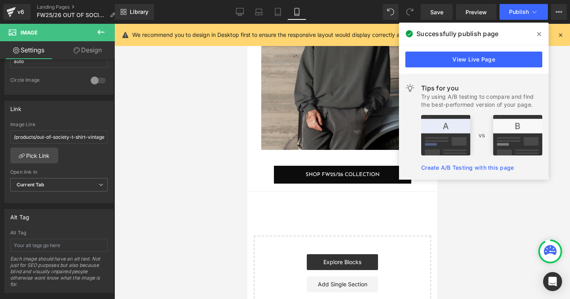
click at [198, 166] on div at bounding box center [342, 161] width 456 height 275
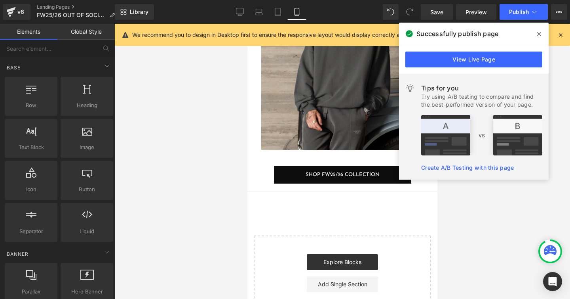
click at [538, 34] on icon at bounding box center [539, 34] width 4 height 6
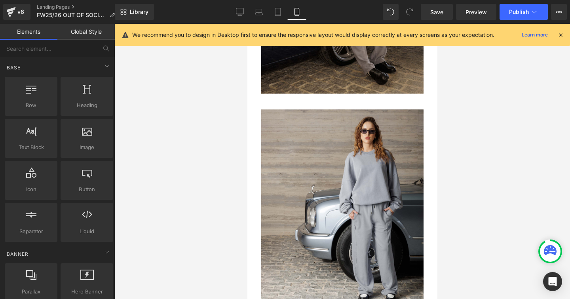
scroll to position [10600, 0]
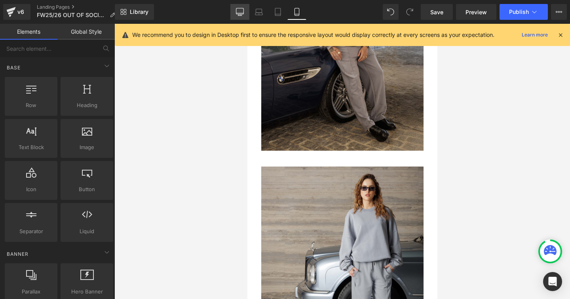
click at [242, 13] on icon at bounding box center [240, 13] width 8 height 0
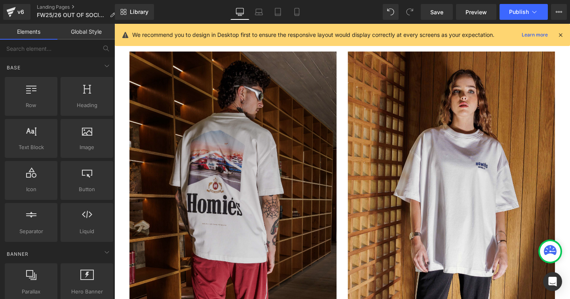
scroll to position [2573, 0]
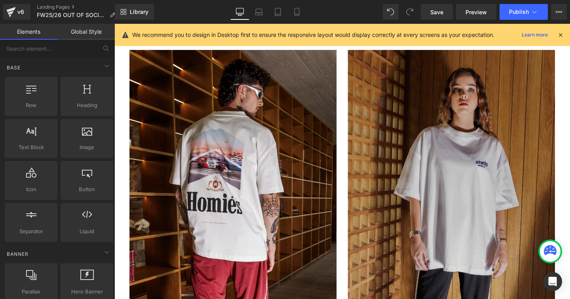
click at [461, 164] on img at bounding box center [469, 183] width 218 height 265
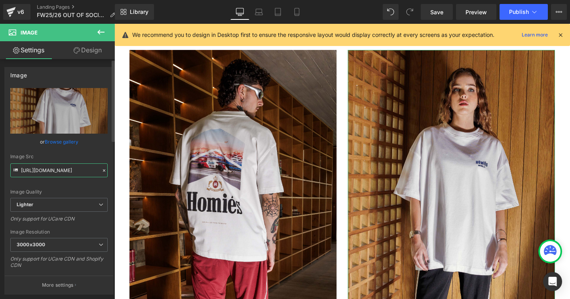
click at [55, 169] on input "[URL][DOMAIN_NAME]" at bounding box center [58, 170] width 97 height 14
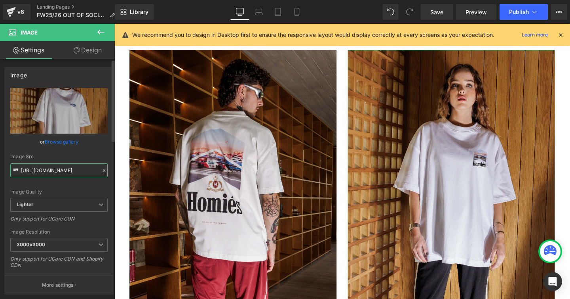
scroll to position [0, 212]
click at [55, 151] on div "Image Quality Lighter Lightest Lighter Lighter Lightest Only support for UCare …" at bounding box center [58, 143] width 97 height 110
type input "[URL][DOMAIN_NAME]"
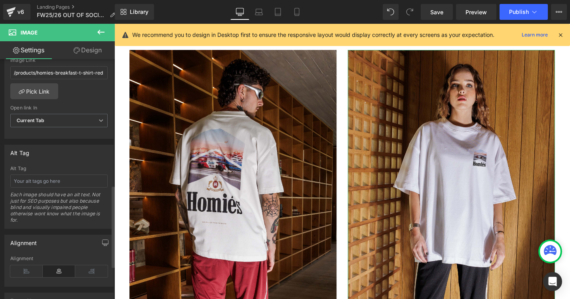
scroll to position [365, 0]
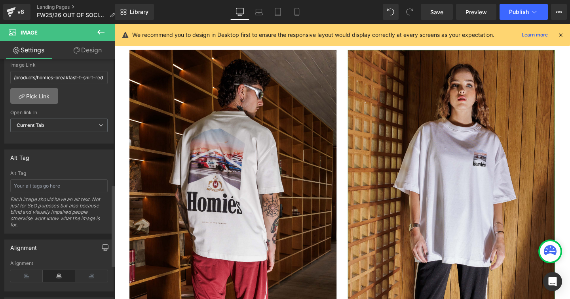
click at [44, 95] on link "Pick Link" at bounding box center [34, 96] width 48 height 16
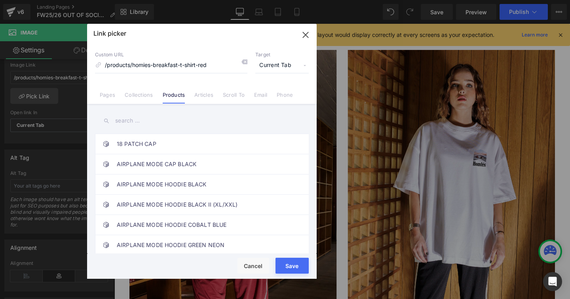
click at [130, 125] on input "text" at bounding box center [202, 121] width 214 height 18
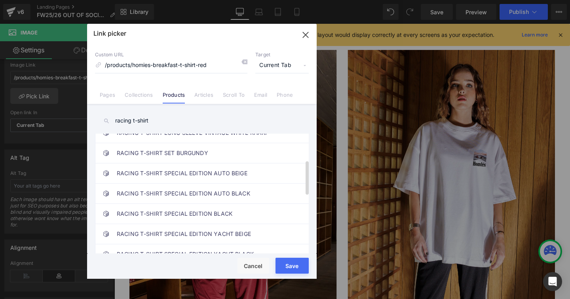
scroll to position [91, 0]
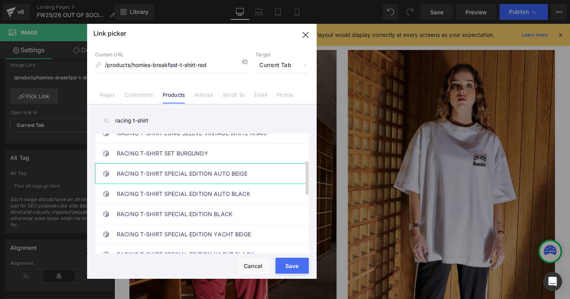
type input "racing t-shirt"
click at [166, 171] on link "RACING T-SHIRT SPECIAL EDITION AUTO BEIGE" at bounding box center [204, 174] width 174 height 20
type input "/products/racing-t-shirt-special-edition-auto-beige"
click at [285, 258] on button "Save" at bounding box center [292, 265] width 33 height 16
type input "/products/racing-t-shirt-special-edition-auto-beige"
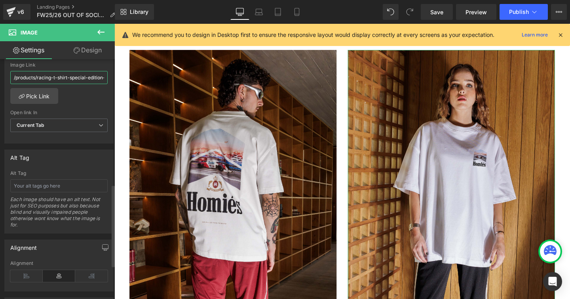
click at [82, 76] on input "/products/racing-t-shirt-special-edition-auto-beige" at bounding box center [58, 77] width 97 height 13
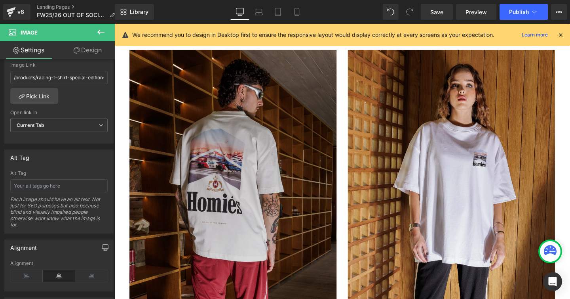
click at [166, 120] on img at bounding box center [239, 183] width 218 height 265
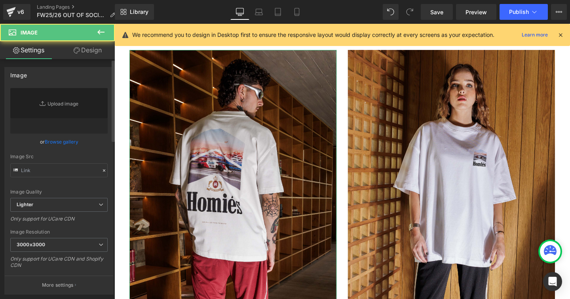
type input "[URL][DOMAIN_NAME]"
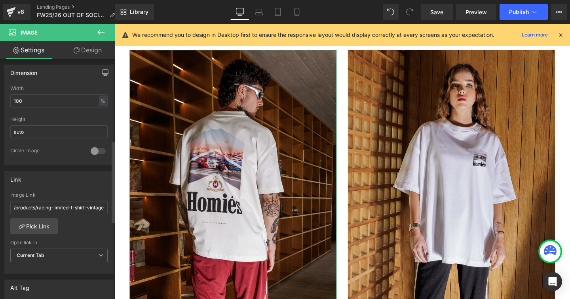
scroll to position [238, 0]
click at [70, 206] on input "/products/racing-limited-t-shirt-vintage-white" at bounding box center [58, 205] width 97 height 13
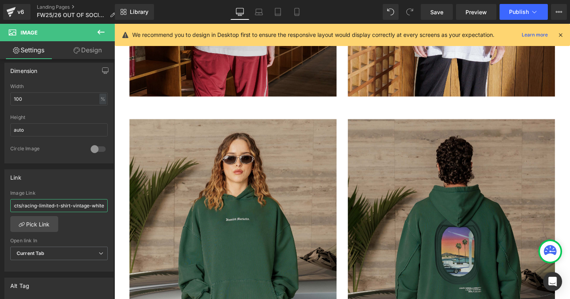
scroll to position [2806, 0]
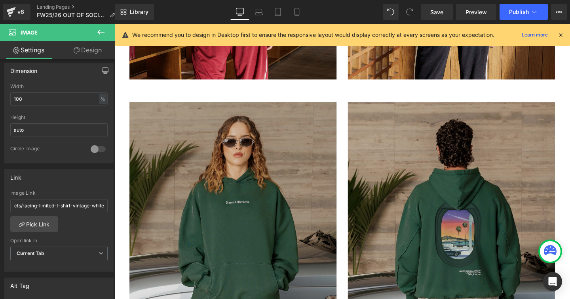
click at [199, 200] on img at bounding box center [239, 238] width 218 height 265
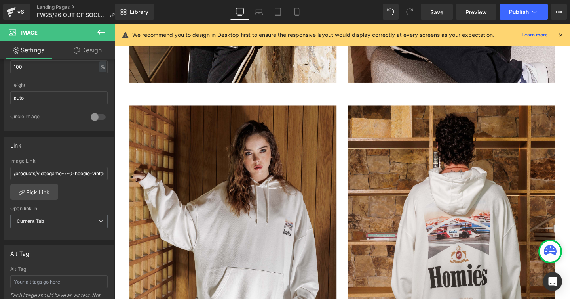
scroll to position [2225, 0]
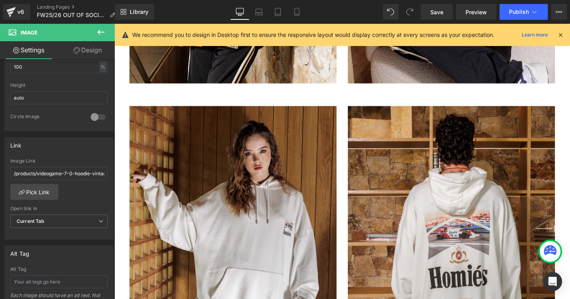
click at [298, 216] on img at bounding box center [239, 242] width 218 height 265
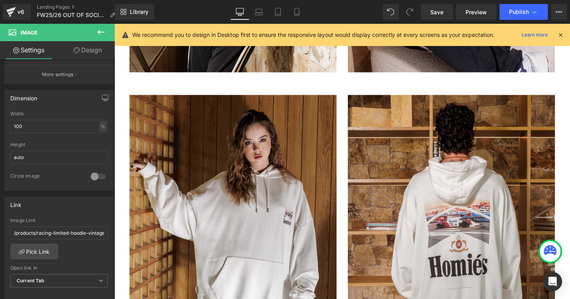
scroll to position [2149, 0]
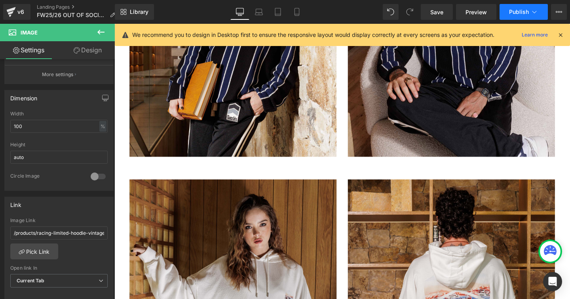
click at [508, 12] on button "Publish" at bounding box center [524, 12] width 48 height 16
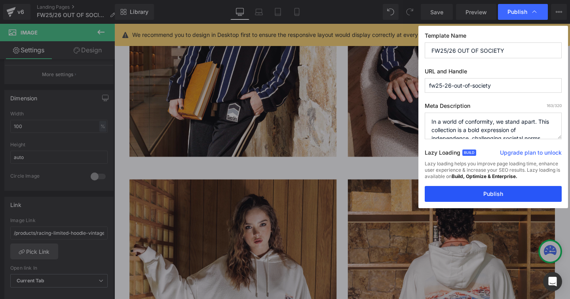
click at [475, 195] on button "Publish" at bounding box center [493, 194] width 137 height 16
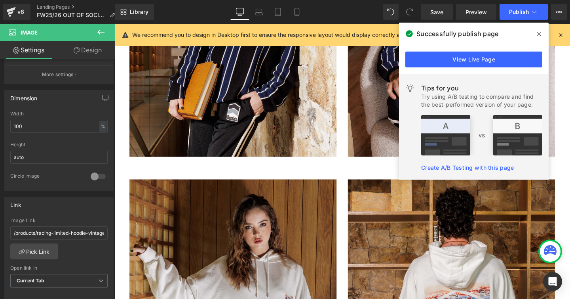
click at [538, 35] on icon at bounding box center [539, 34] width 4 height 6
